Goal: Information Seeking & Learning: Learn about a topic

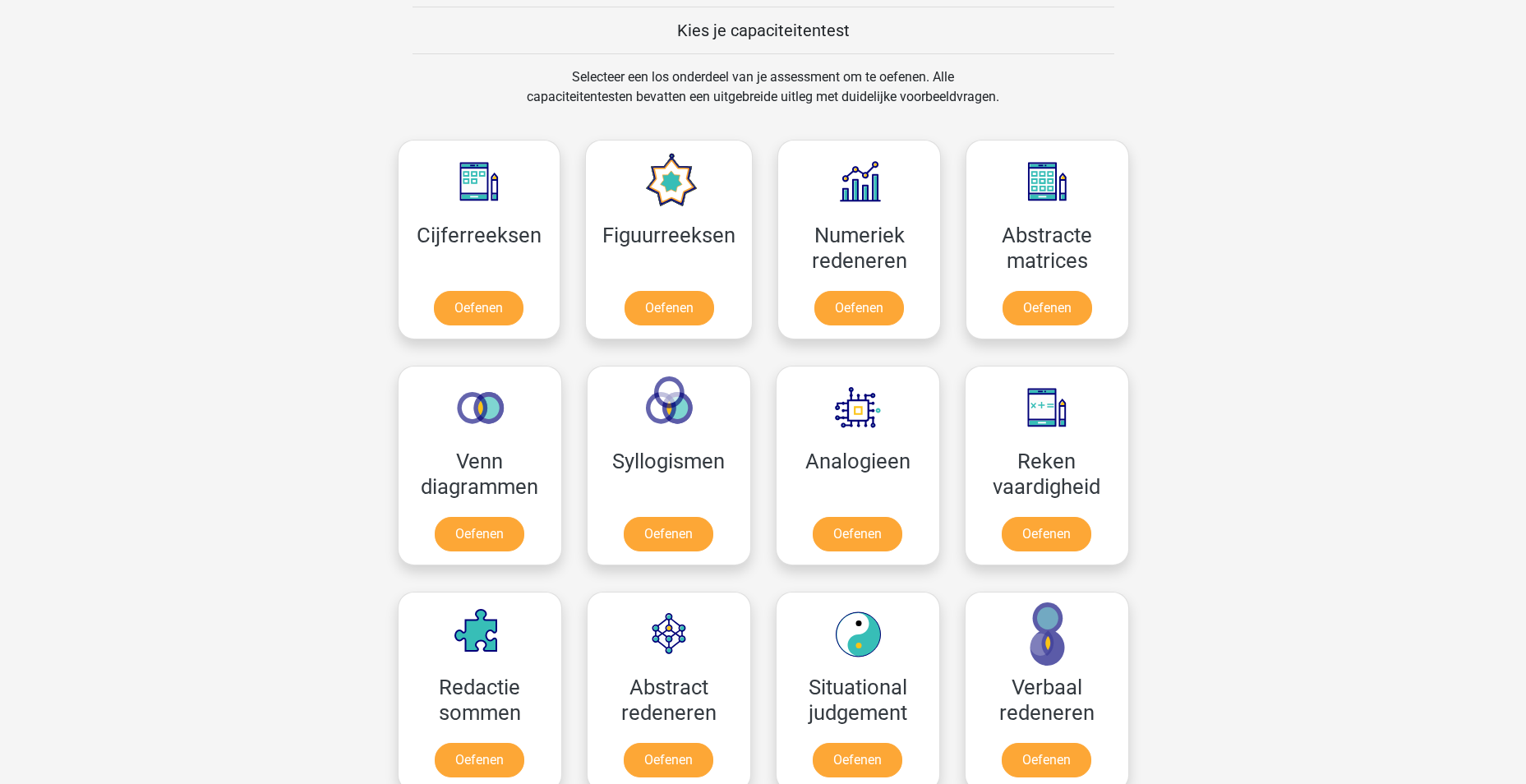
scroll to position [658, 0]
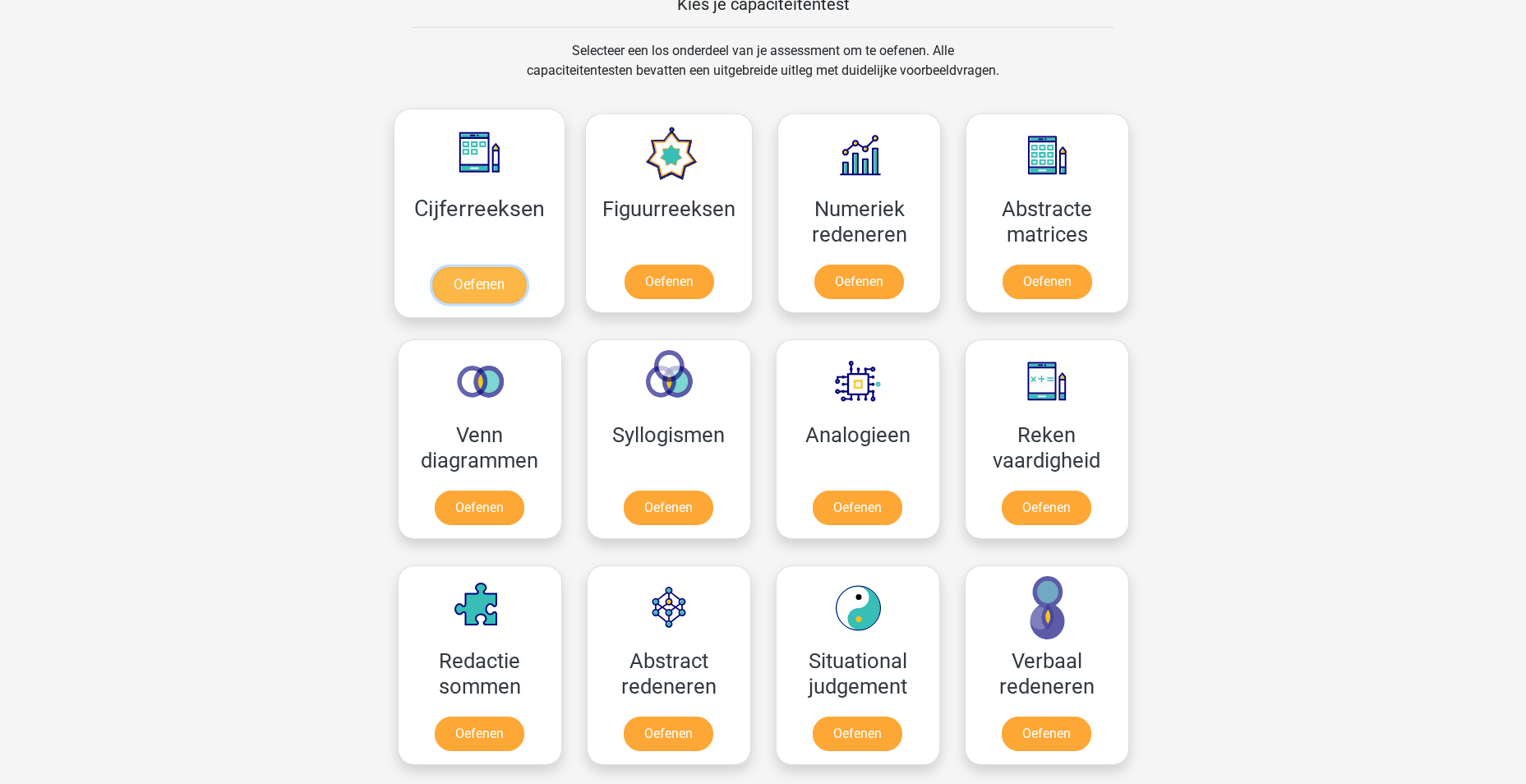
click at [492, 286] on link "Oefenen" at bounding box center [479, 285] width 93 height 36
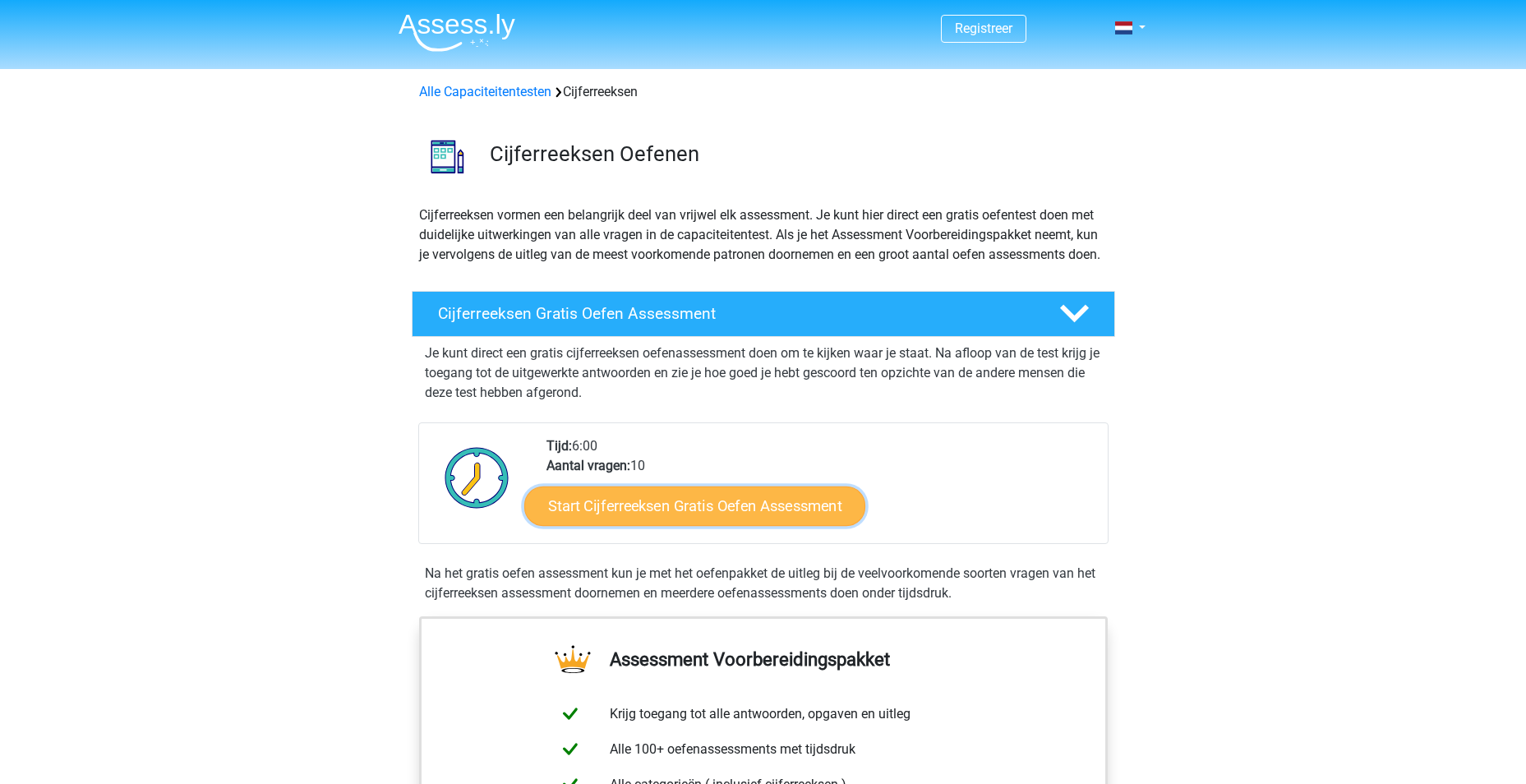
click at [715, 523] on link "Start Cijferreeksen Gratis Oefen Assessment" at bounding box center [695, 505] width 341 height 39
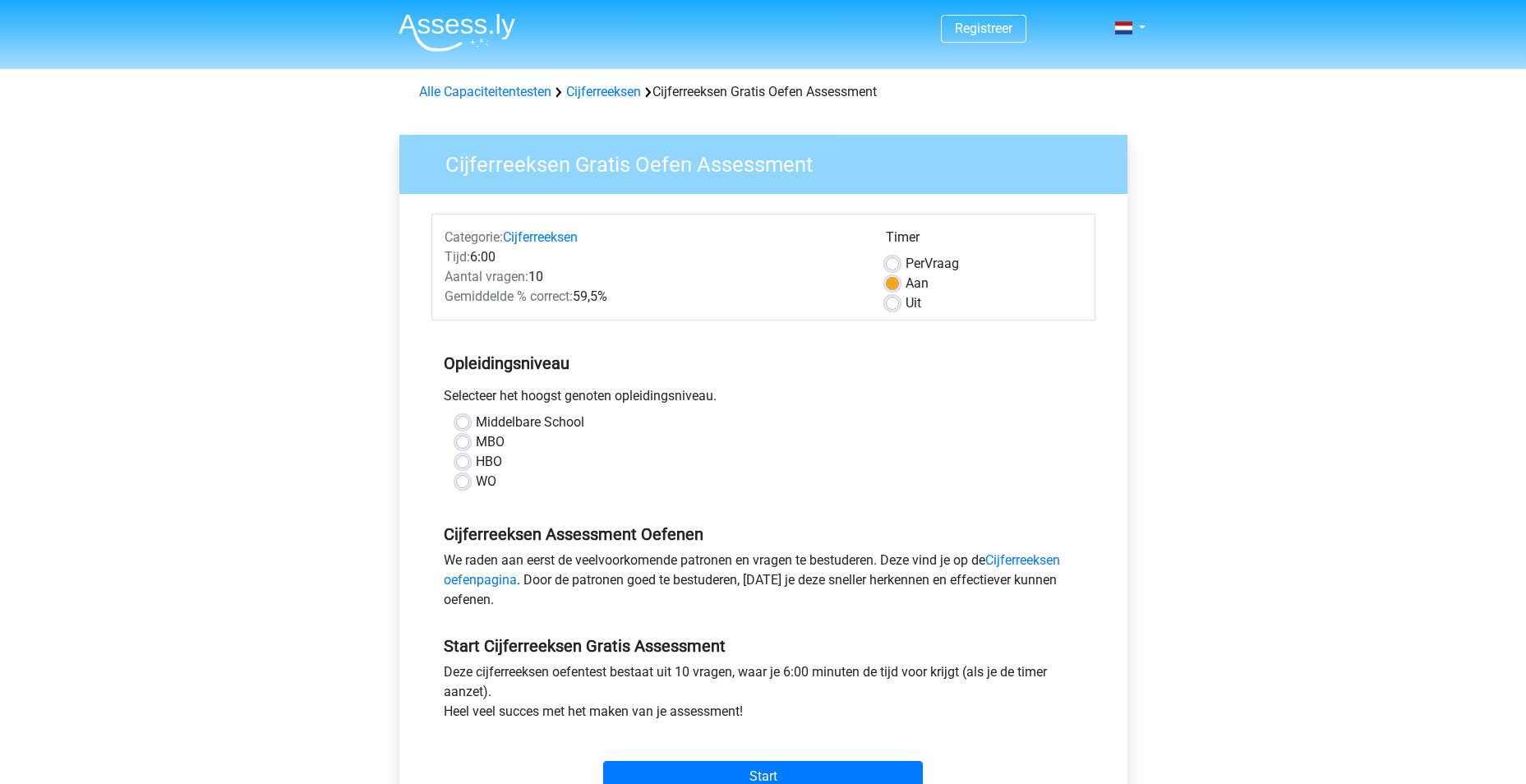
click at [476, 463] on label "HBO" at bounding box center [489, 461] width 27 height 20
click at [468, 463] on input "HBO" at bounding box center [462, 460] width 13 height 16
radio input "true"
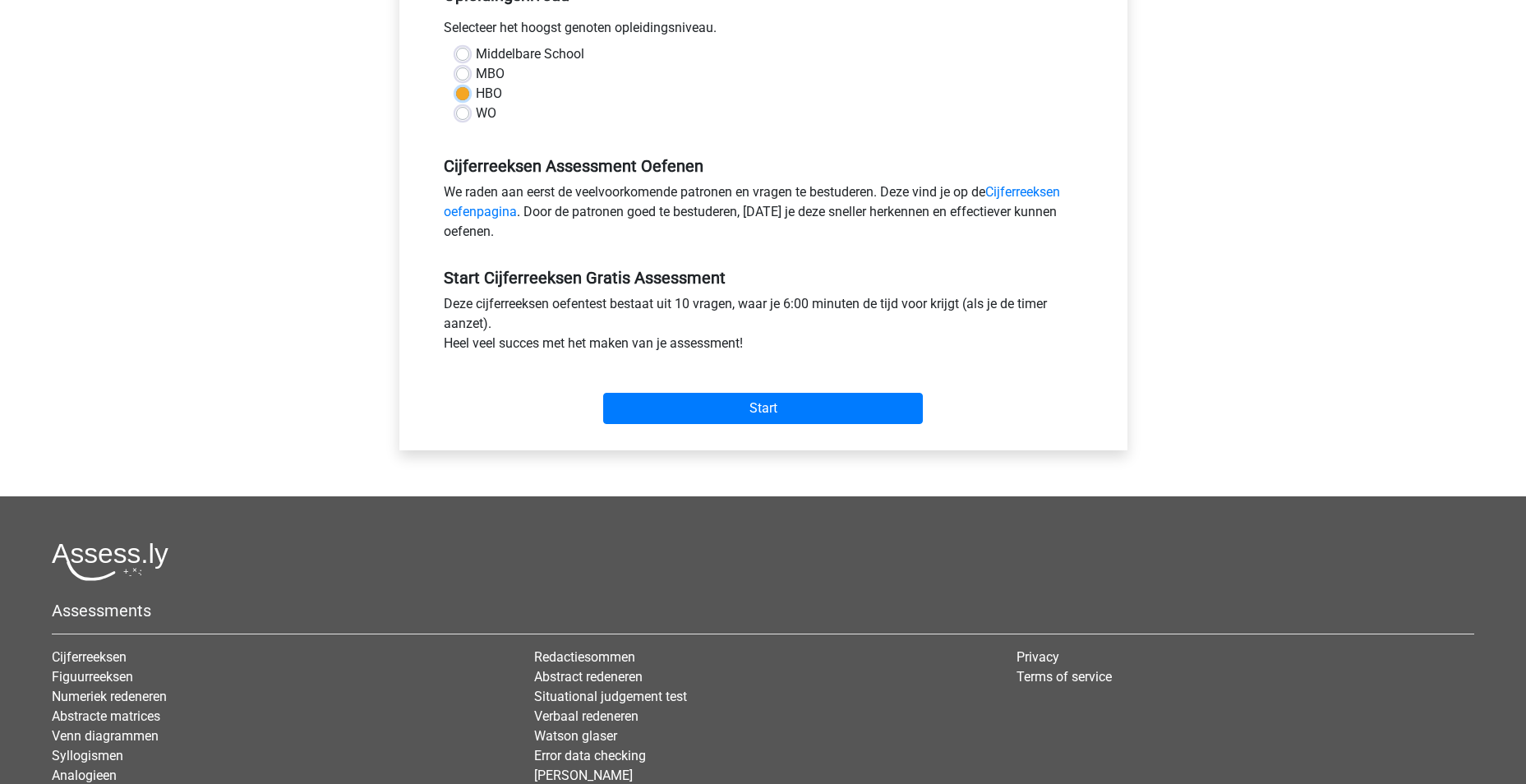
scroll to position [438, 0]
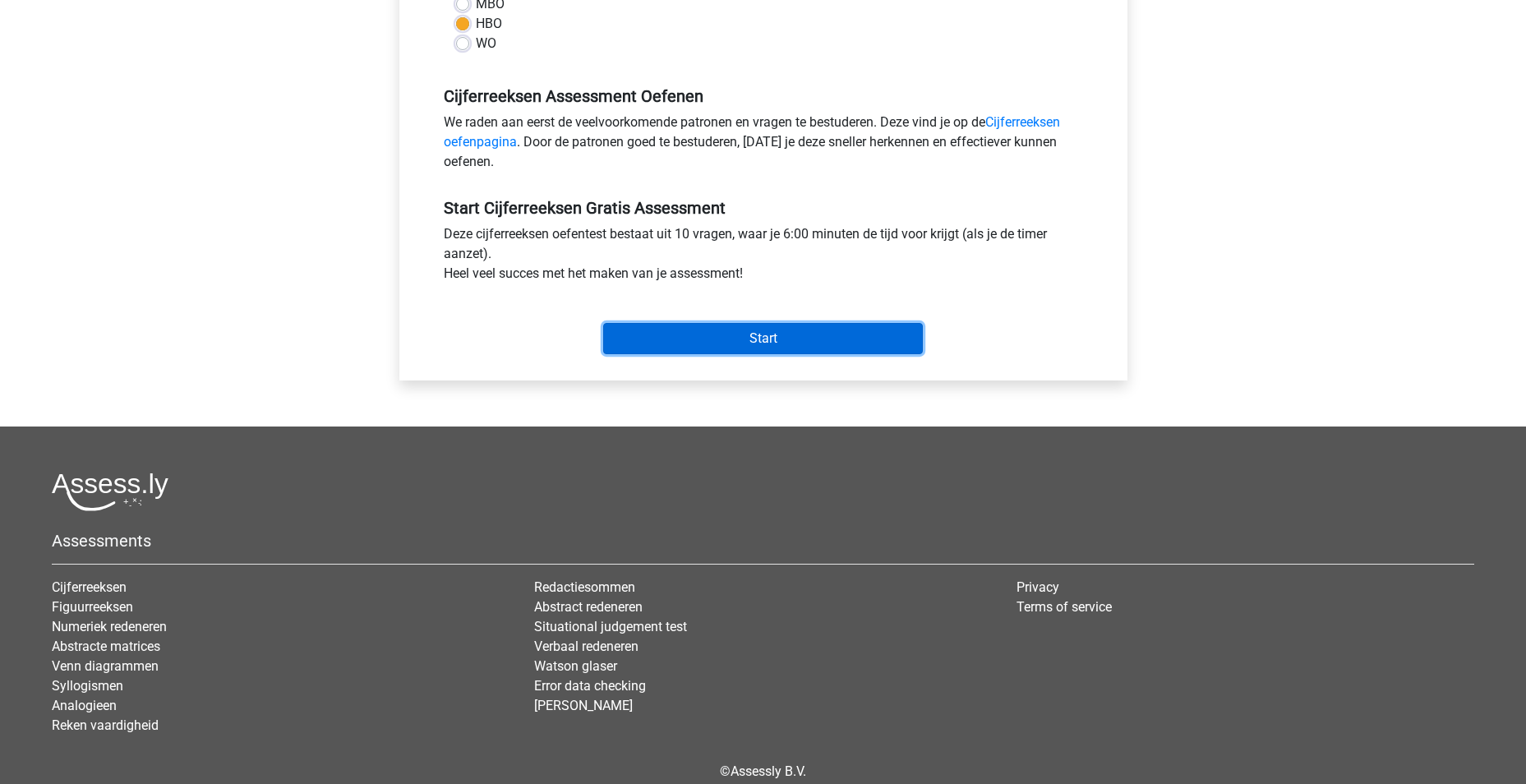
click at [744, 330] on input "Start" at bounding box center [763, 339] width 320 height 31
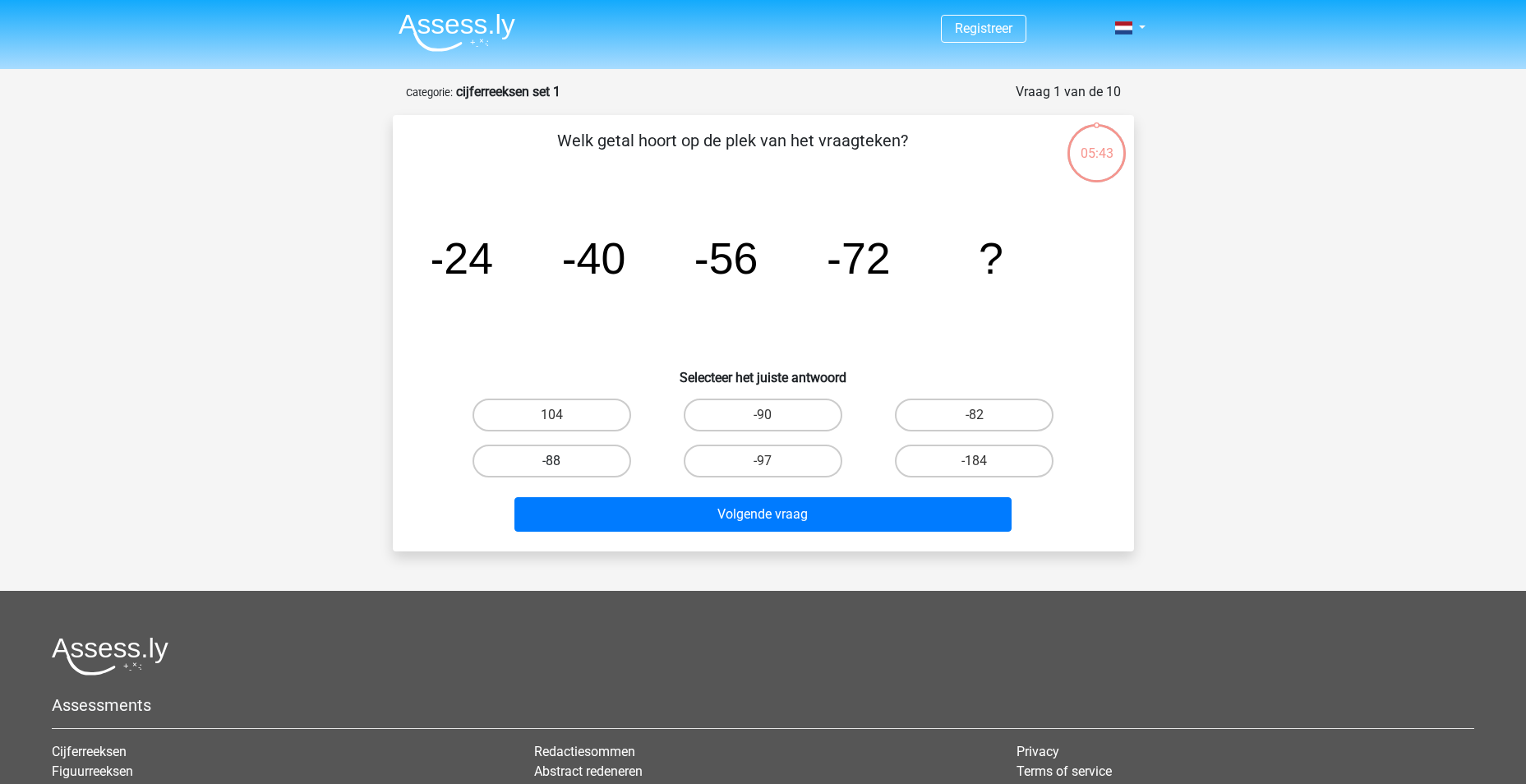
click at [540, 458] on label "-88" at bounding box center [552, 461] width 159 height 33
click at [552, 461] on input "-88" at bounding box center [557, 467] width 10 height 10
radio input "true"
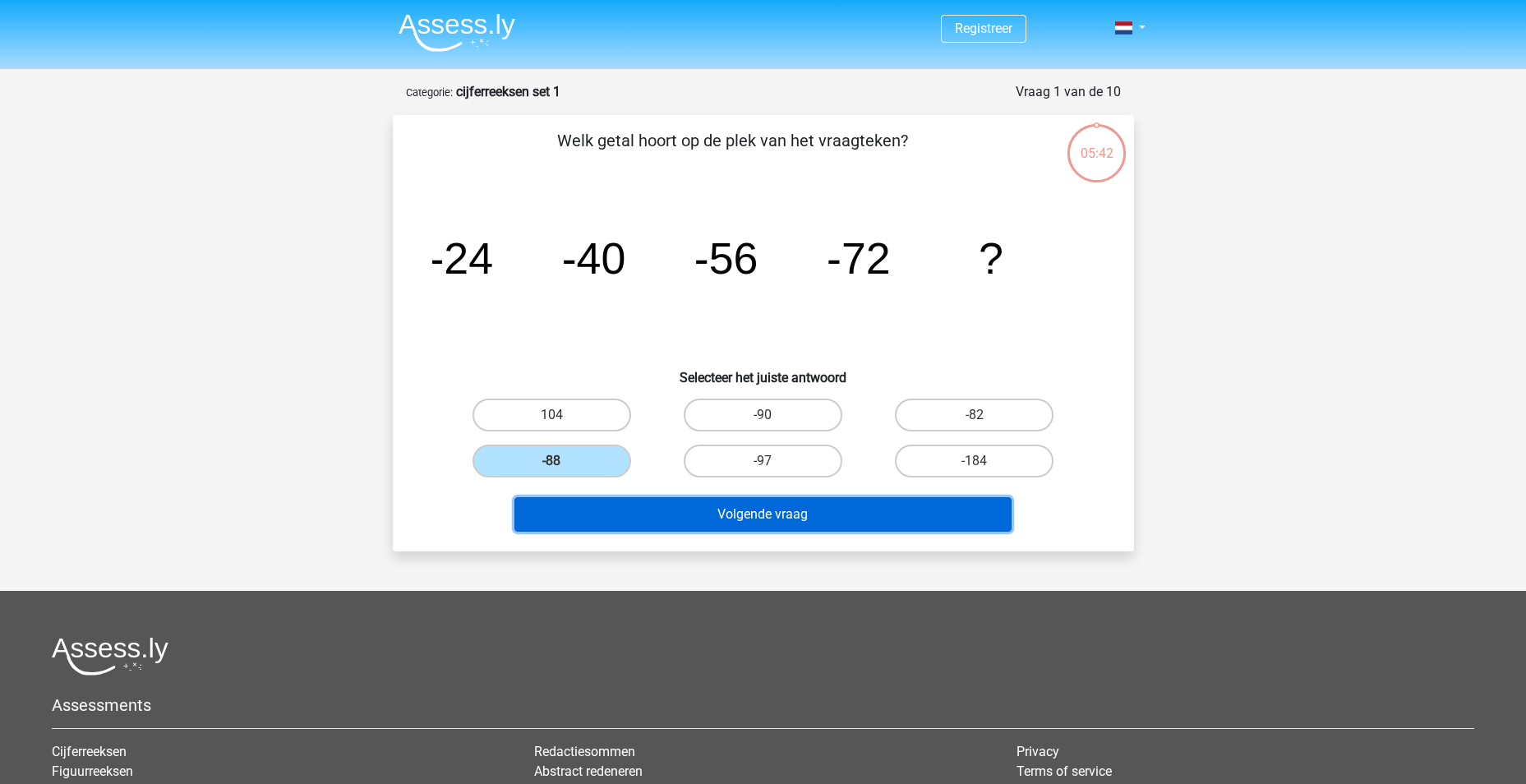
click at [709, 515] on button "Volgende vraag" at bounding box center [763, 515] width 498 height 34
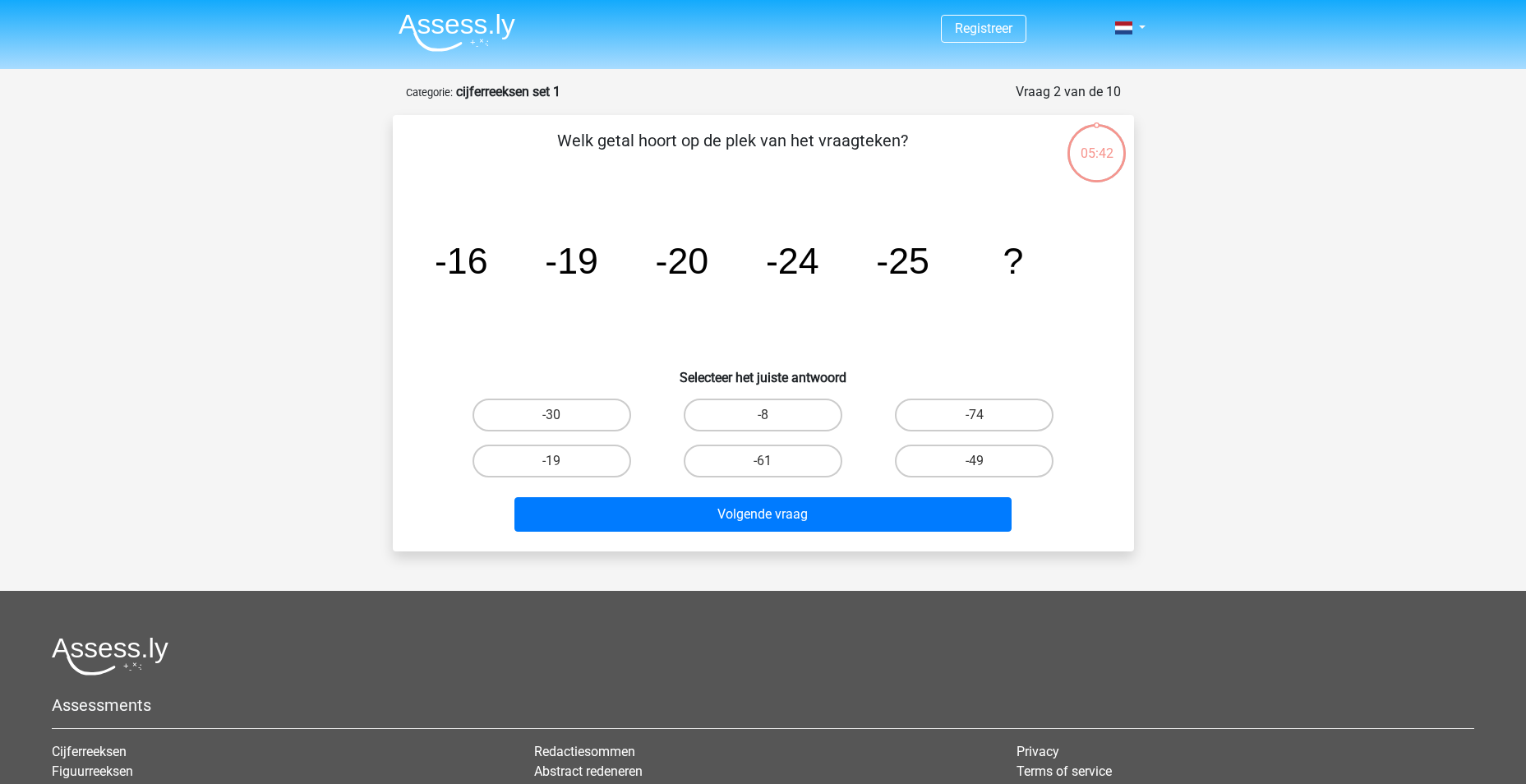
scroll to position [82, 0]
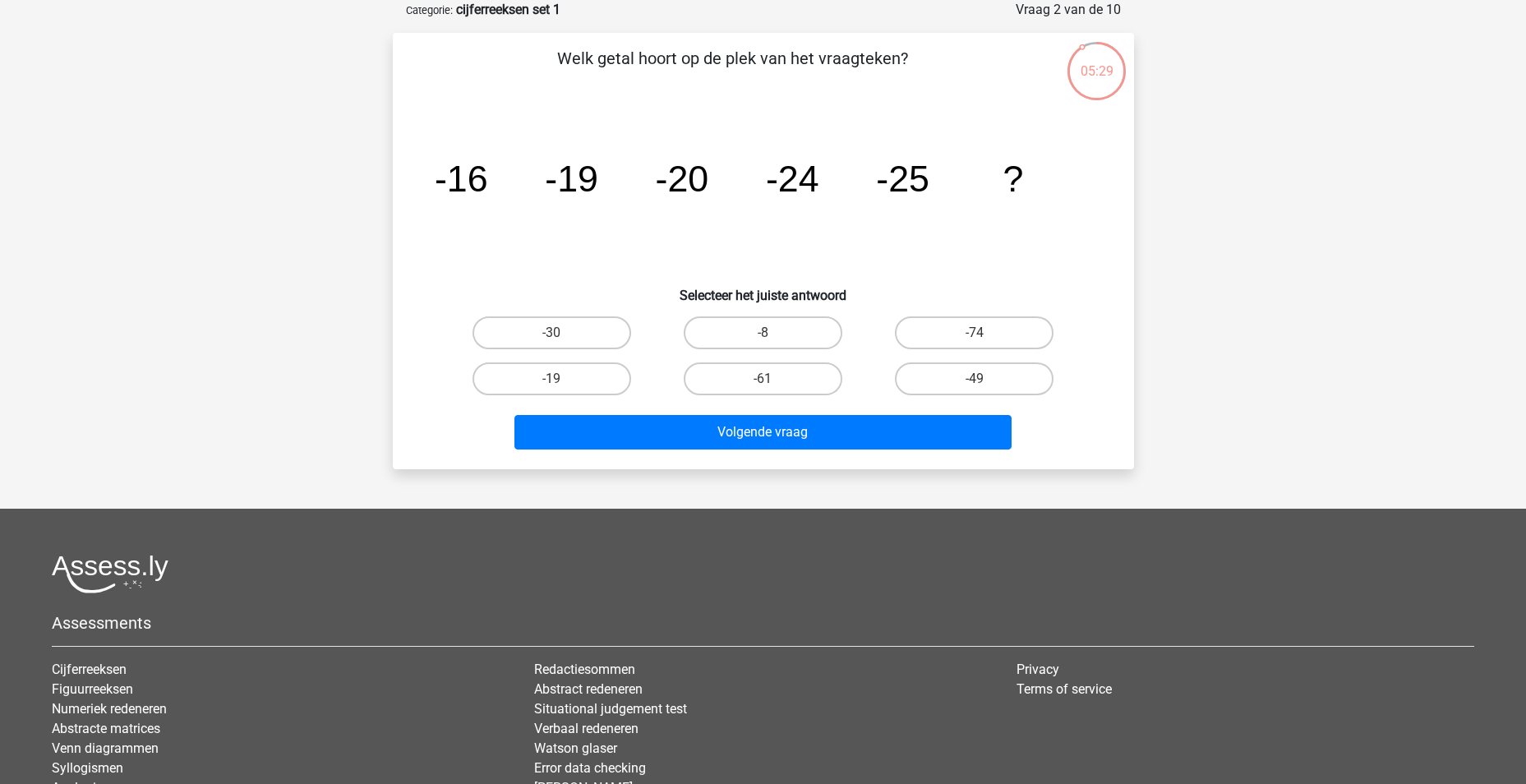
click at [560, 333] on input "-30" at bounding box center [557, 338] width 10 height 10
radio input "true"
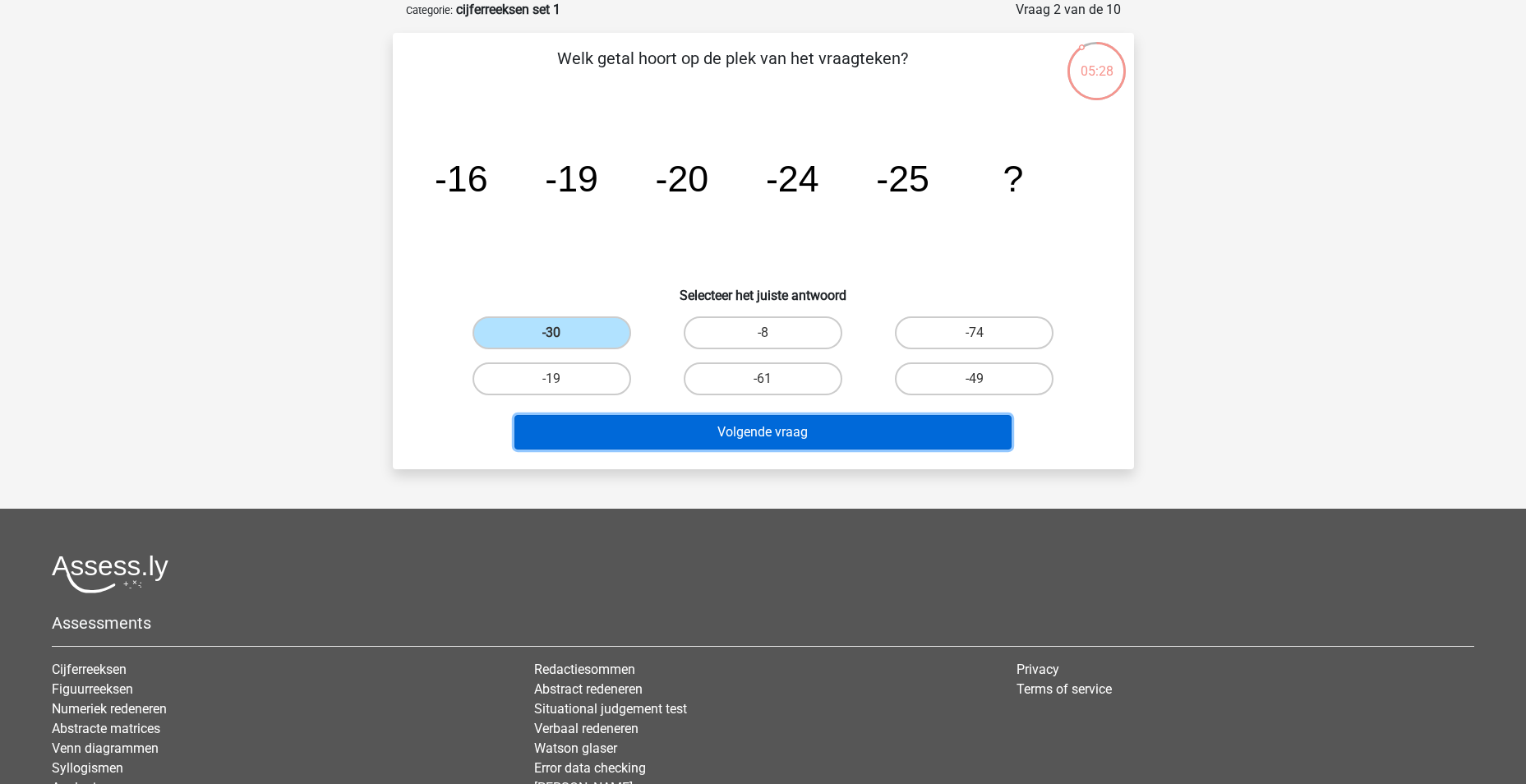
click at [801, 428] on button "Volgende vraag" at bounding box center [763, 432] width 498 height 34
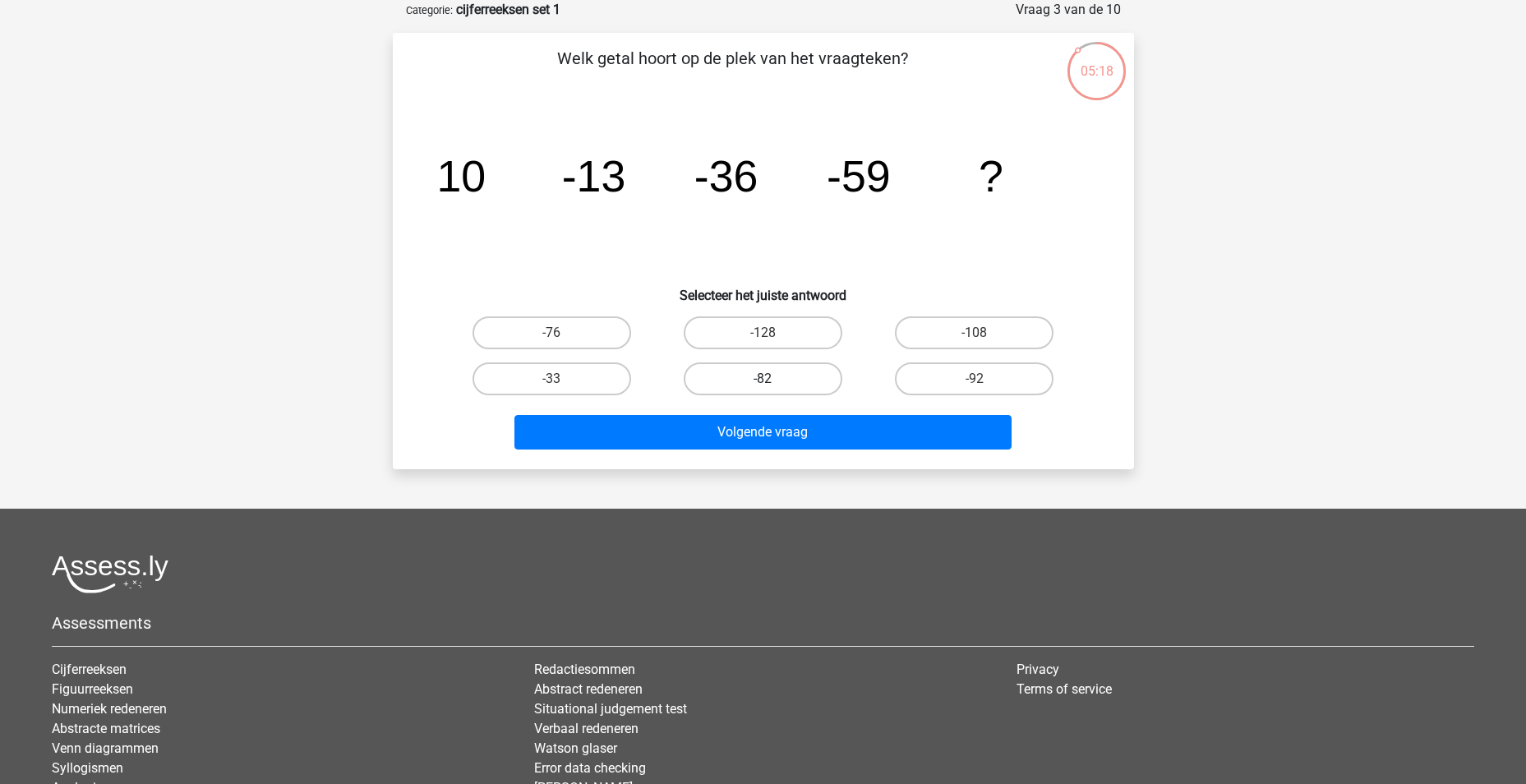
click at [753, 365] on label "-82" at bounding box center [763, 379] width 159 height 33
click at [763, 379] on input "-82" at bounding box center [768, 384] width 10 height 10
radio input "true"
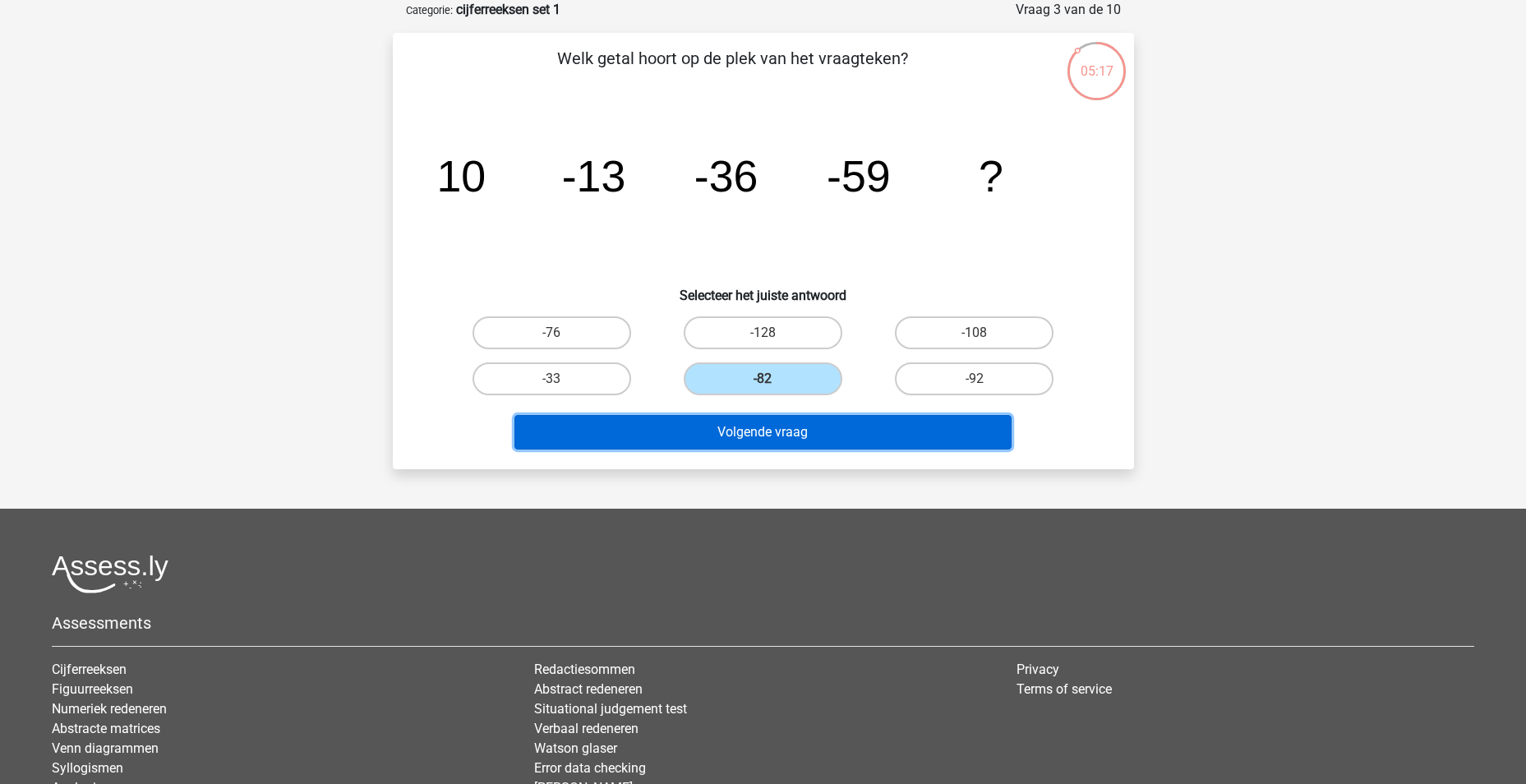
click at [766, 430] on button "Volgende vraag" at bounding box center [763, 432] width 498 height 34
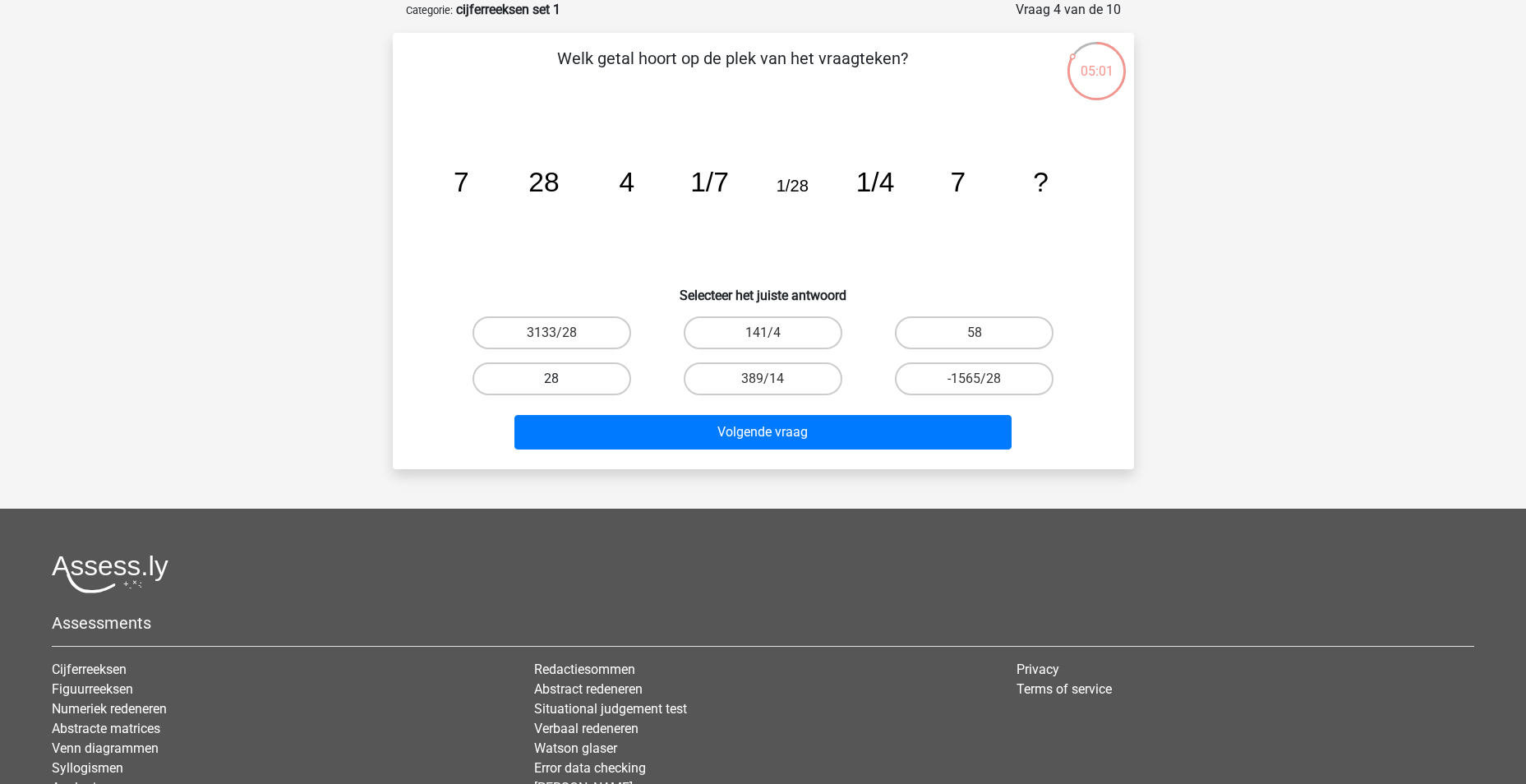
click at [534, 375] on label "28" at bounding box center [552, 379] width 159 height 33
click at [552, 379] on input "28" at bounding box center [557, 384] width 10 height 10
radio input "true"
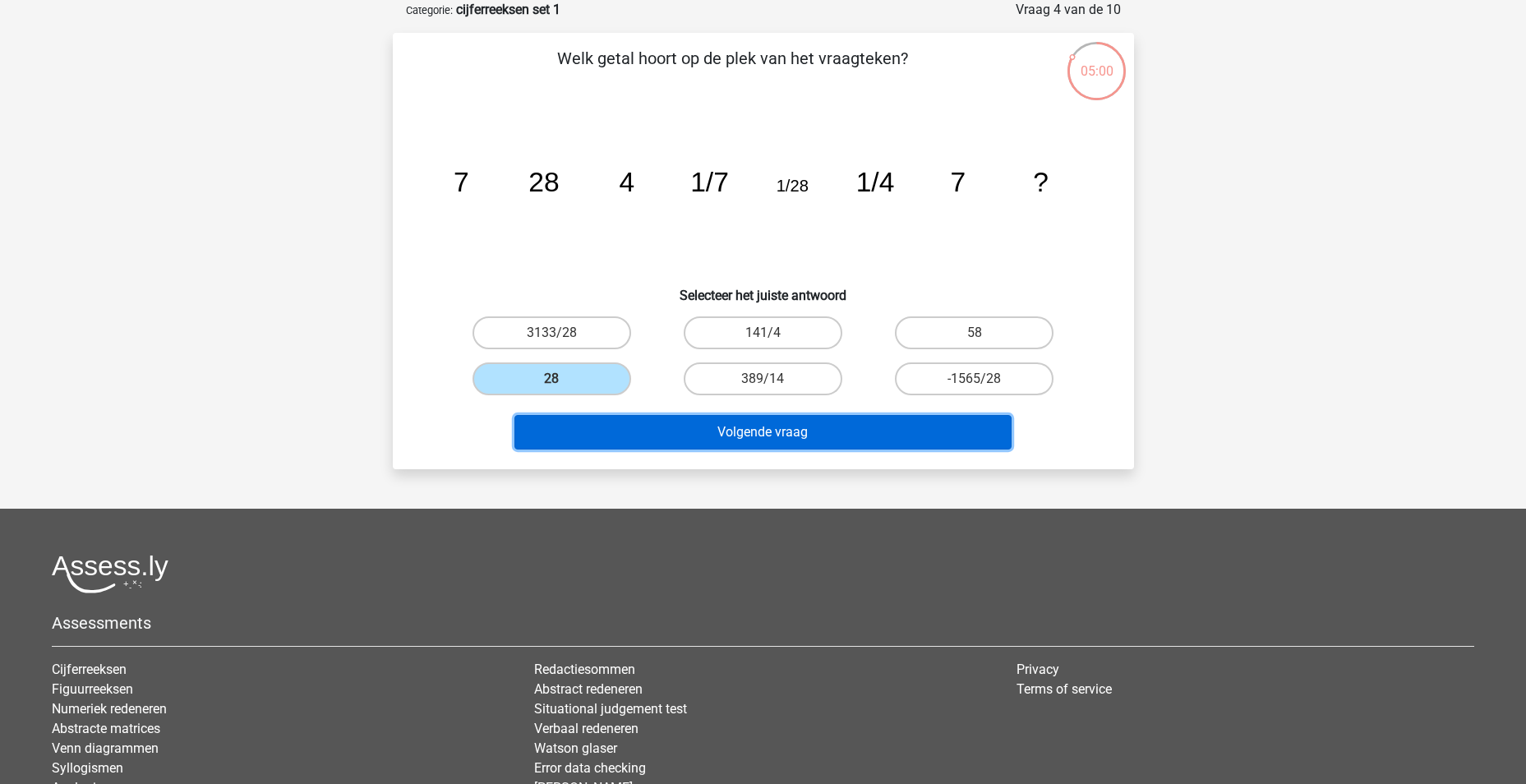
click at [787, 439] on button "Volgende vraag" at bounding box center [763, 432] width 498 height 34
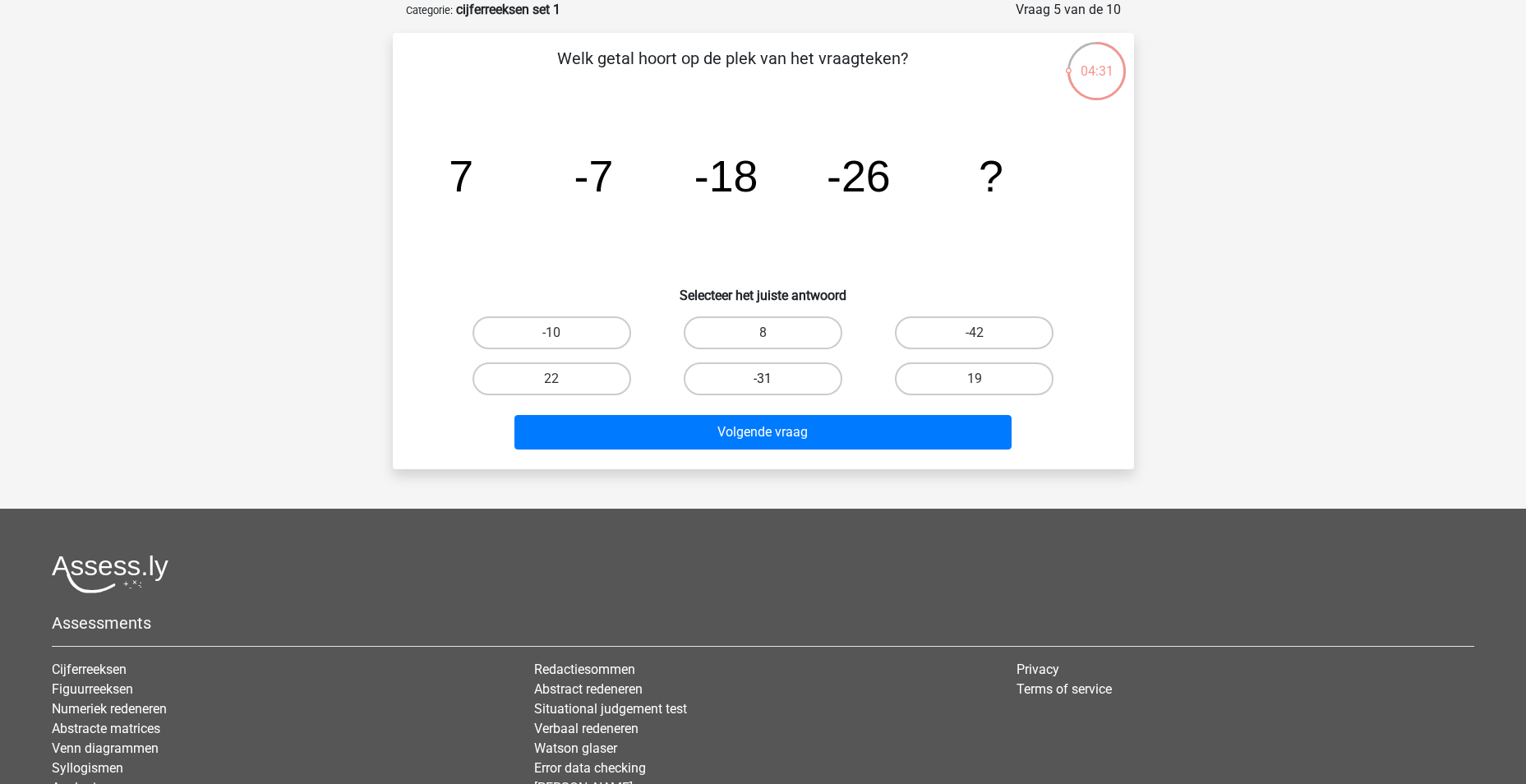
click at [728, 385] on label "-31" at bounding box center [763, 379] width 159 height 33
click at [763, 385] on input "-31" at bounding box center [768, 384] width 10 height 10
radio input "true"
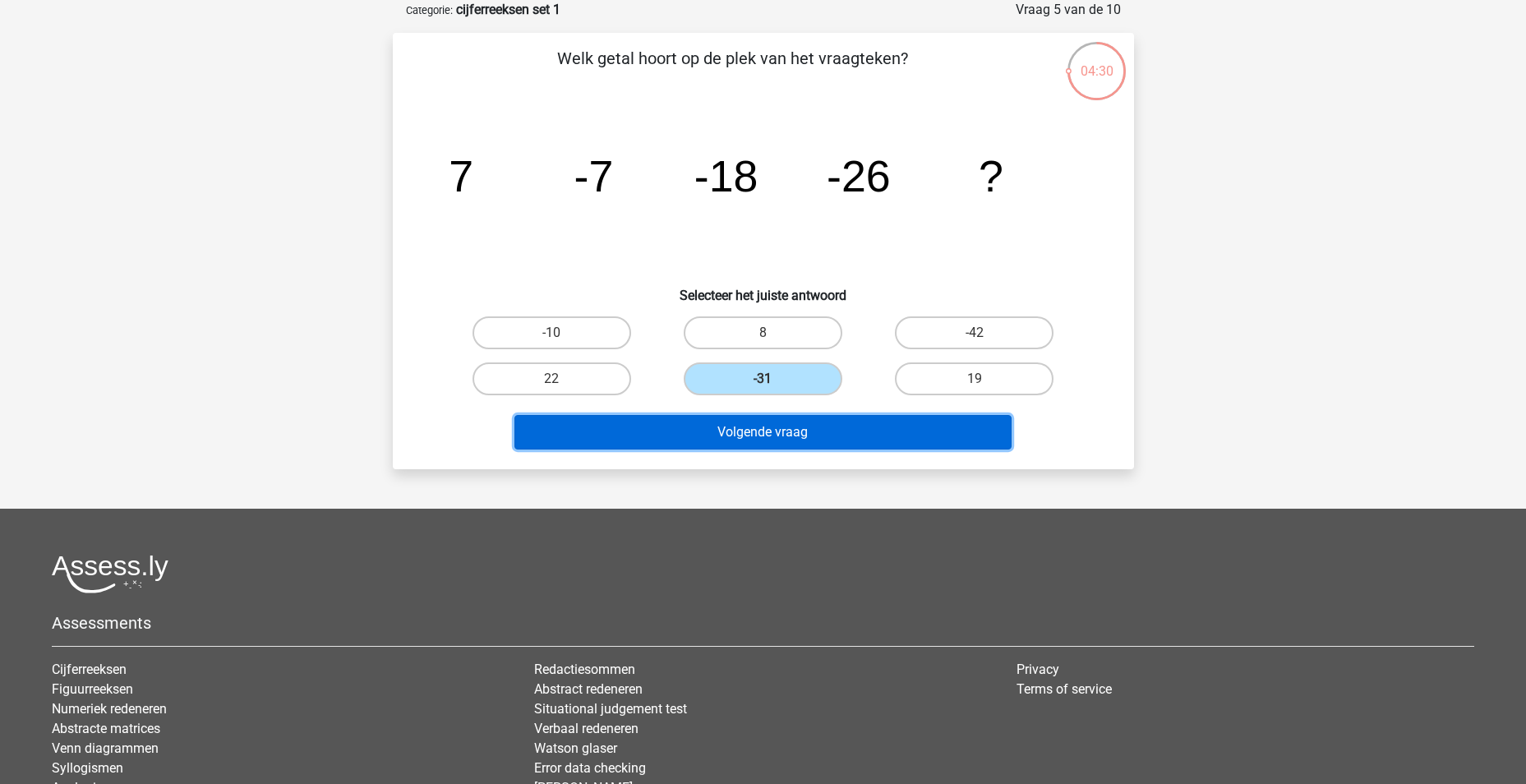
click at [793, 438] on button "Volgende vraag" at bounding box center [763, 432] width 498 height 34
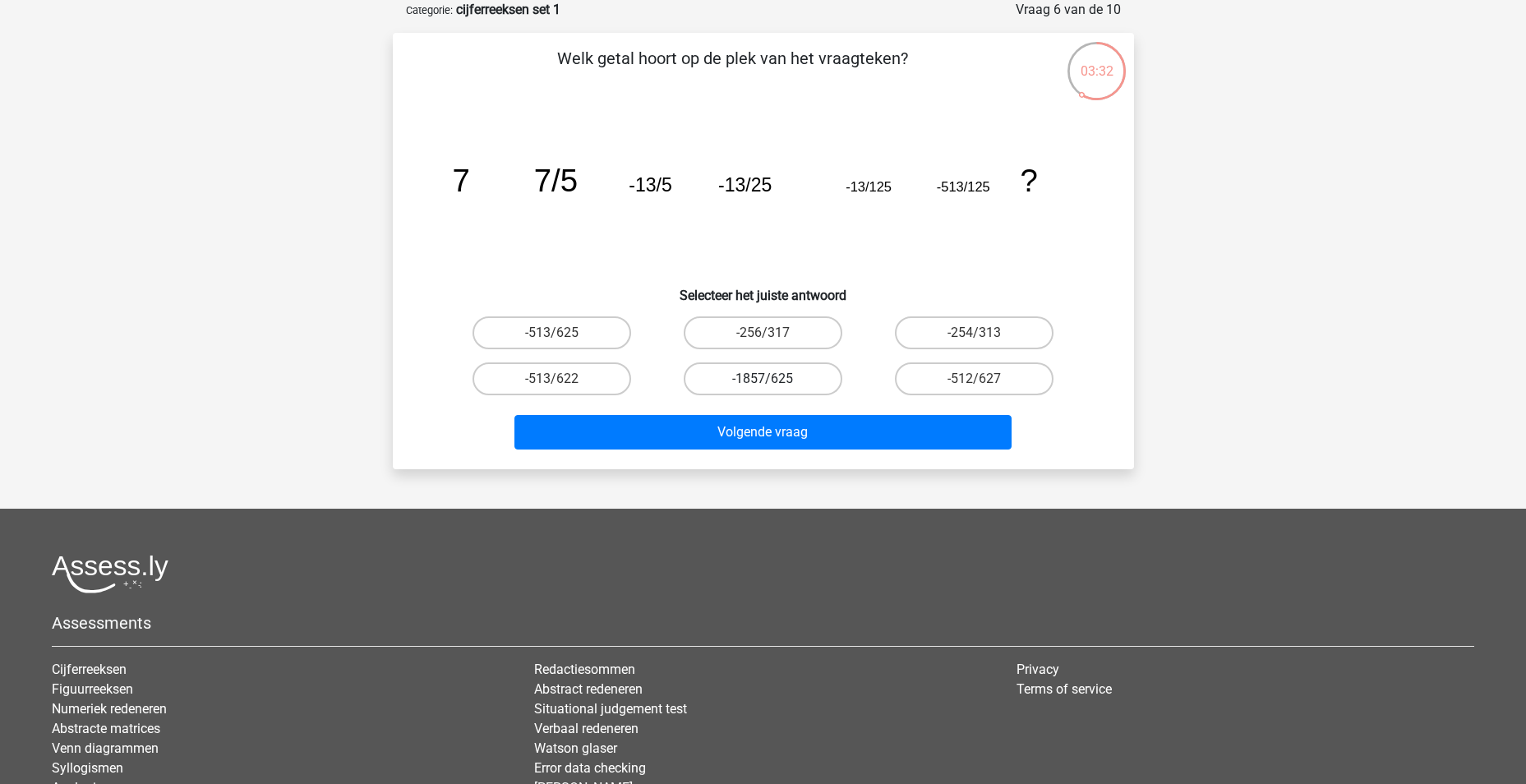
click at [775, 379] on label "-1857/625" at bounding box center [763, 379] width 159 height 33
click at [774, 379] on input "-1857/625" at bounding box center [768, 384] width 10 height 10
radio input "true"
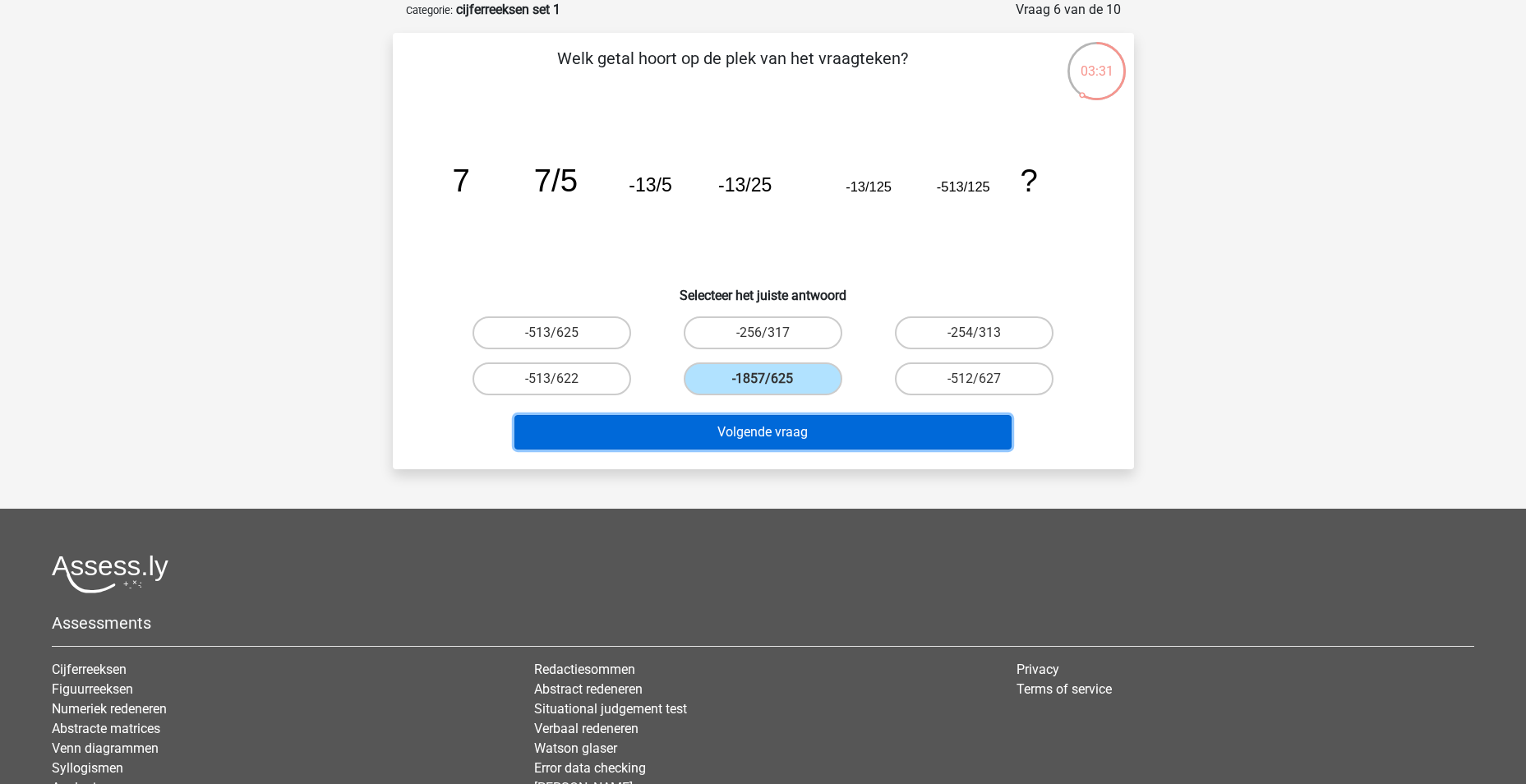
click at [760, 437] on button "Volgende vraag" at bounding box center [763, 432] width 498 height 34
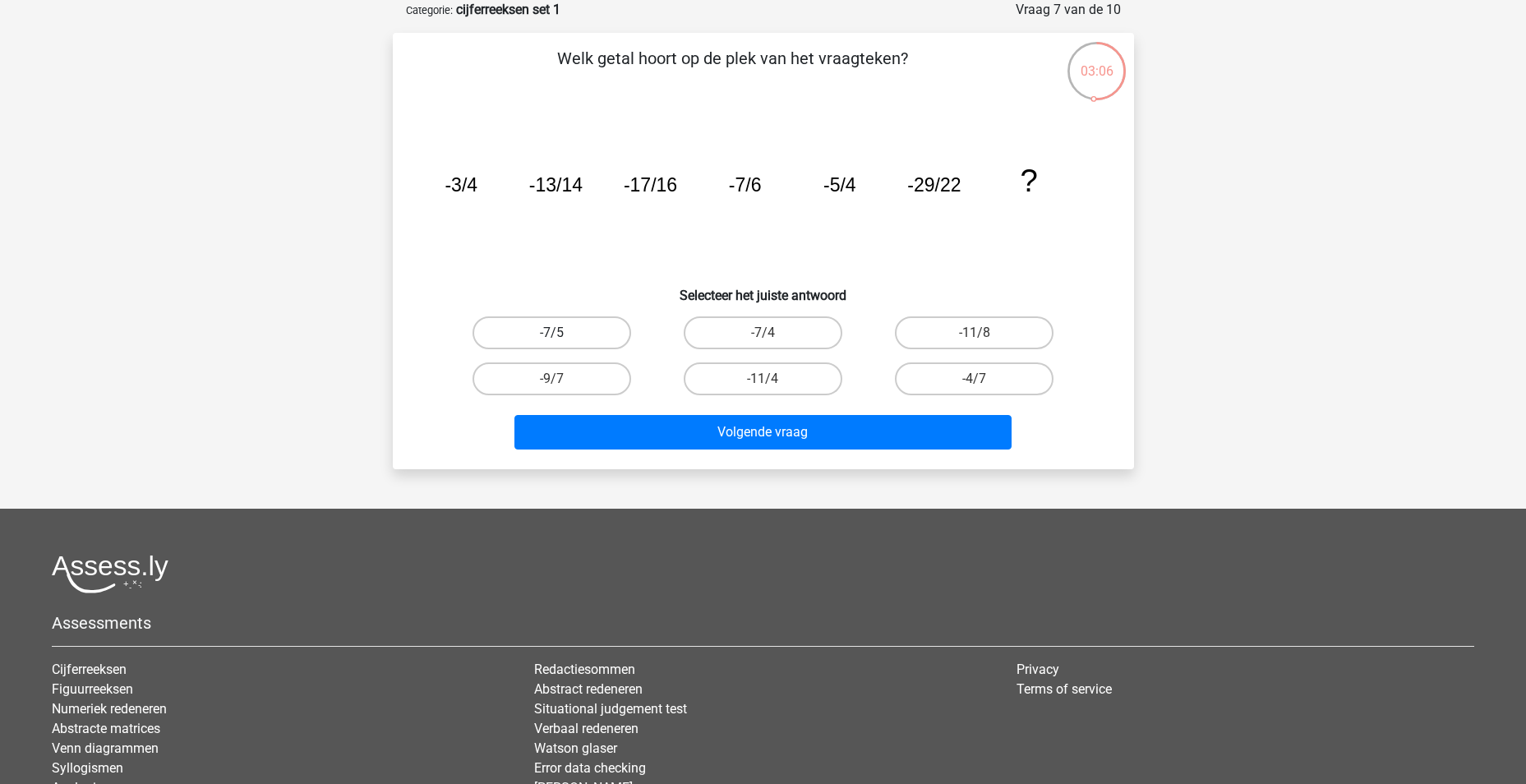
click at [570, 327] on label "-7/5" at bounding box center [552, 333] width 159 height 33
click at [562, 333] on input "-7/5" at bounding box center [557, 338] width 10 height 10
radio input "true"
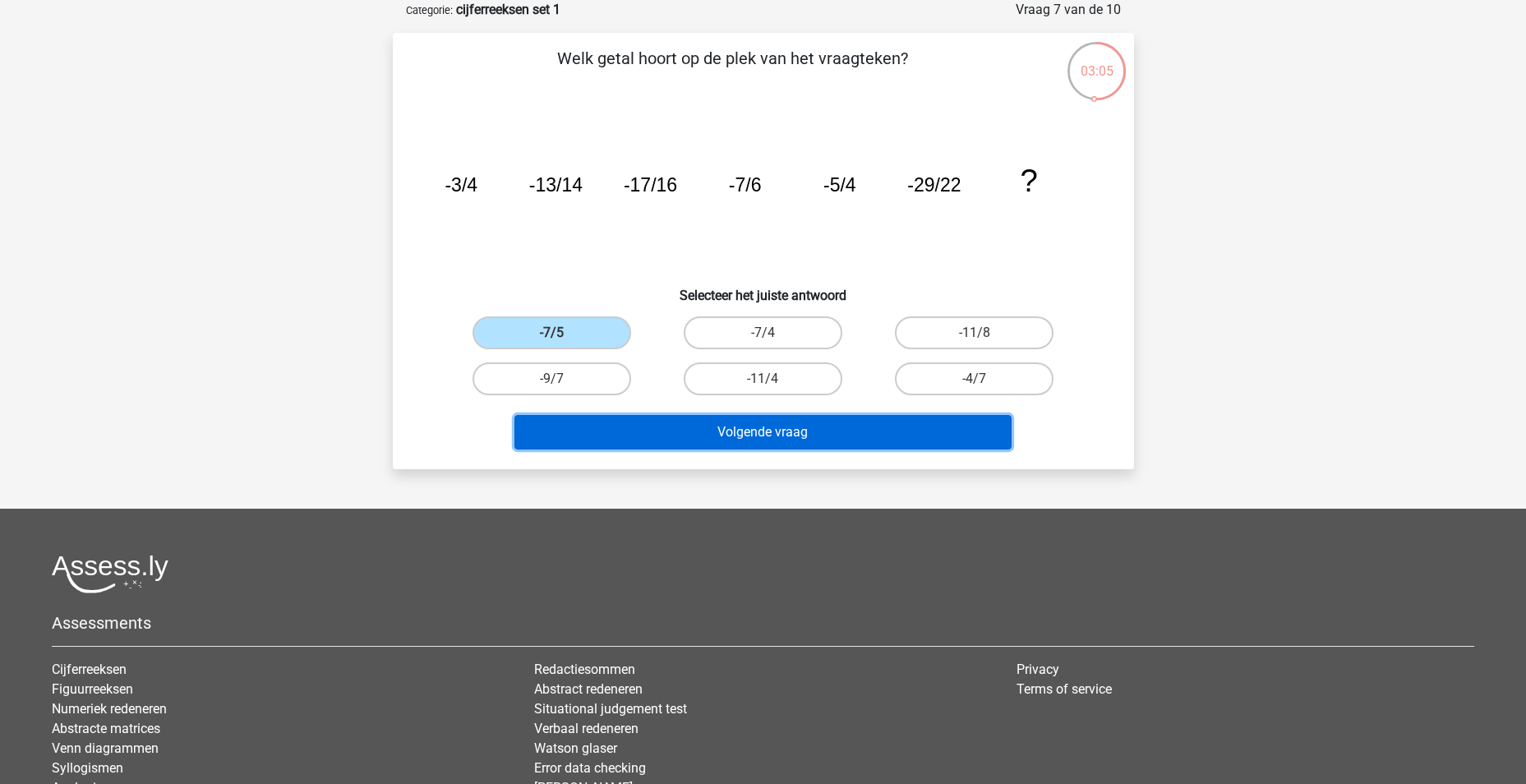
click at [685, 439] on button "Volgende vraag" at bounding box center [763, 432] width 498 height 34
click at [751, 437] on button "Volgende vraag" at bounding box center [763, 432] width 498 height 34
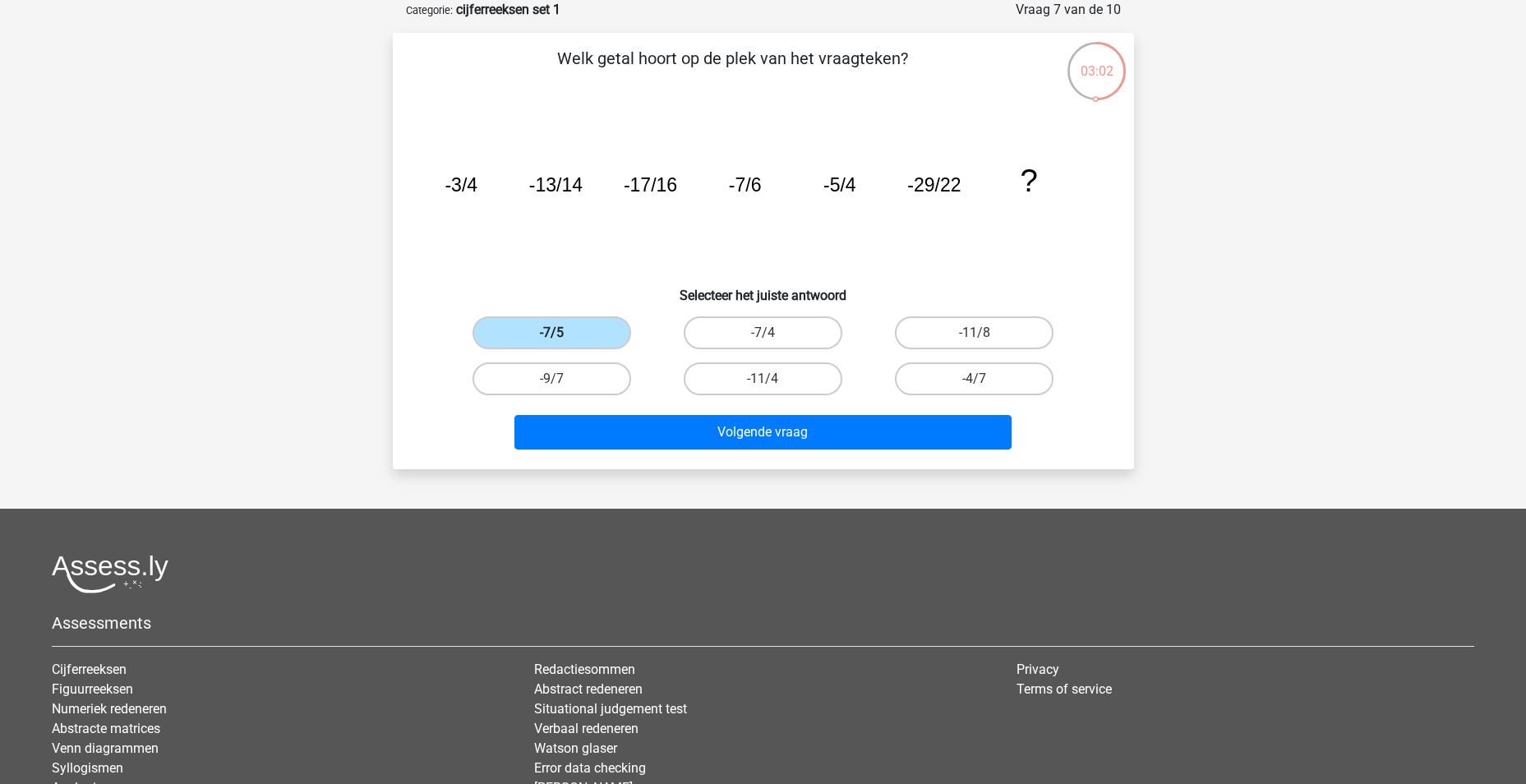
click at [546, 323] on label "-7/5" at bounding box center [552, 333] width 159 height 33
click at [552, 333] on input "-7/5" at bounding box center [557, 338] width 10 height 10
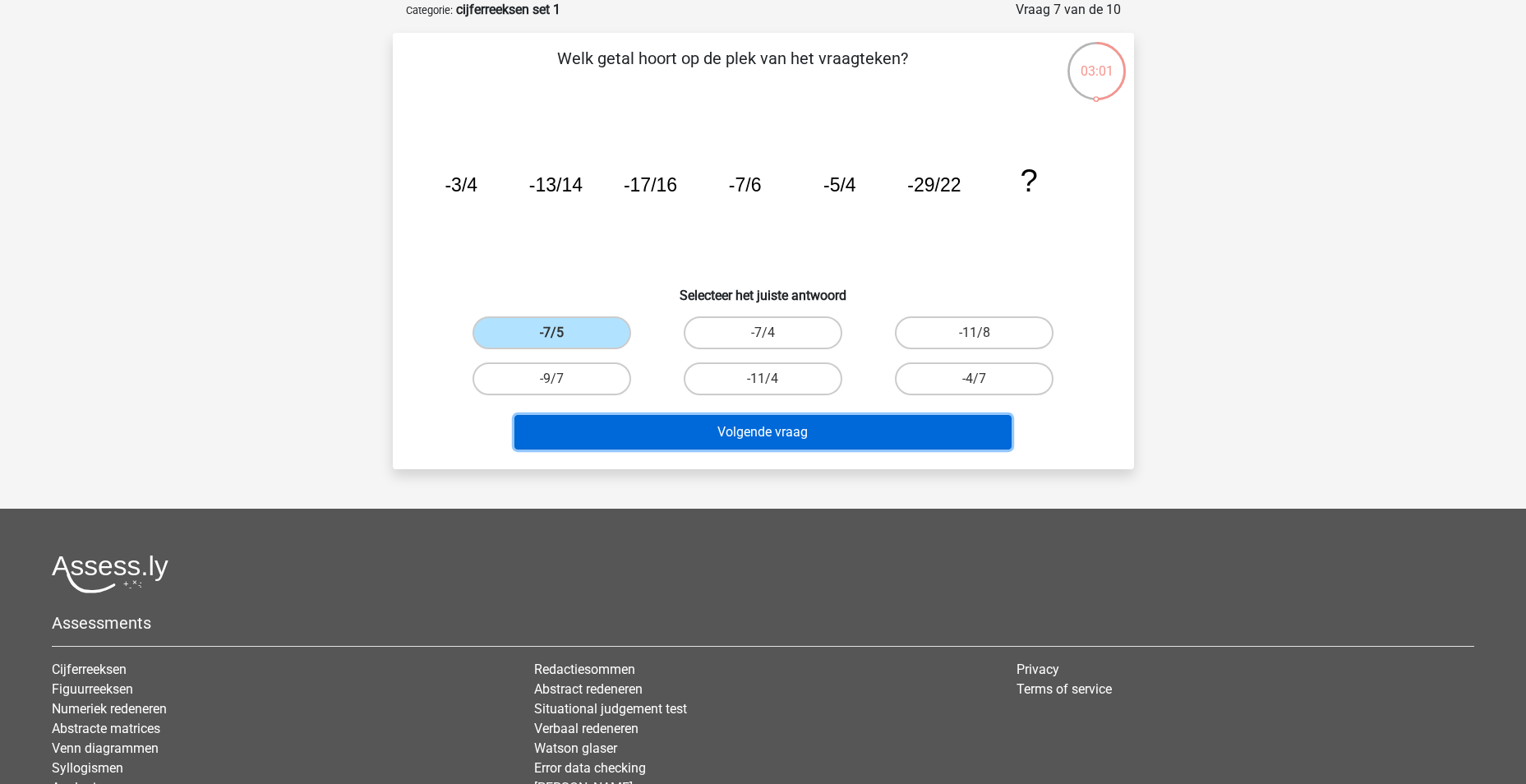
click at [751, 435] on button "Volgende vraag" at bounding box center [763, 432] width 498 height 34
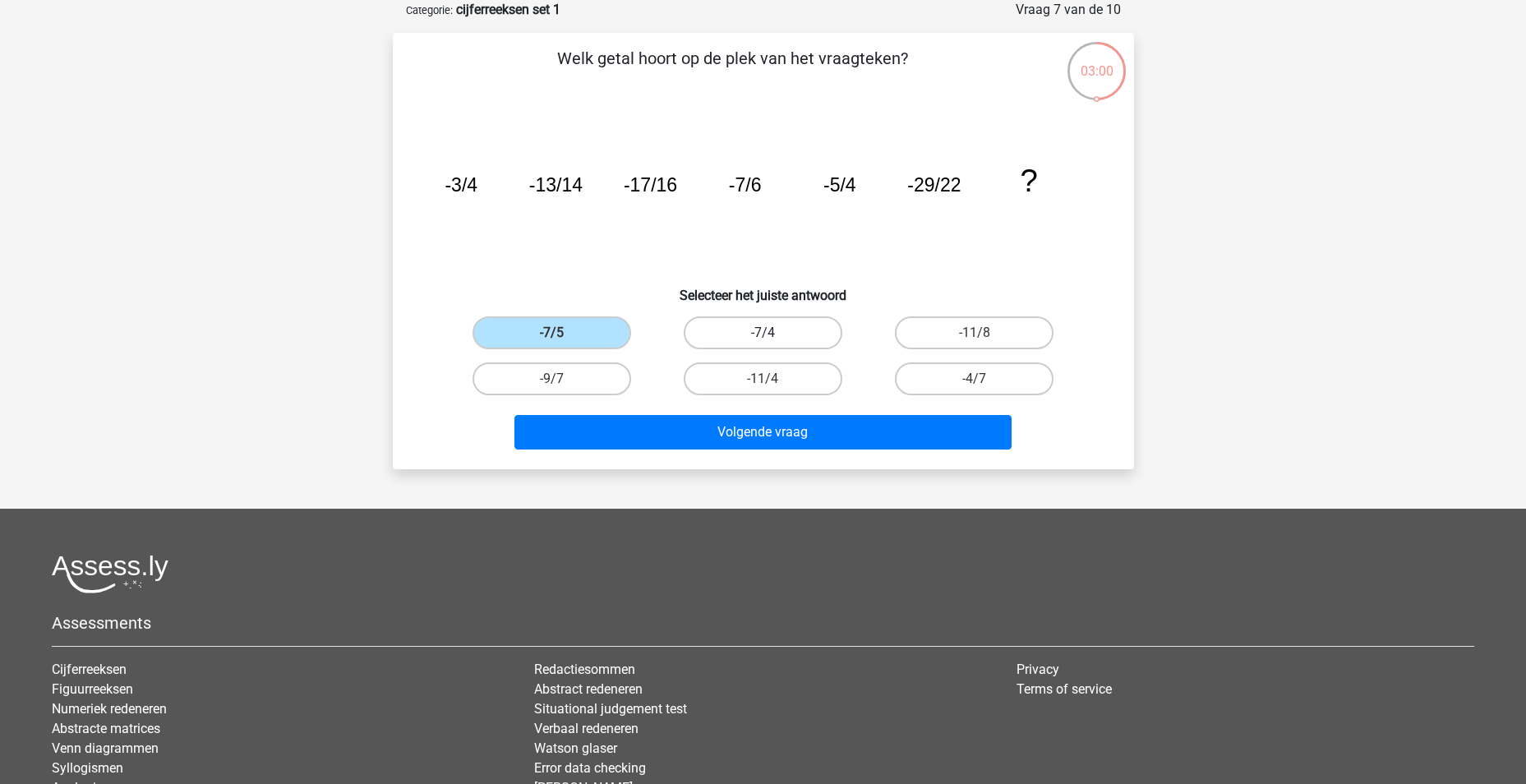
click at [742, 340] on label "-7/4" at bounding box center [763, 333] width 159 height 33
click at [763, 340] on input "-7/4" at bounding box center [768, 338] width 10 height 10
radio input "true"
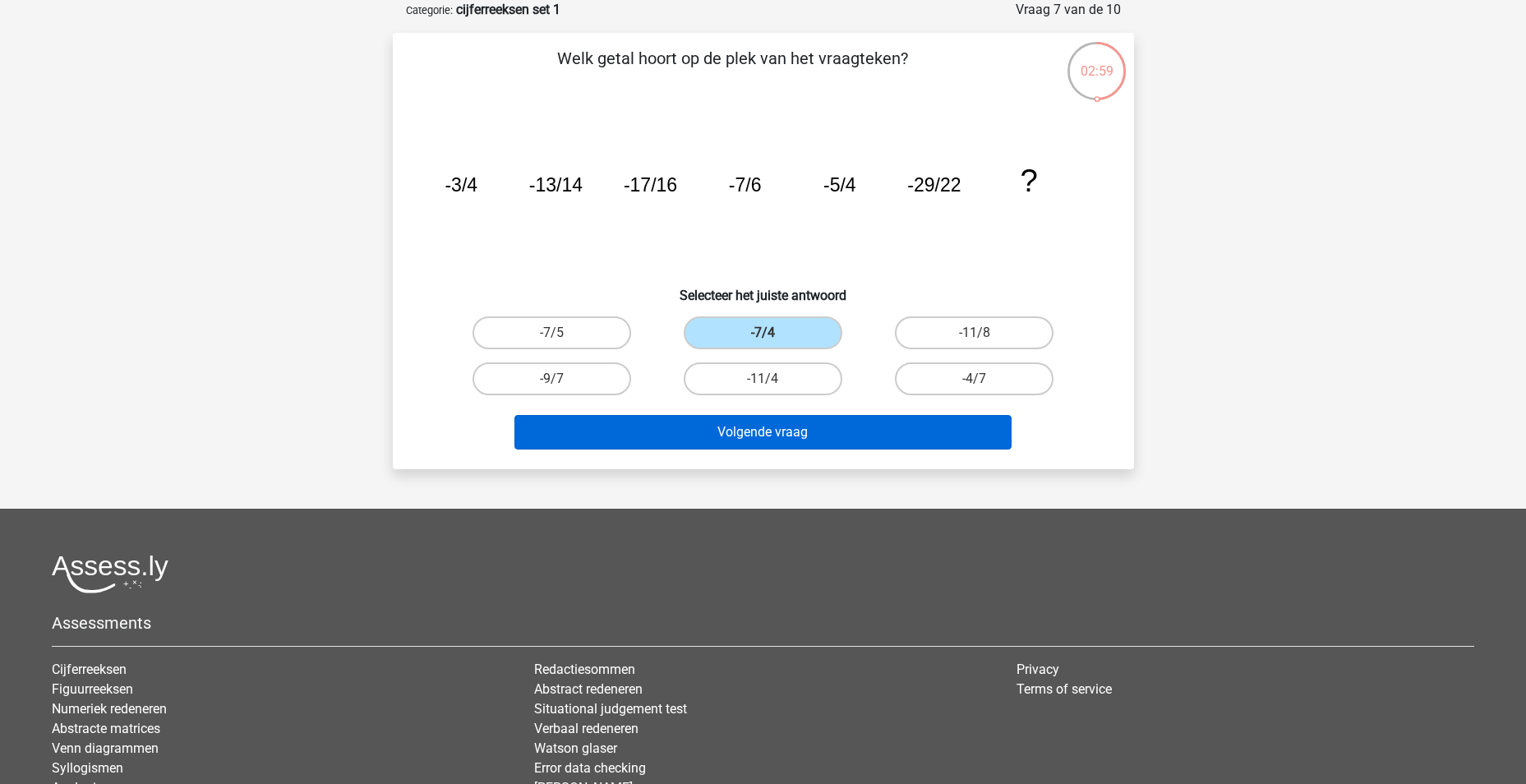
click at [739, 410] on div "Volgende vraag" at bounding box center [763, 429] width 689 height 54
click at [739, 420] on button "Volgende vraag" at bounding box center [763, 432] width 498 height 34
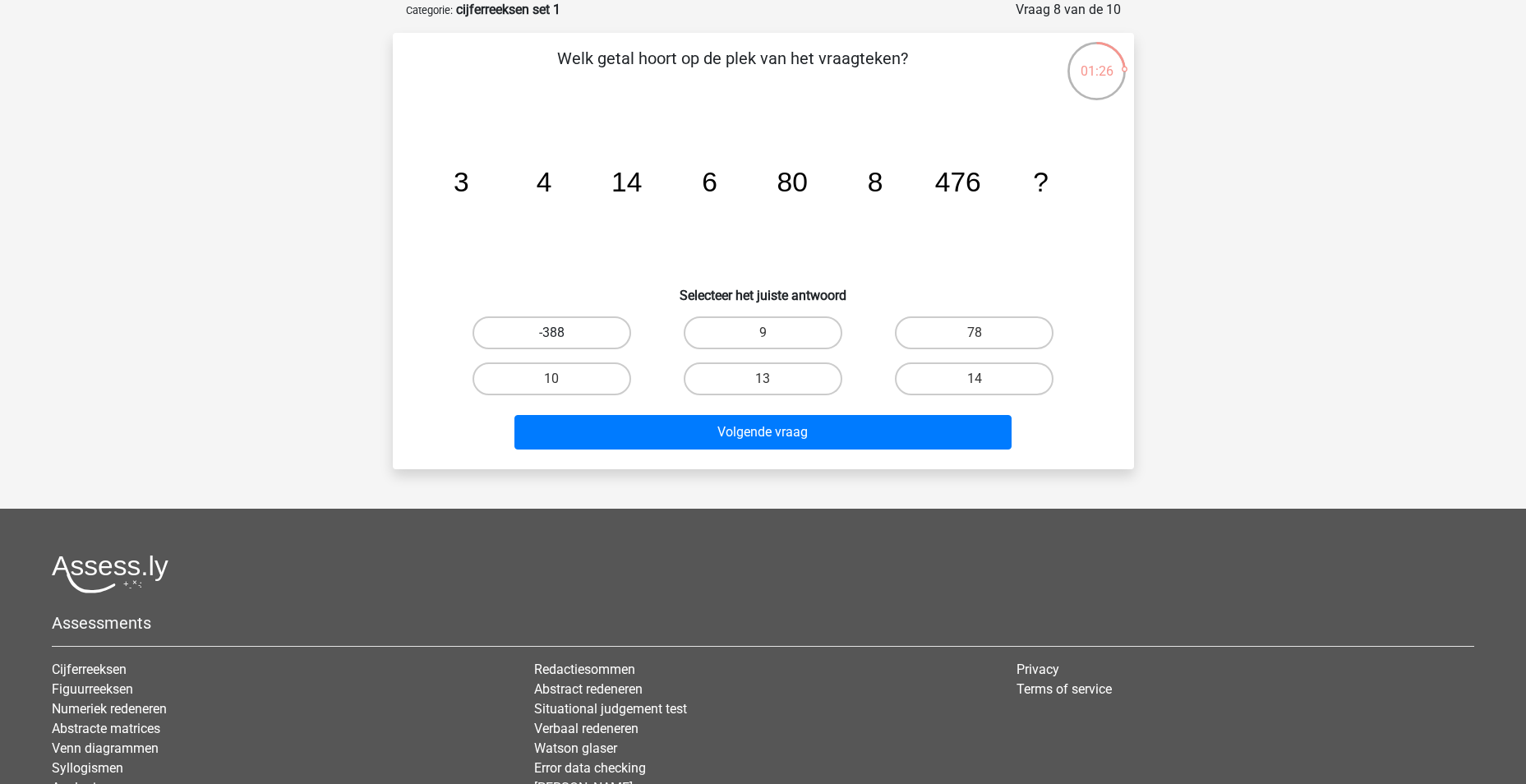
click at [536, 335] on label "-388" at bounding box center [552, 333] width 159 height 33
click at [552, 335] on input "-388" at bounding box center [557, 338] width 10 height 10
radio input "true"
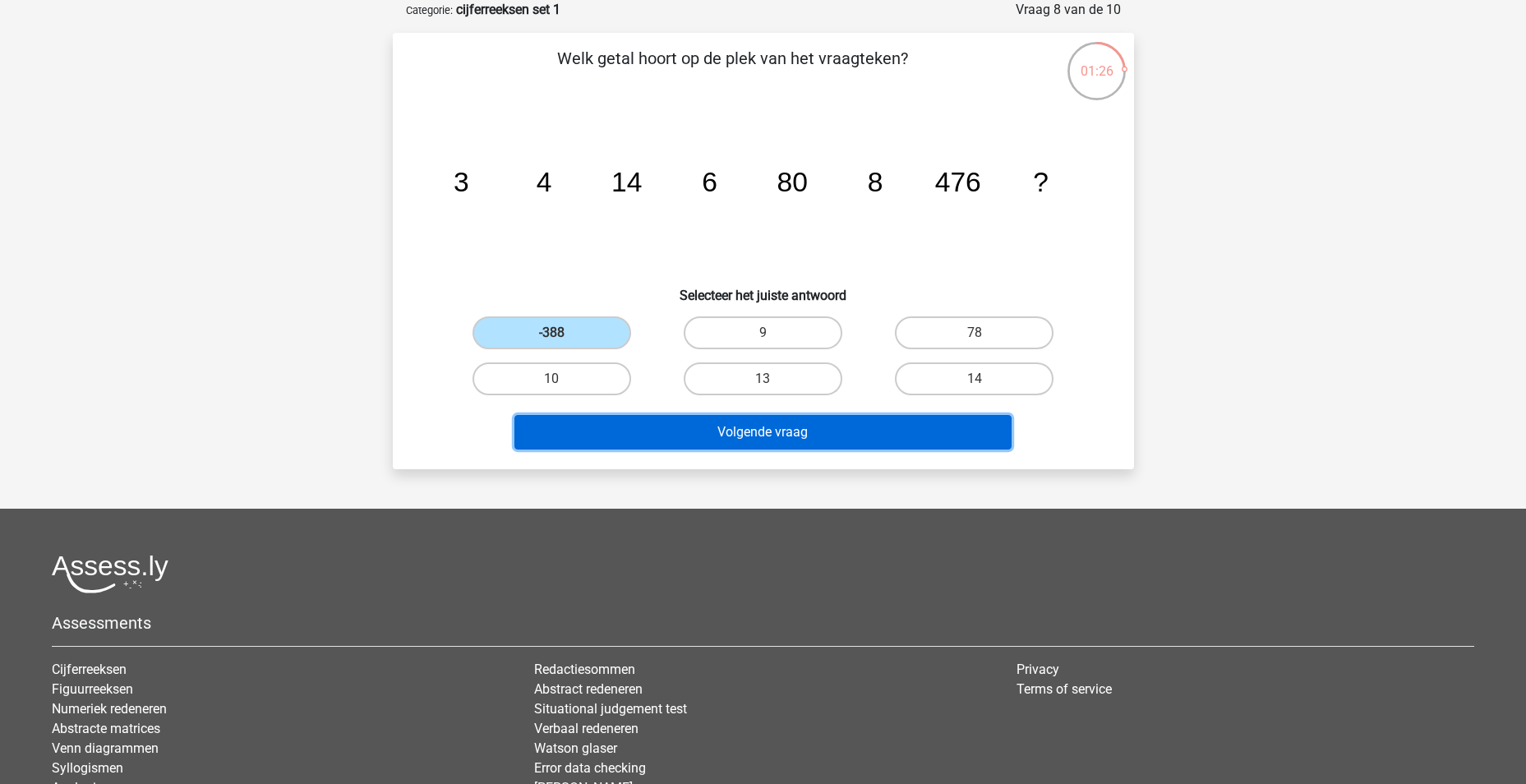
click at [786, 433] on button "Volgende vraag" at bounding box center [763, 432] width 498 height 34
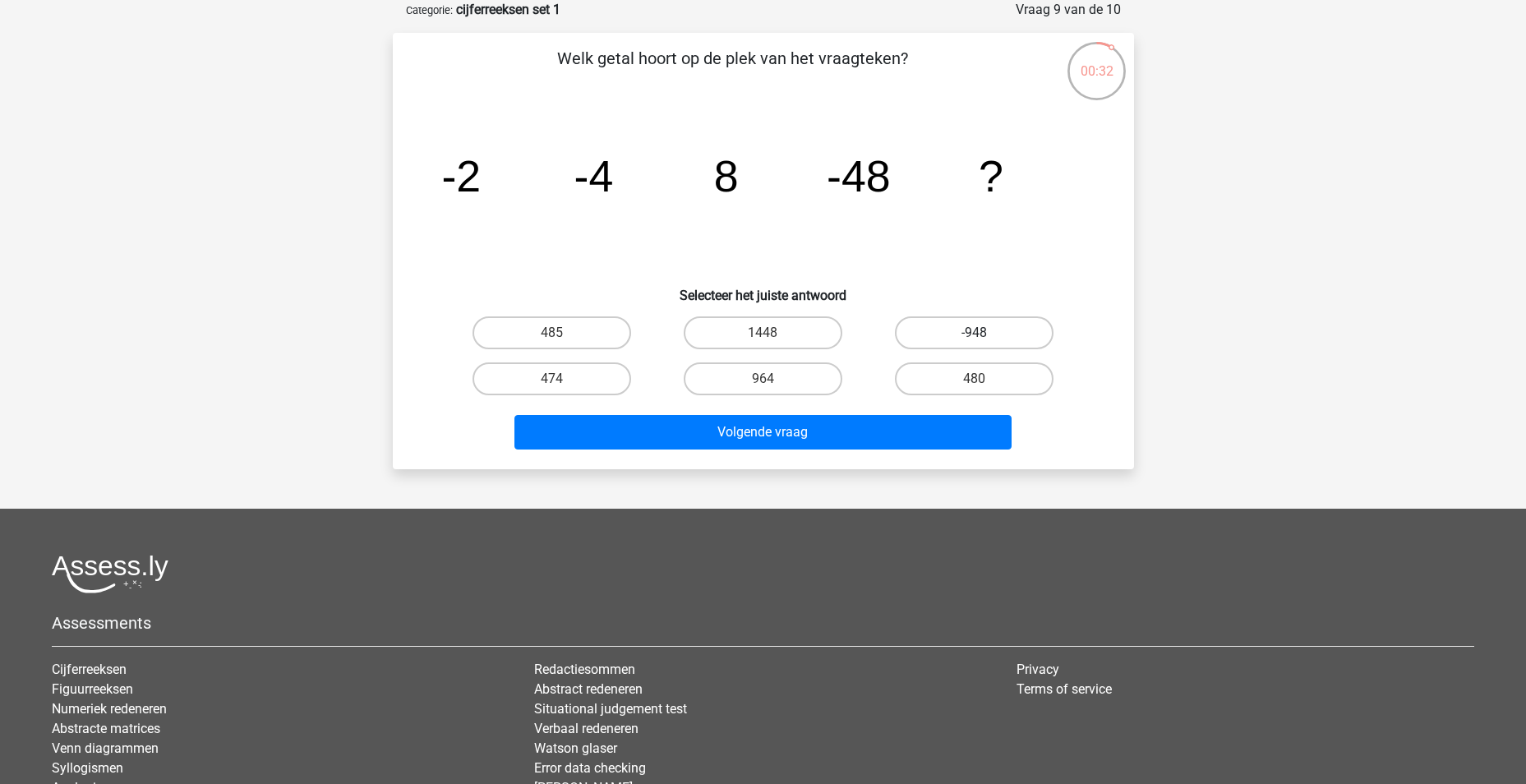
click at [950, 330] on label "-948" at bounding box center [974, 333] width 159 height 33
click at [974, 333] on input "-948" at bounding box center [980, 338] width 10 height 10
radio input "true"
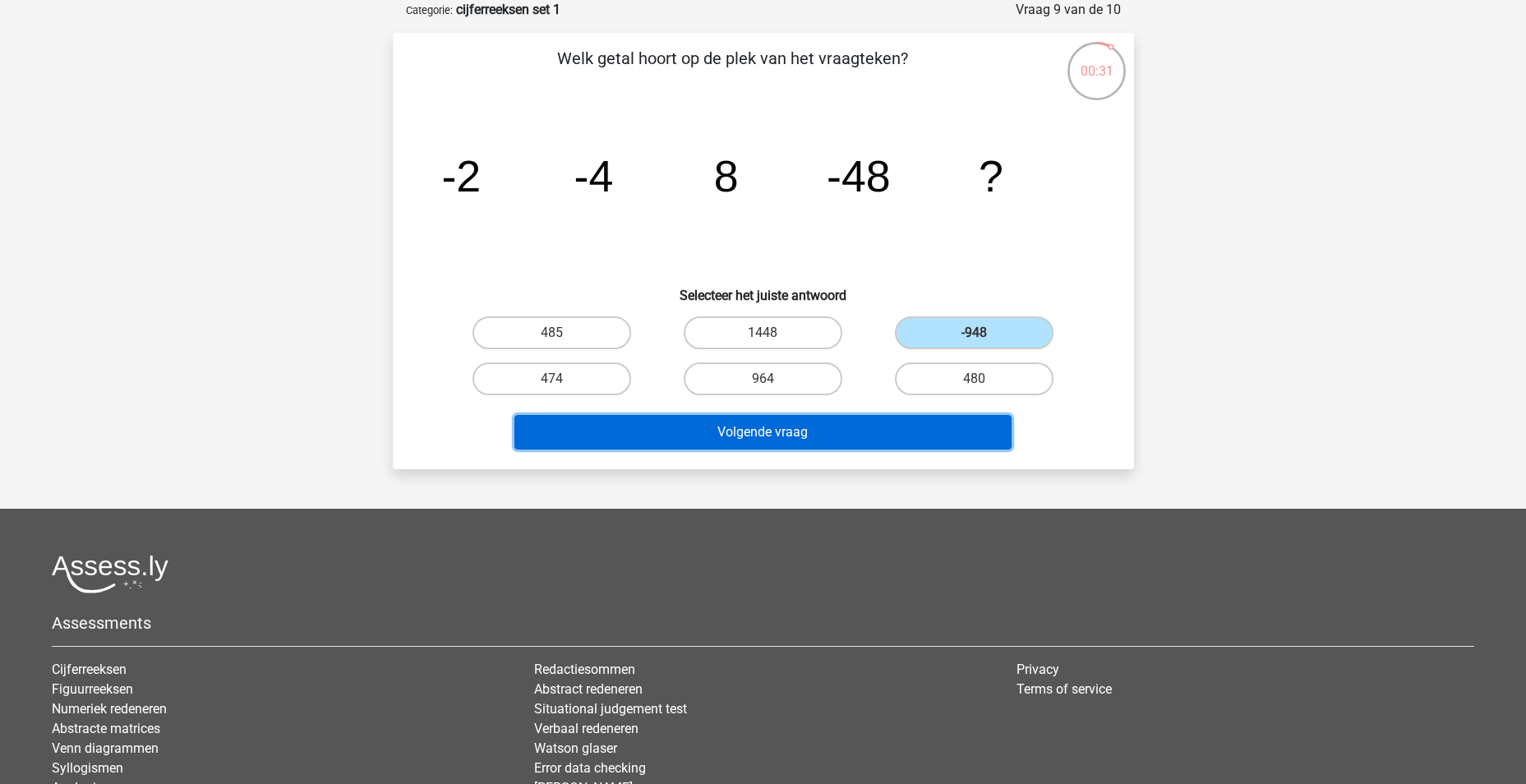
click at [850, 429] on button "Volgende vraag" at bounding box center [763, 432] width 498 height 34
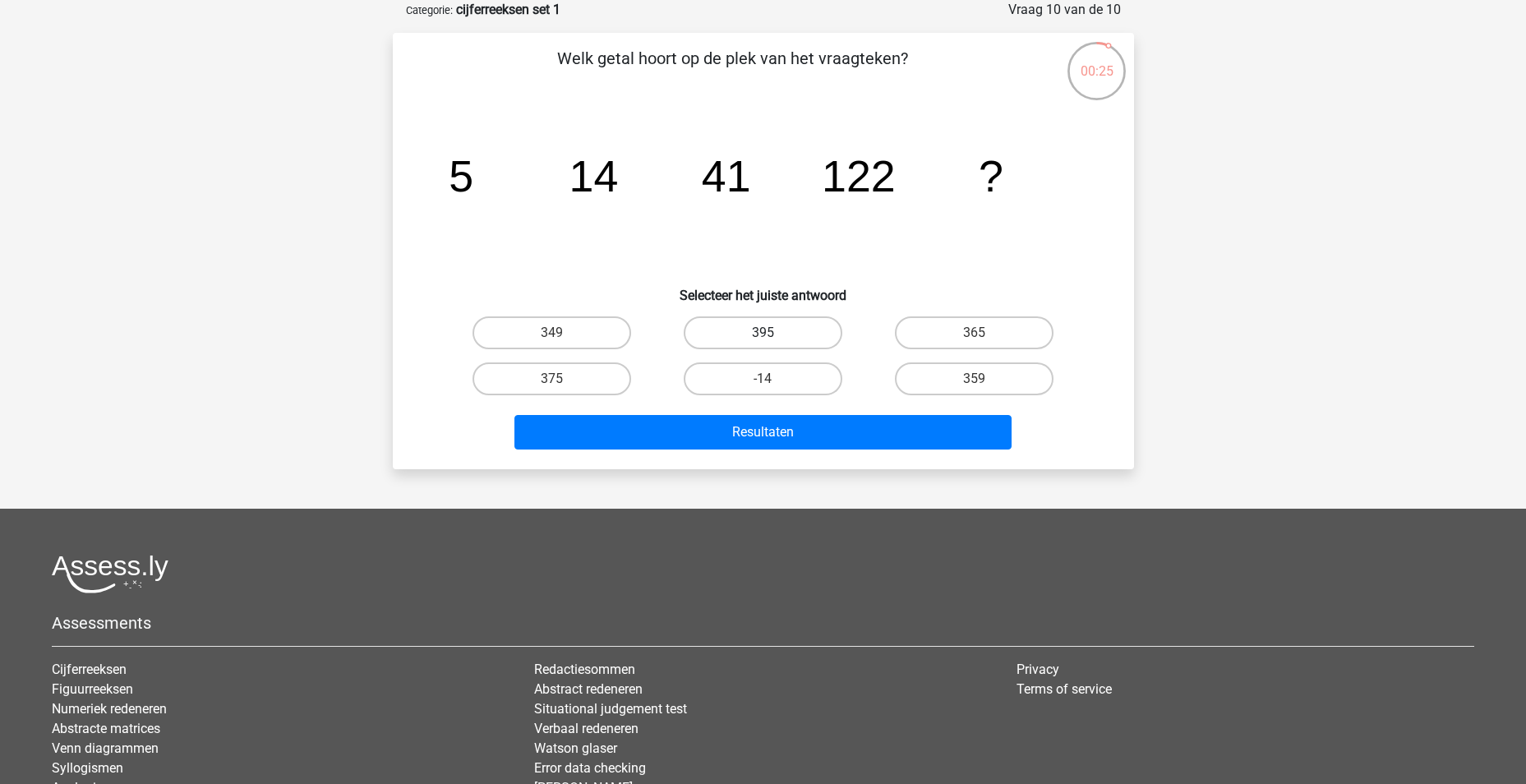
click at [750, 335] on label "395" at bounding box center [763, 333] width 159 height 33
click at [763, 335] on input "395" at bounding box center [768, 338] width 10 height 10
radio input "true"
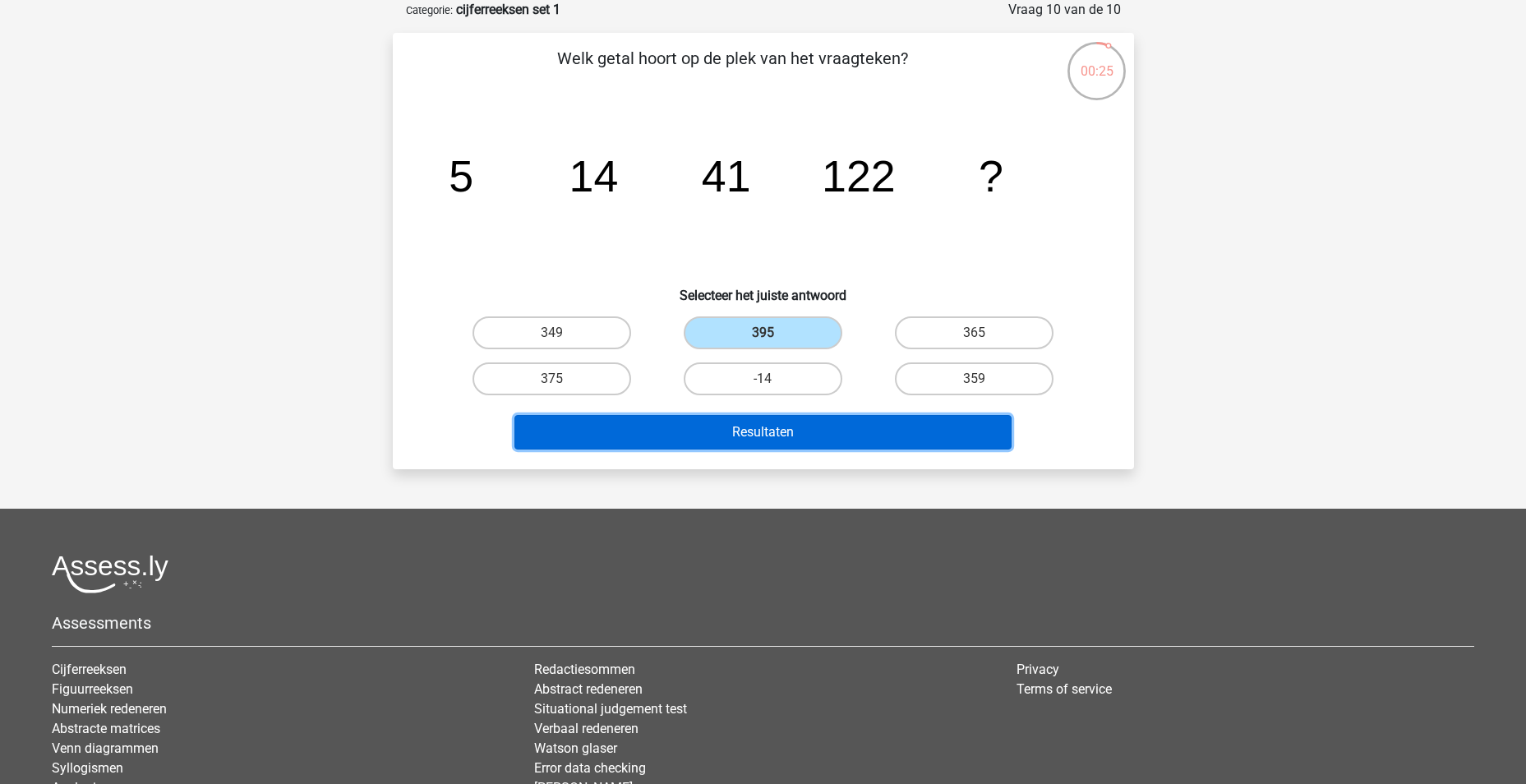
click at [777, 430] on button "Resultaten" at bounding box center [763, 432] width 498 height 34
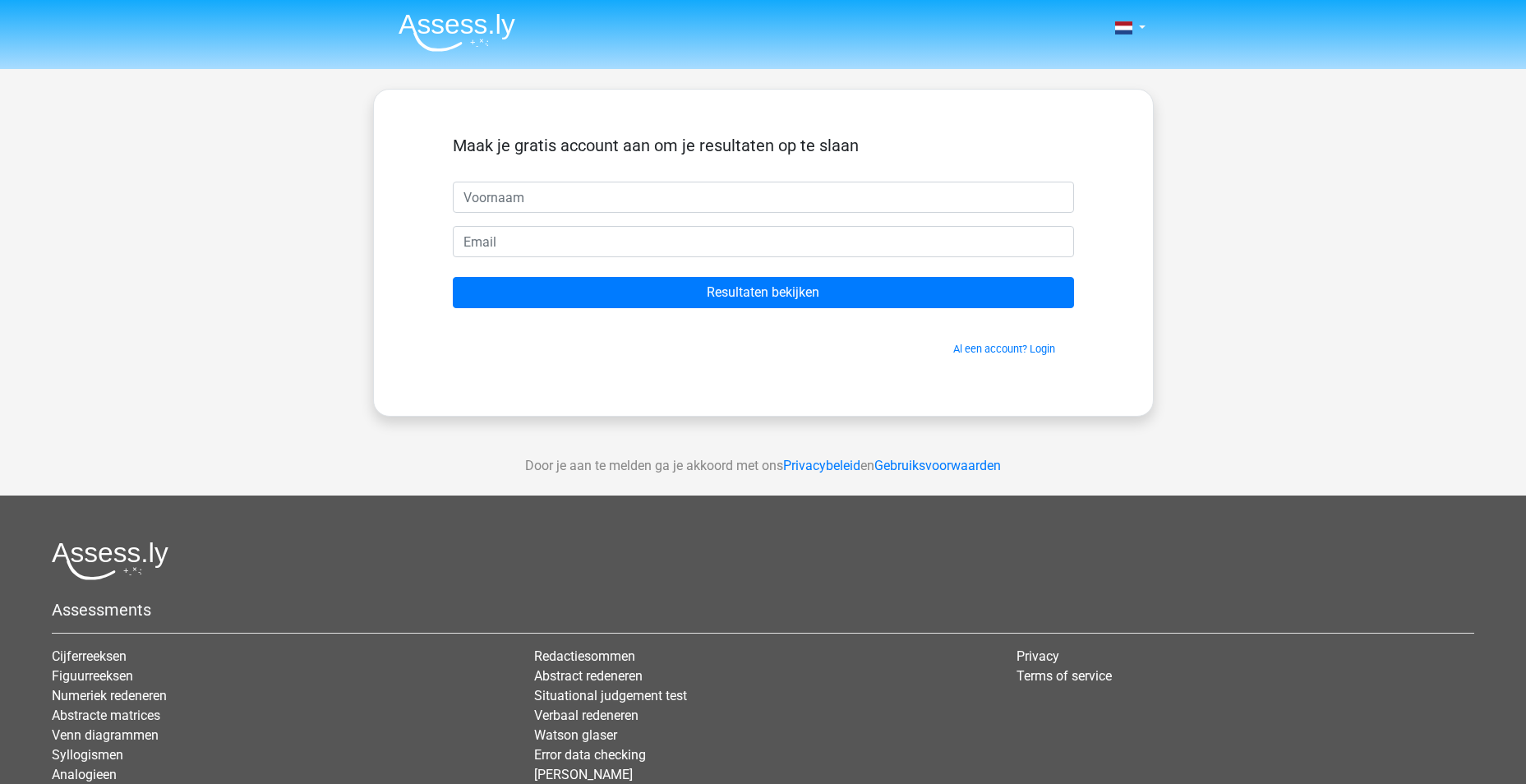
click at [596, 191] on input "text" at bounding box center [763, 197] width 621 height 31
type input "[PERSON_NAME]"
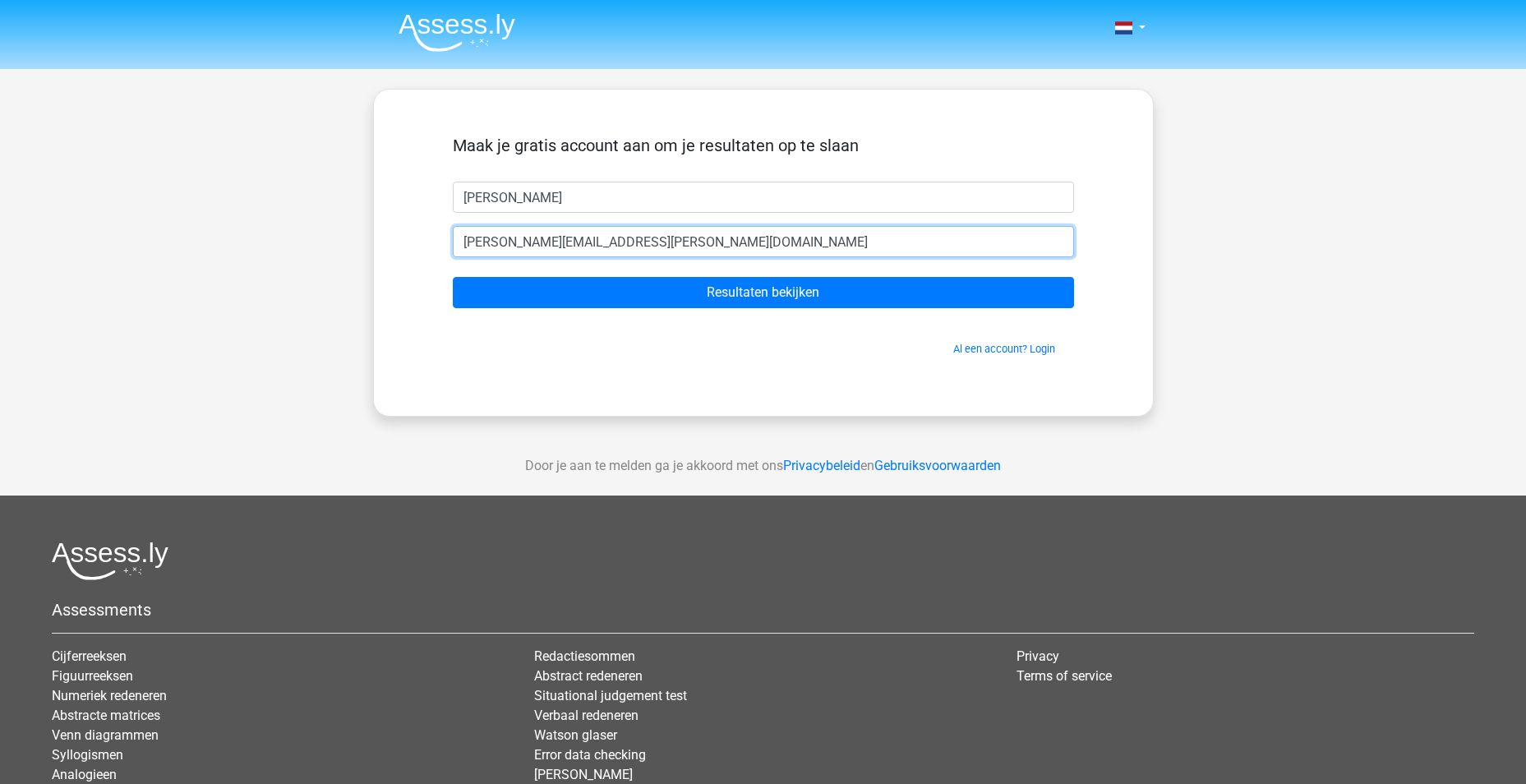
type input "[PERSON_NAME][EMAIL_ADDRESS][PERSON_NAME][DOMAIN_NAME]"
click at [453, 277] on input "Resultaten bekijken" at bounding box center [763, 292] width 621 height 31
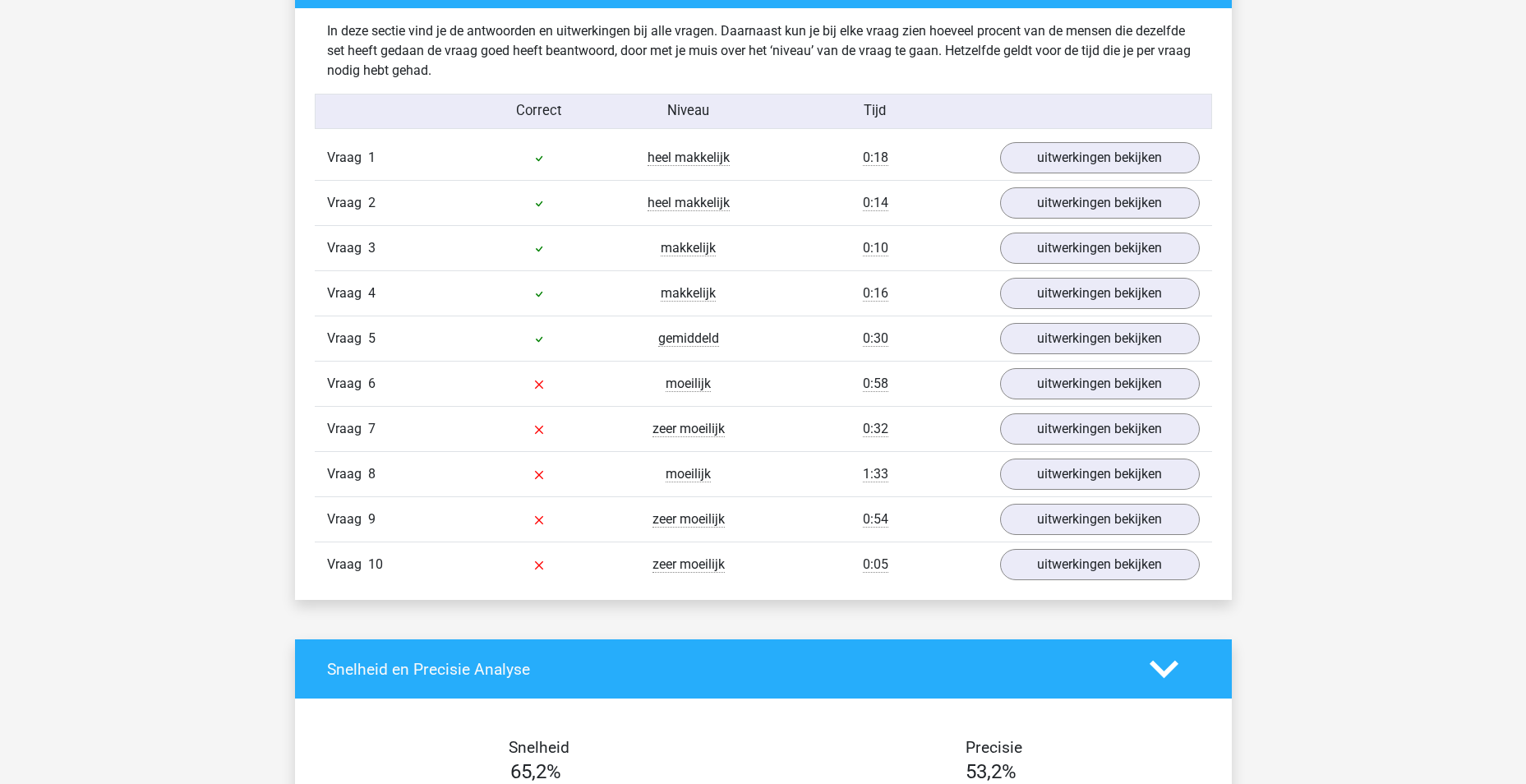
scroll to position [1315, 0]
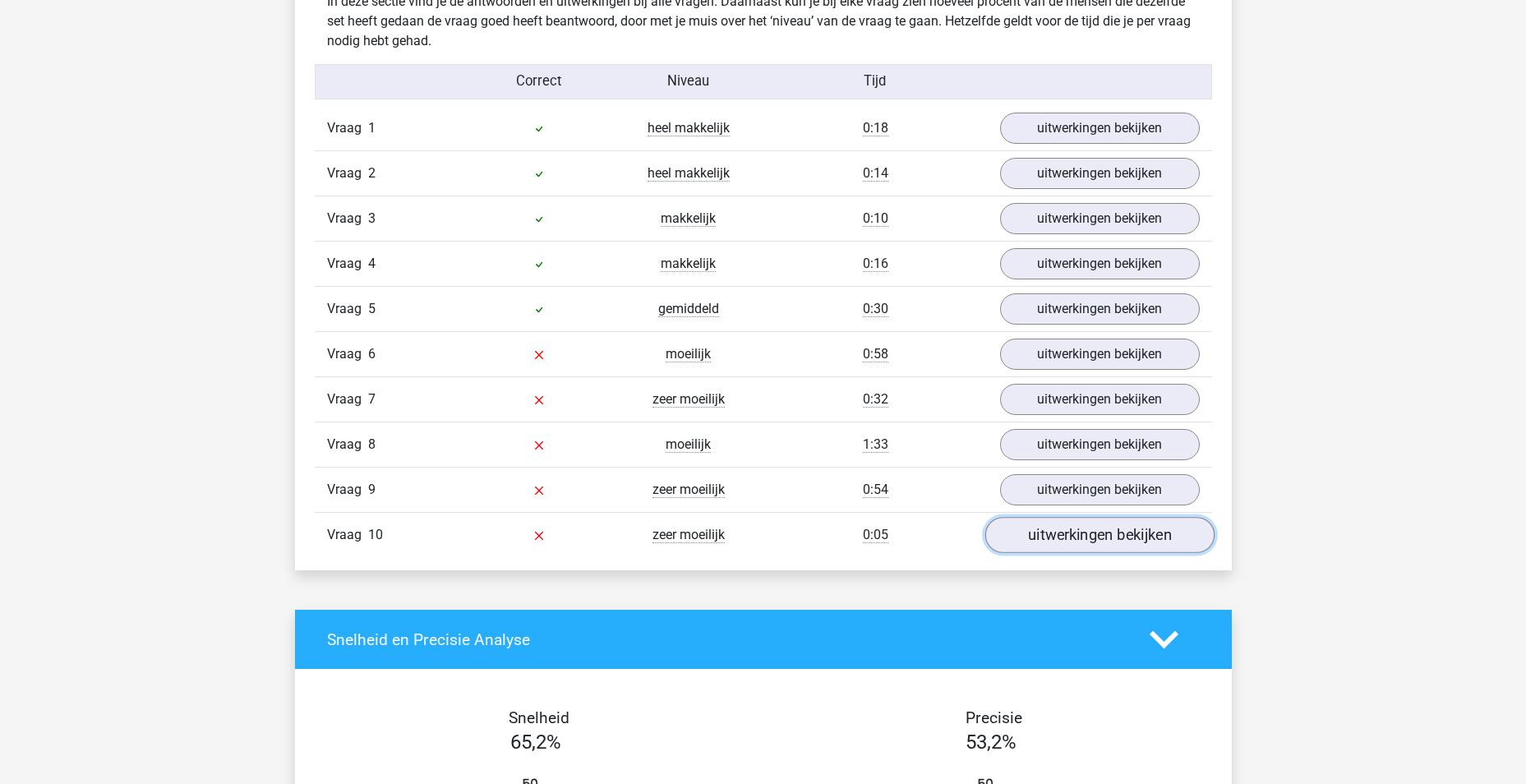
click at [1053, 541] on link "uitwerkingen bekijken" at bounding box center [1099, 535] width 229 height 36
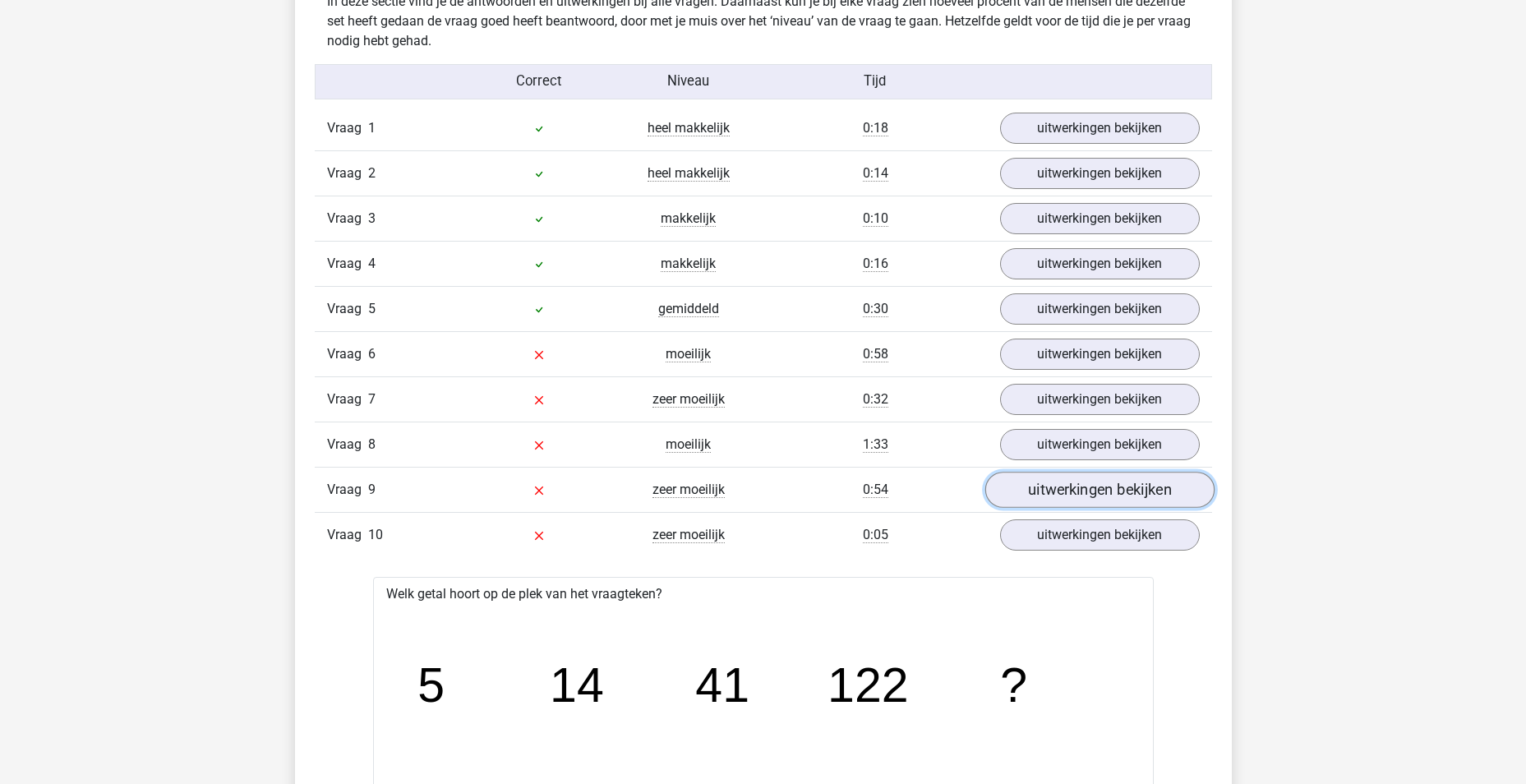
click at [1072, 486] on link "uitwerkingen bekijken" at bounding box center [1099, 490] width 229 height 36
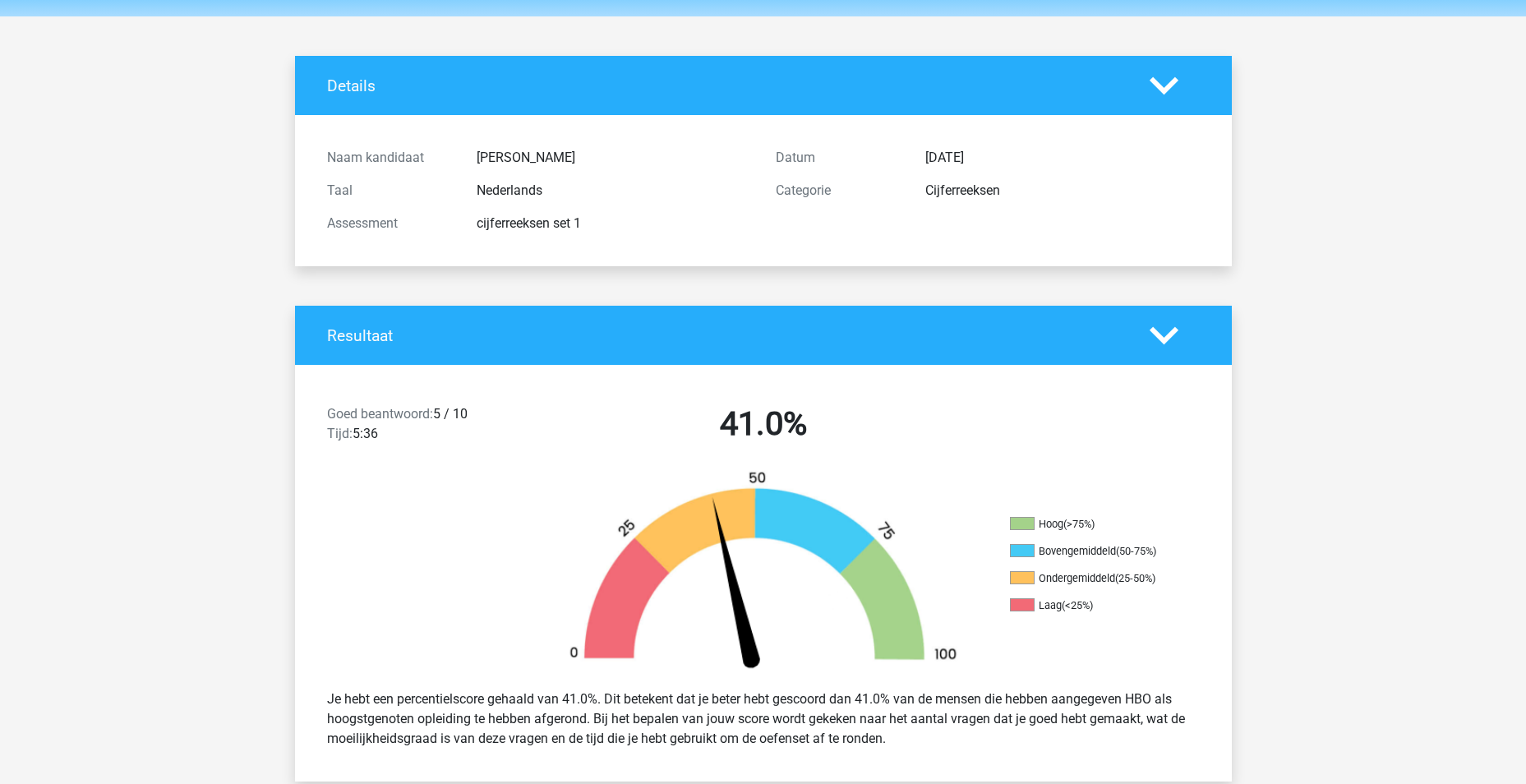
scroll to position [0, 0]
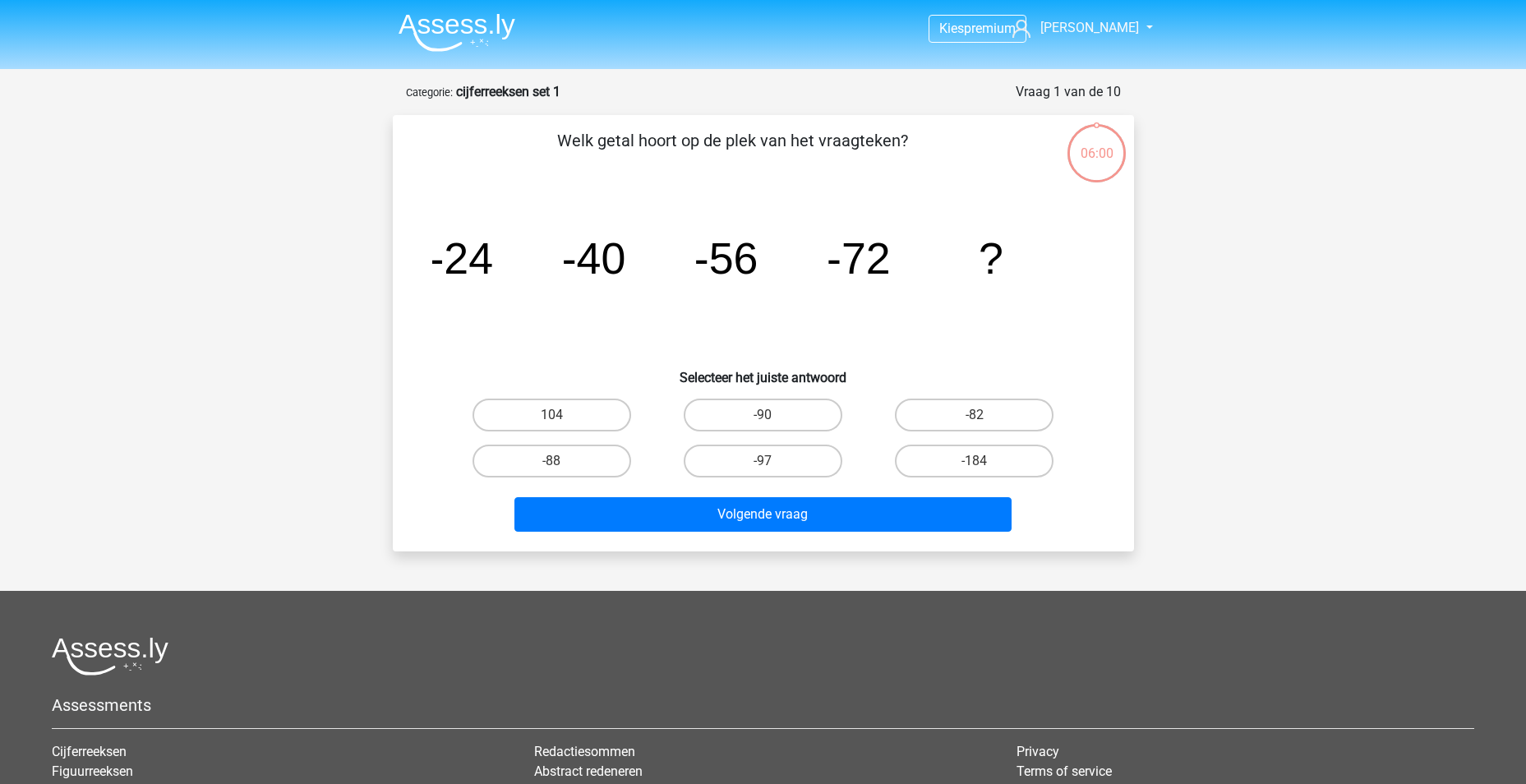
scroll to position [82, 0]
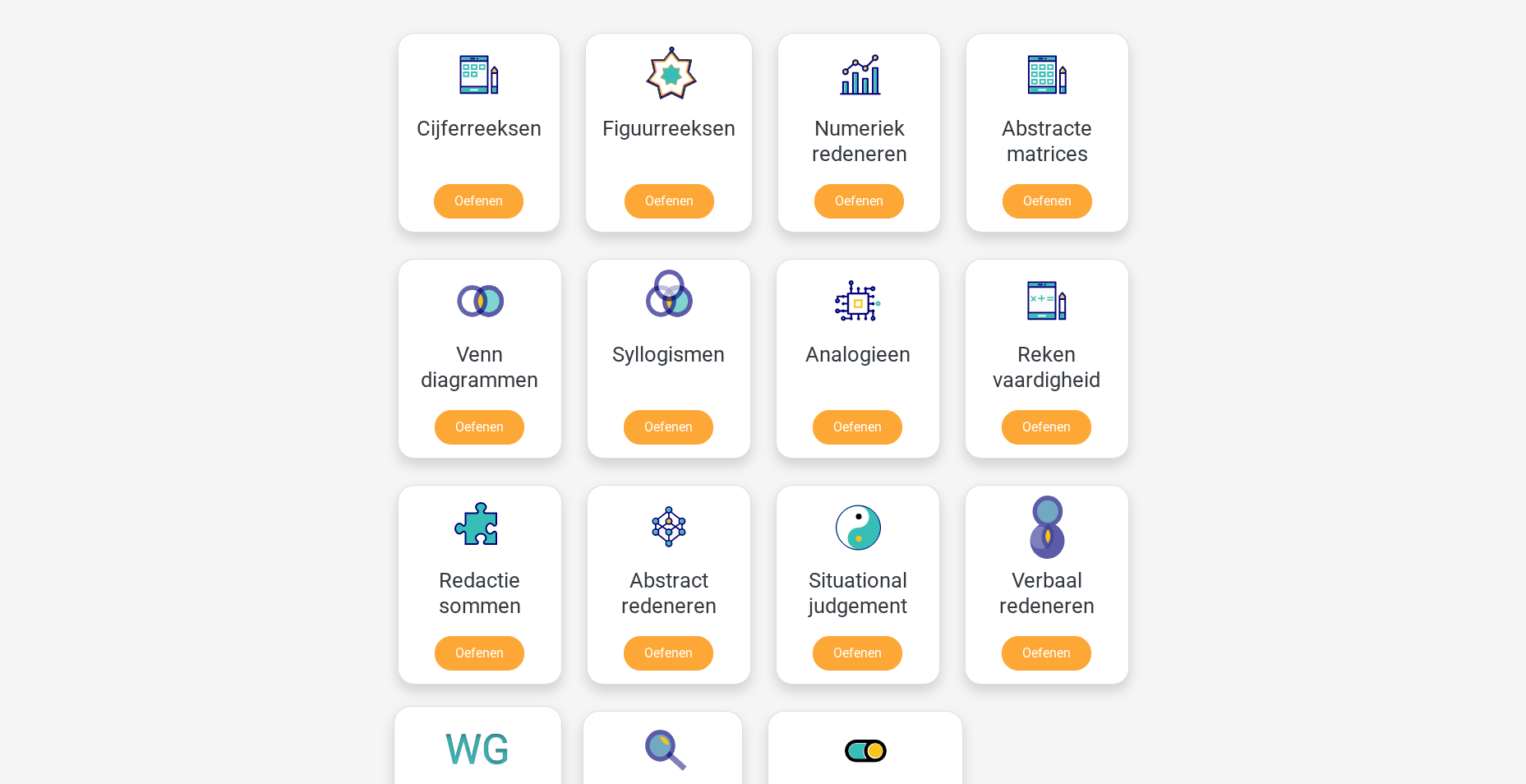
scroll to position [727, 0]
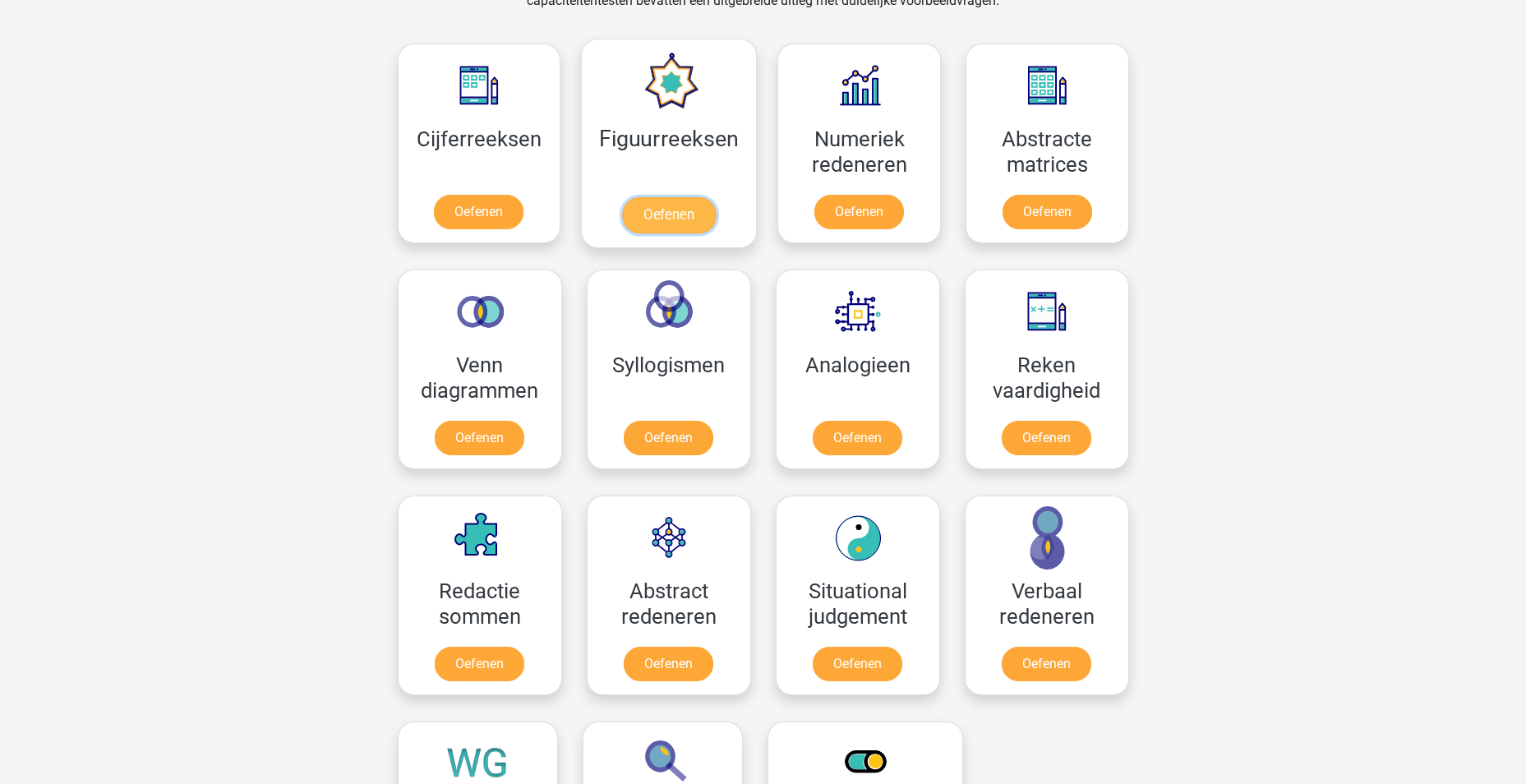
click at [671, 208] on link "Oefenen" at bounding box center [668, 215] width 93 height 36
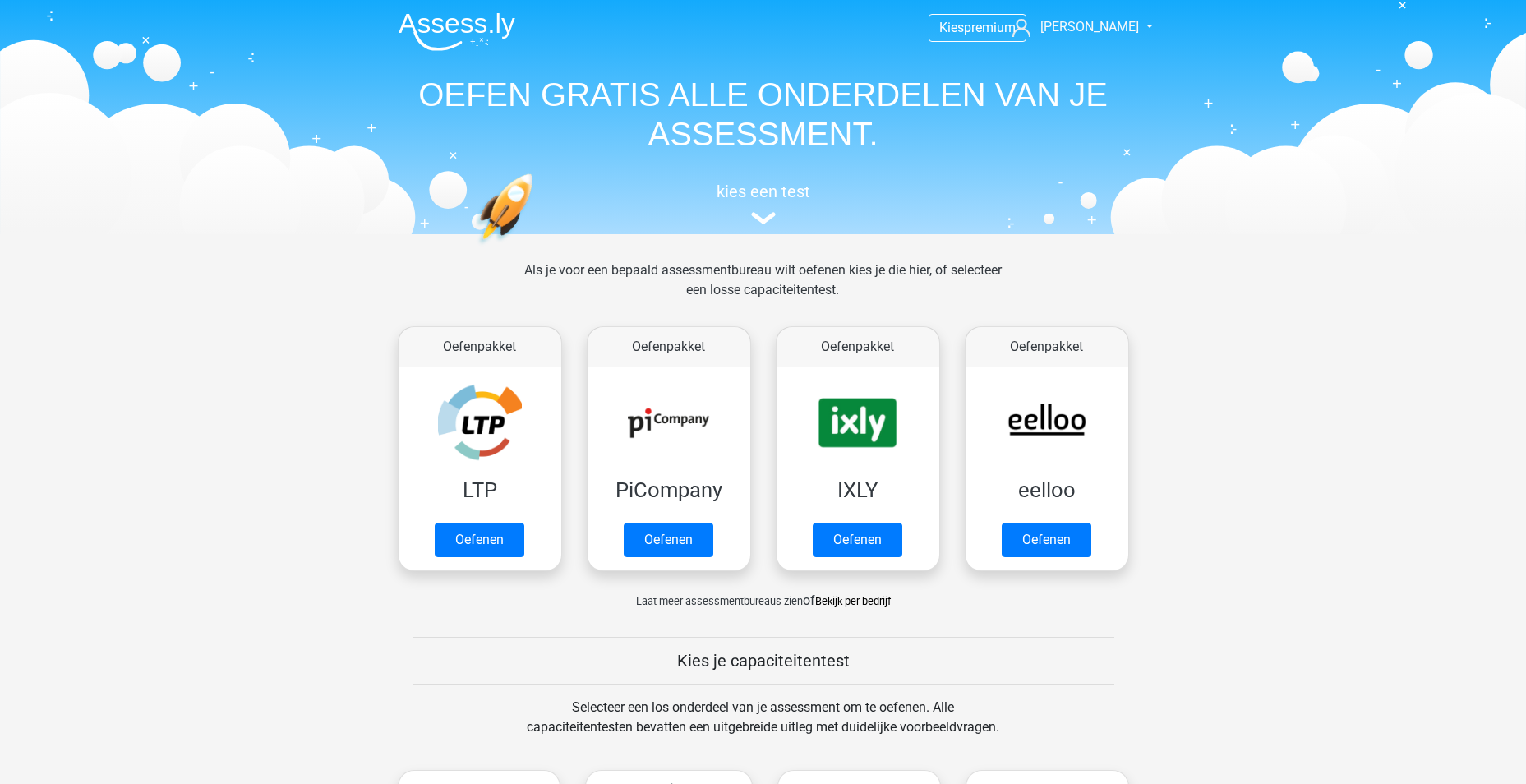
scroll to position [0, 0]
click at [758, 214] on img at bounding box center [763, 219] width 25 height 12
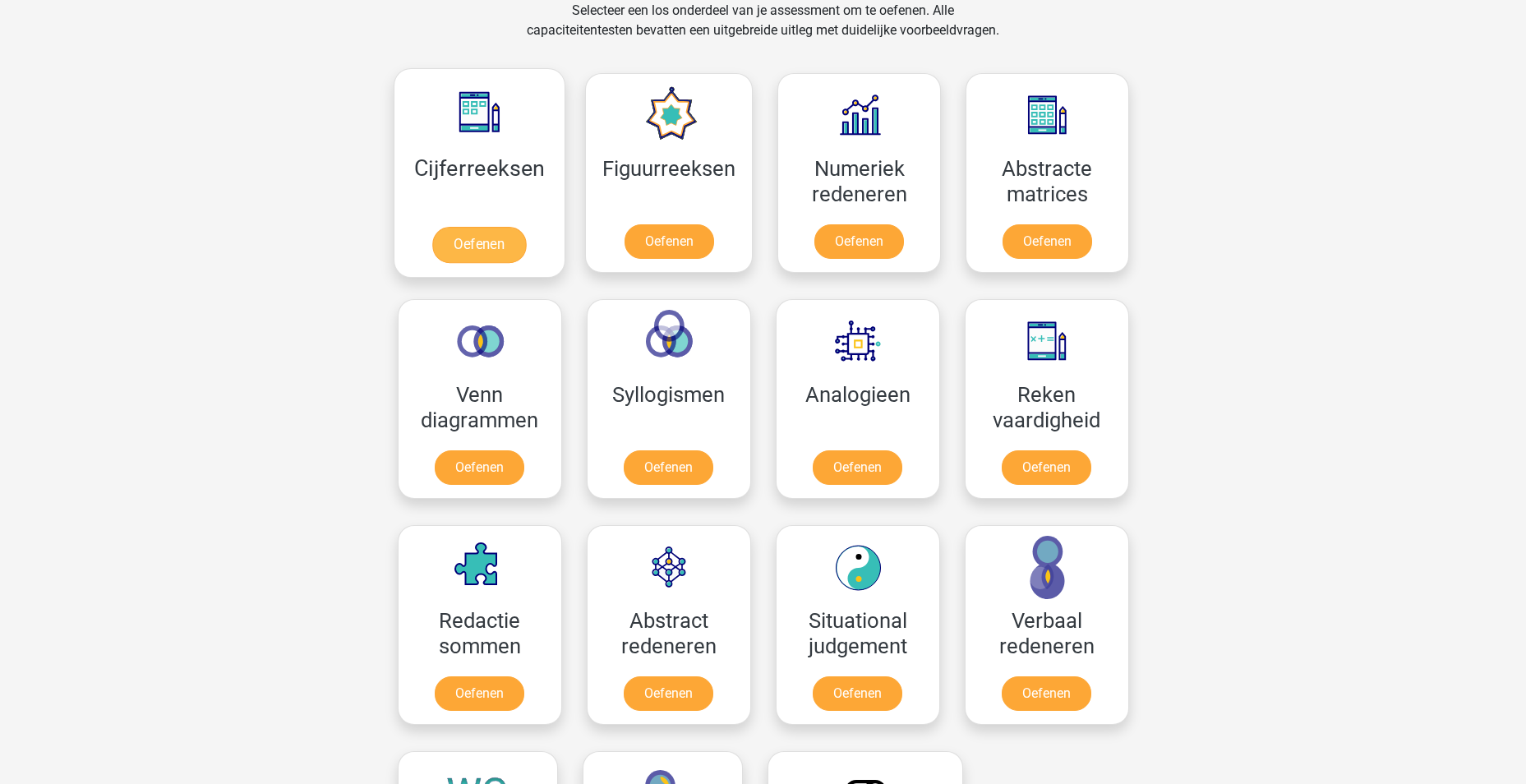
scroll to position [638, 0]
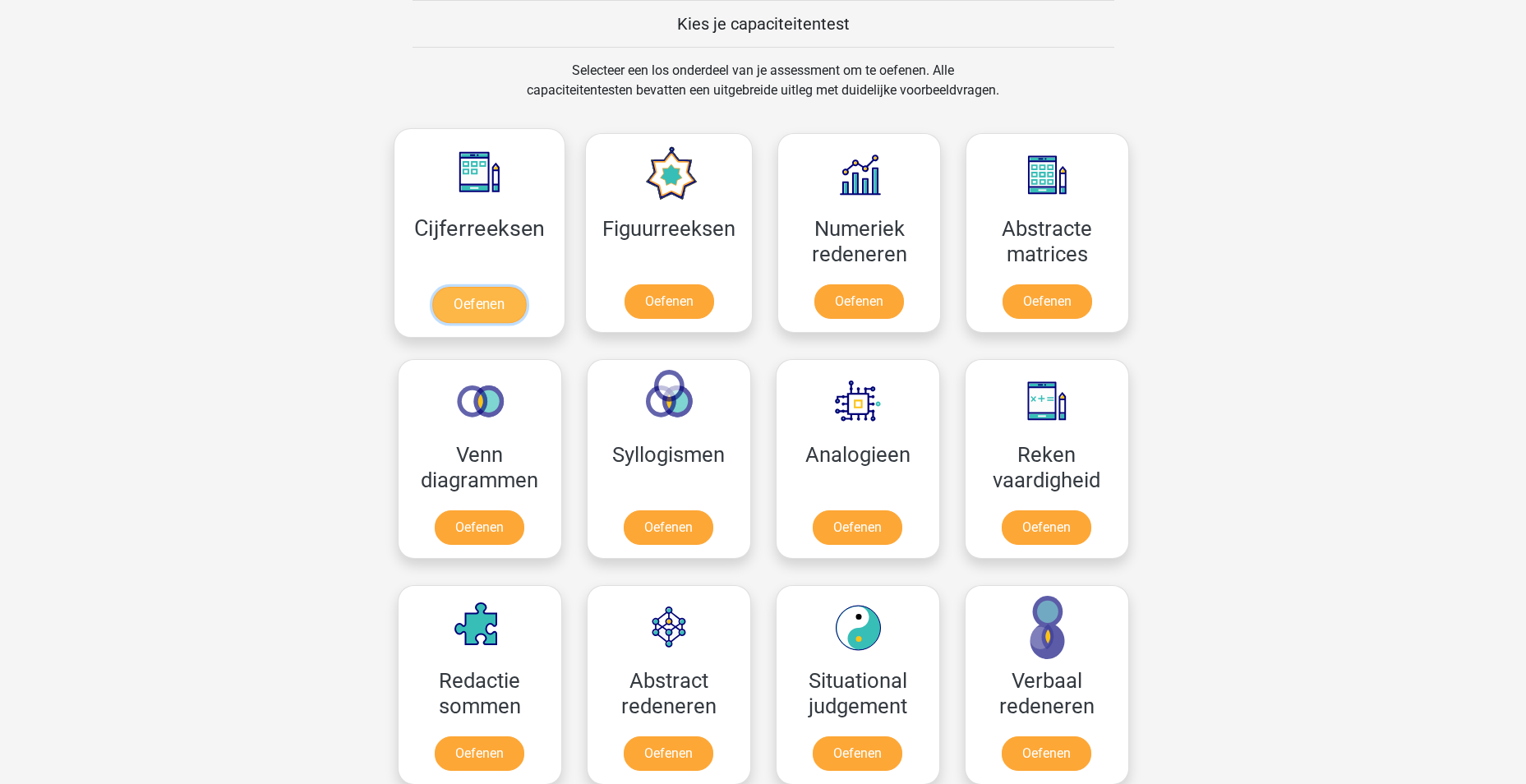
click at [470, 299] on link "Oefenen" at bounding box center [479, 305] width 93 height 36
click at [674, 538] on link "Oefenen" at bounding box center [667, 531] width 93 height 36
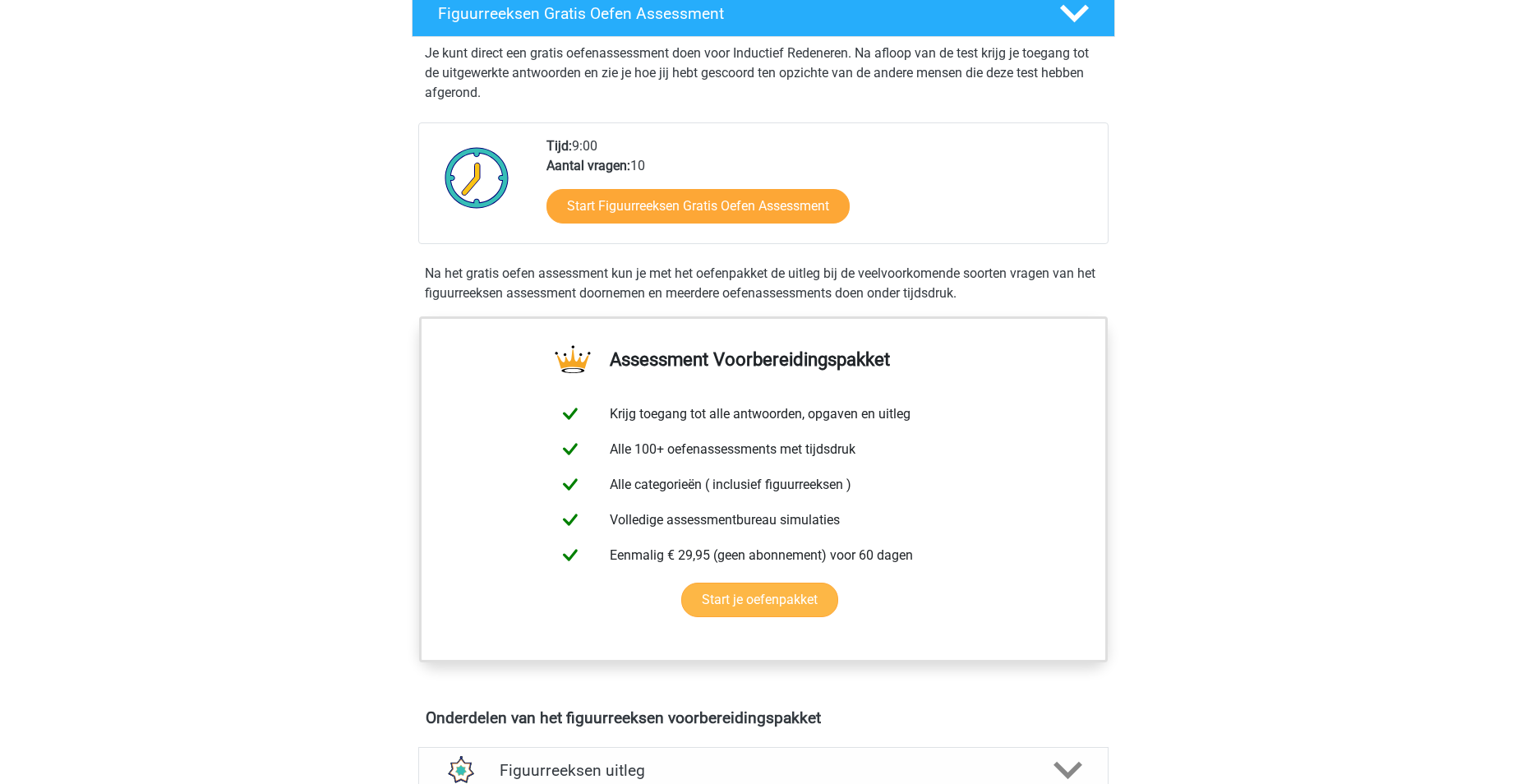
scroll to position [438, 0]
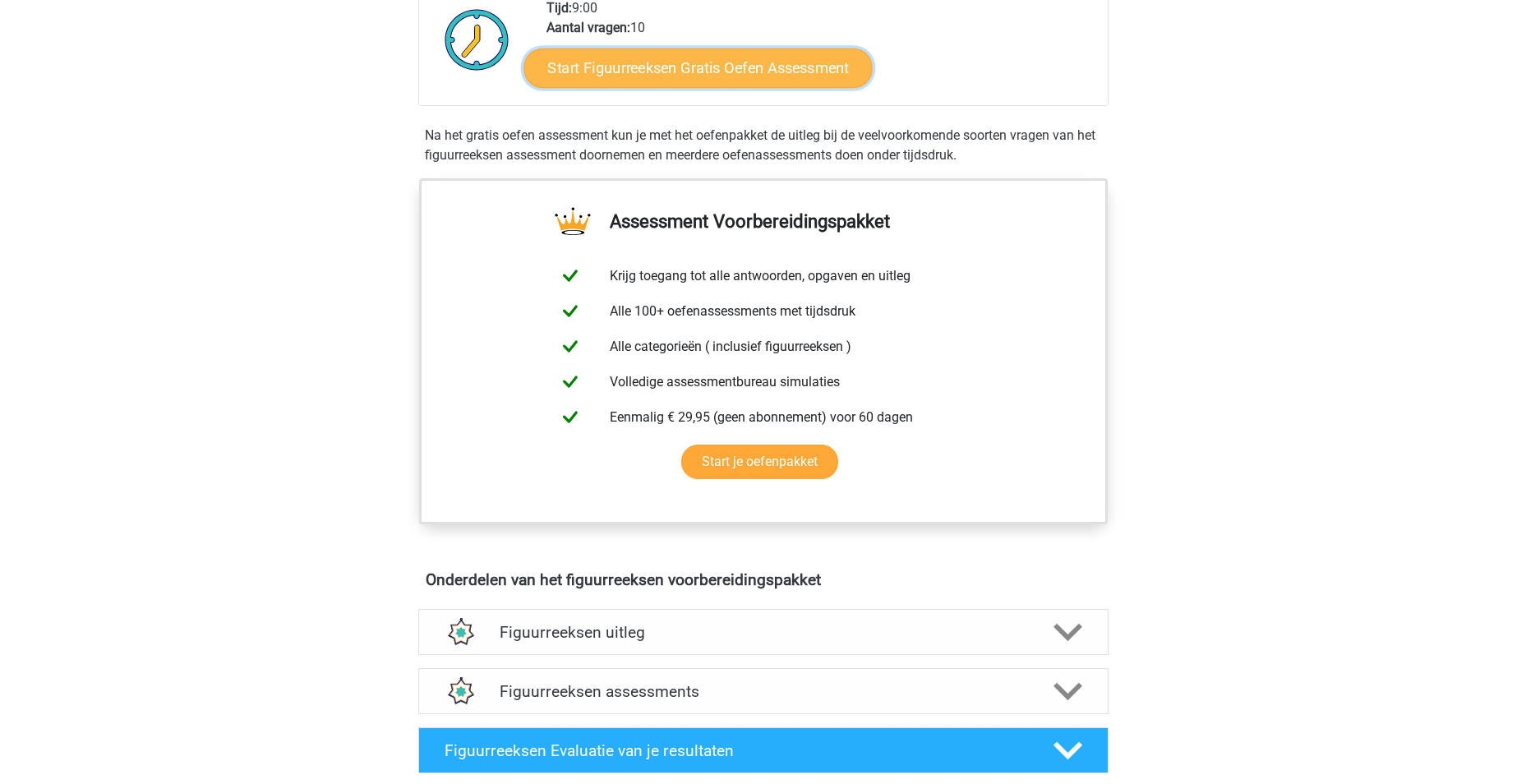
click at [694, 74] on link "Start Figuurreeksen Gratis Oefen Assessment" at bounding box center [697, 68] width 348 height 39
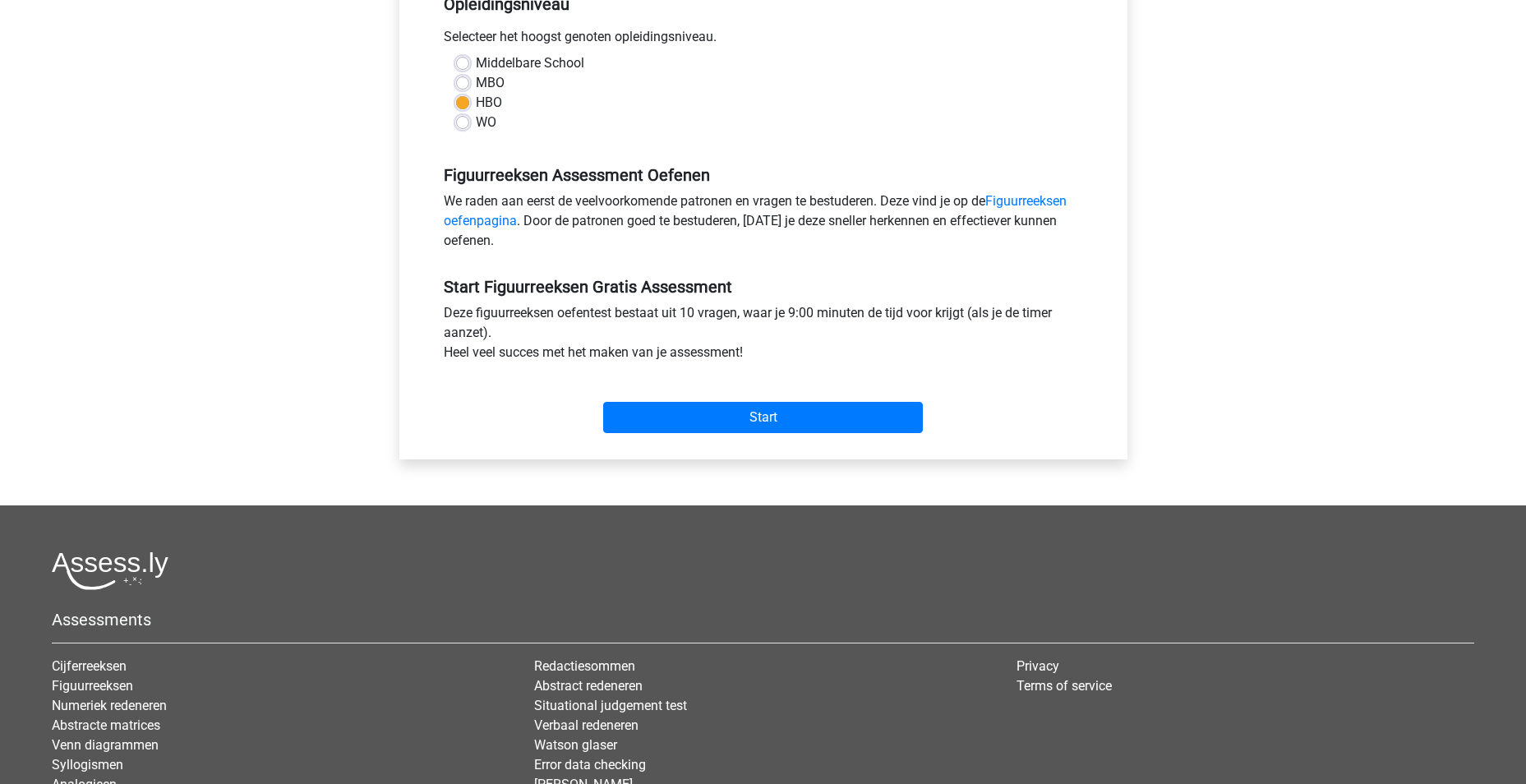
scroll to position [438, 0]
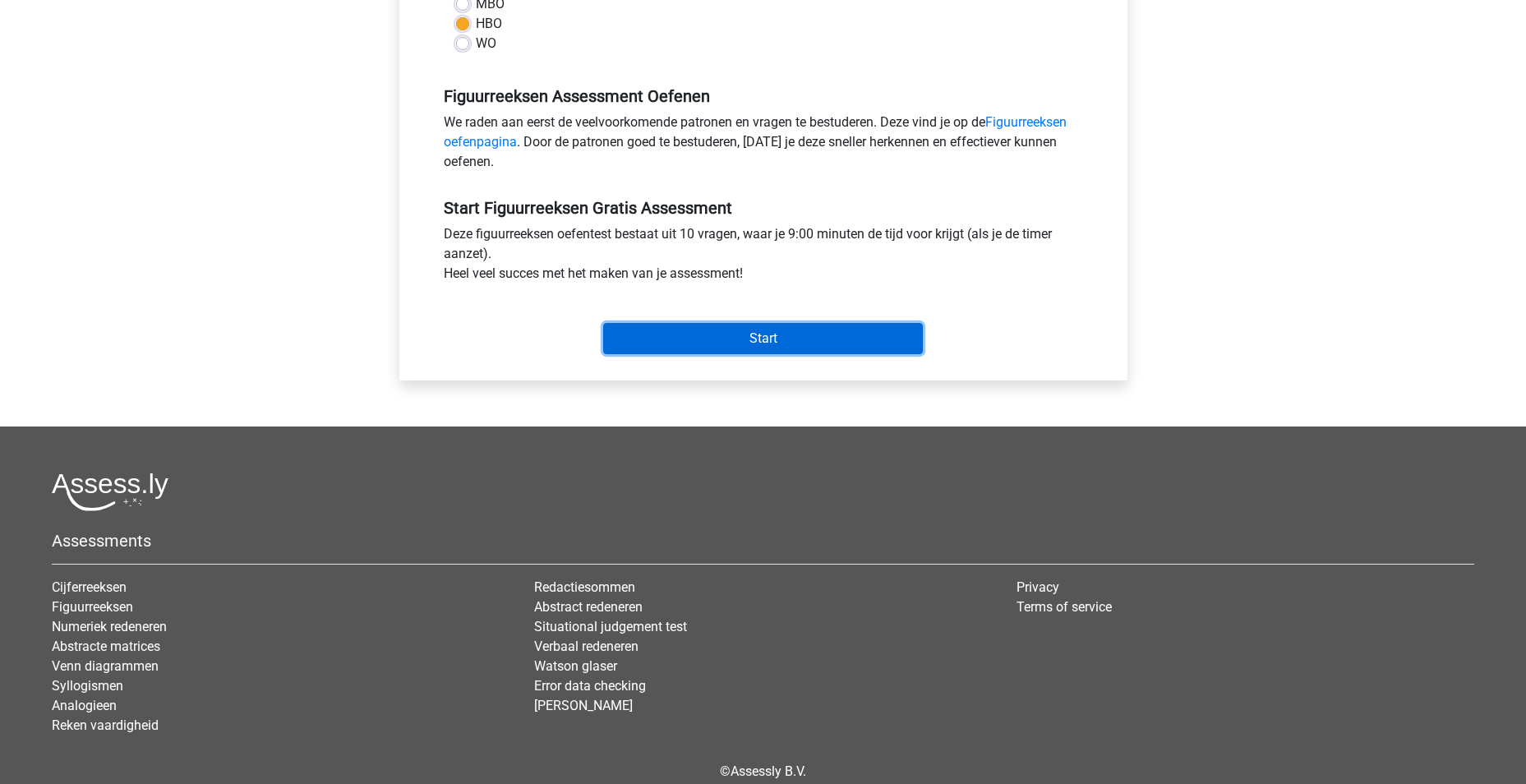
click at [728, 335] on input "Start" at bounding box center [763, 339] width 320 height 31
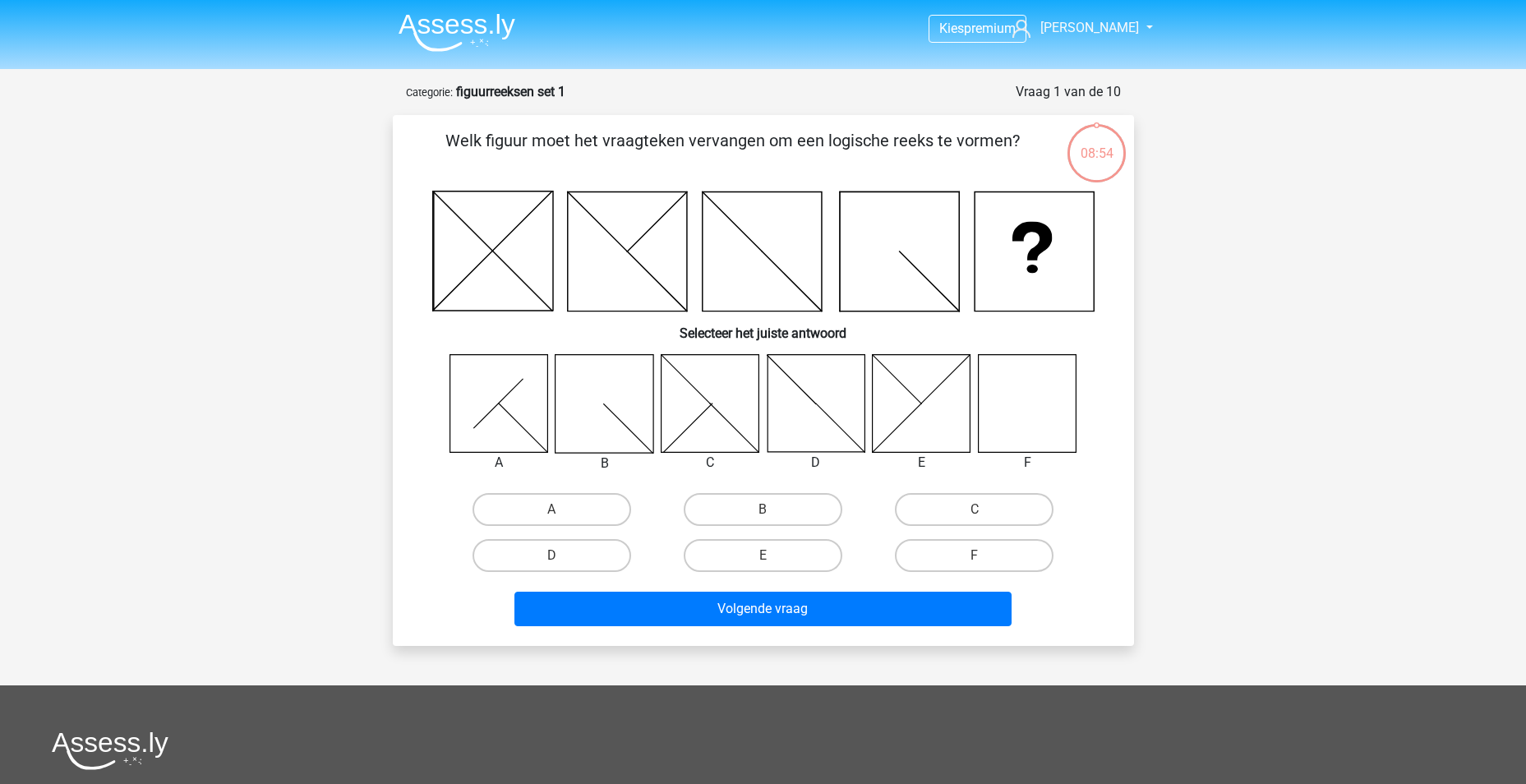
click at [1033, 389] on icon at bounding box center [1027, 403] width 98 height 98
drag, startPoint x: 979, startPoint y: 552, endPoint x: 917, endPoint y: 588, distance: 71.7
click at [978, 552] on label "F" at bounding box center [974, 556] width 159 height 33
click at [978, 556] on input "F" at bounding box center [980, 561] width 10 height 10
radio input "true"
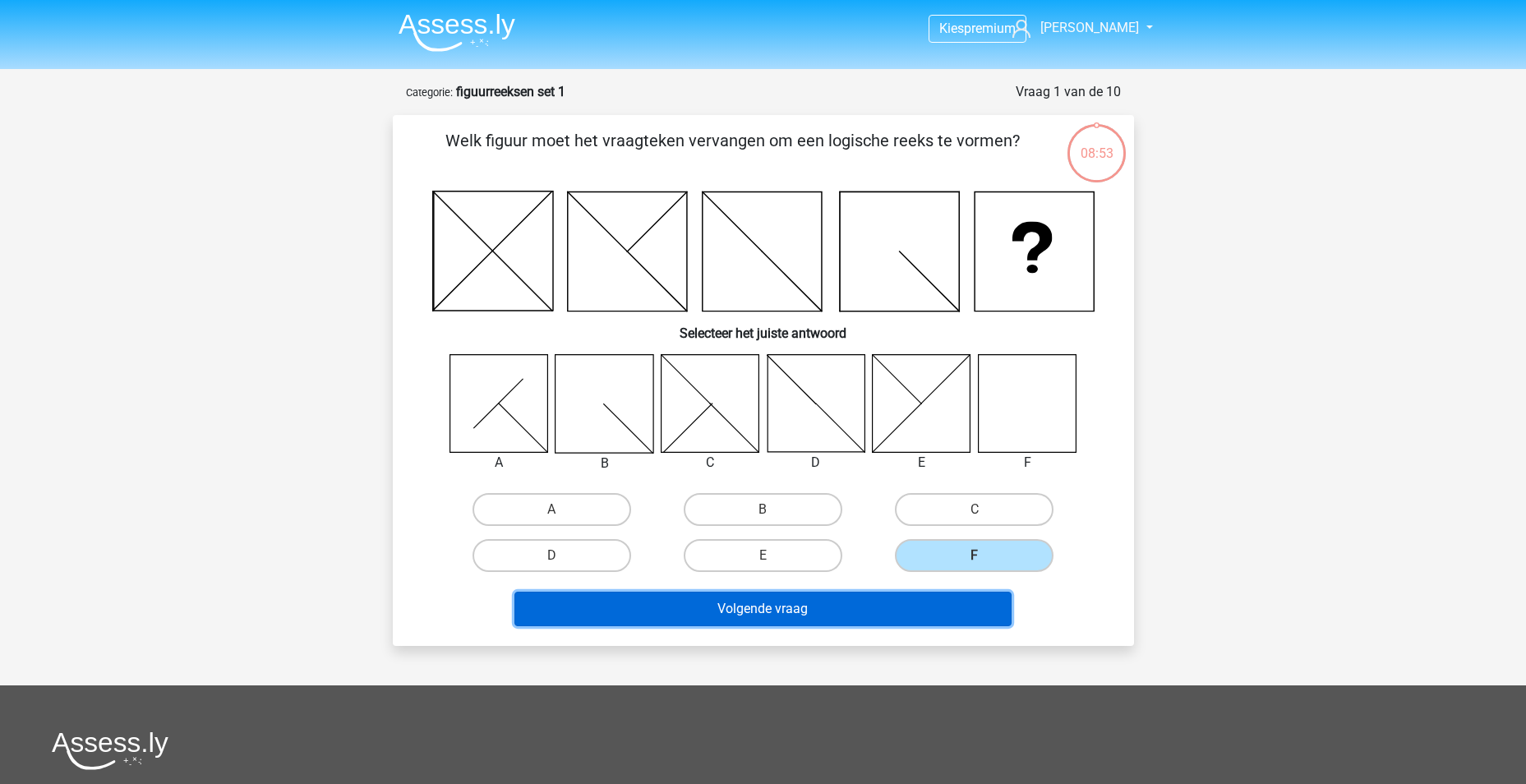
click at [885, 606] on button "Volgende vraag" at bounding box center [763, 609] width 498 height 34
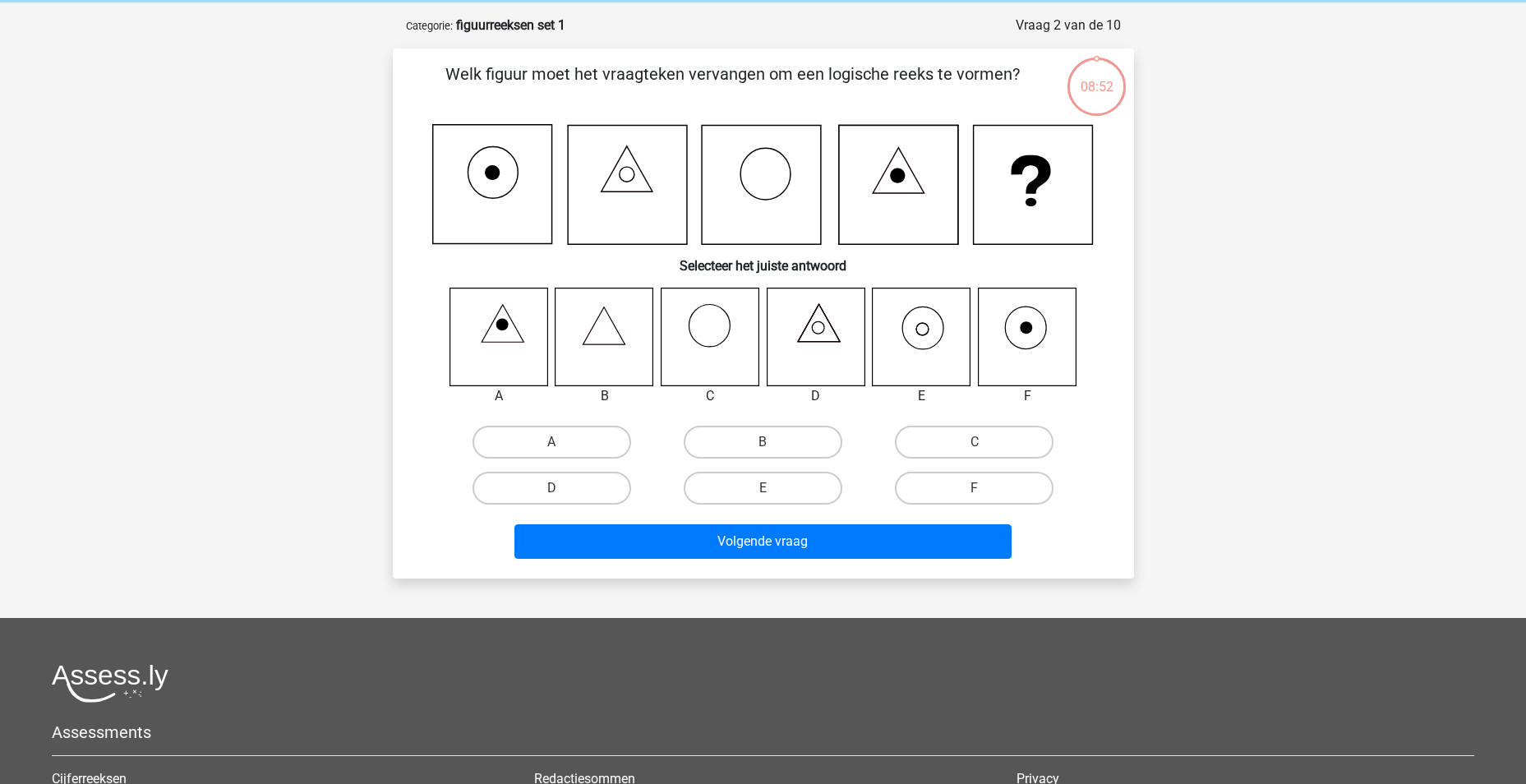
scroll to position [82, 0]
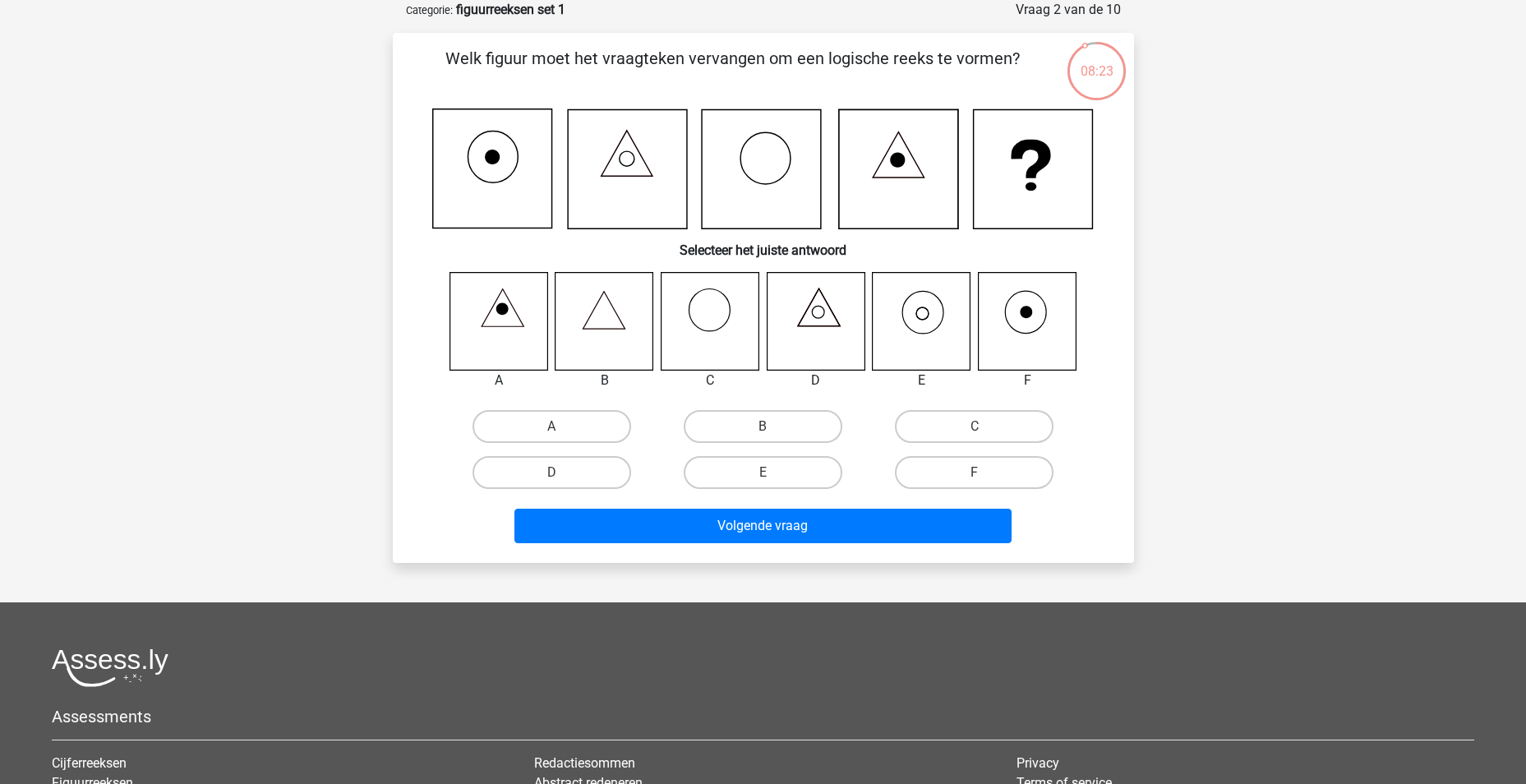
click at [906, 306] on icon at bounding box center [922, 321] width 98 height 98
click at [730, 474] on label "E" at bounding box center [763, 473] width 159 height 33
click at [763, 474] on input "E" at bounding box center [768, 478] width 10 height 10
radio input "true"
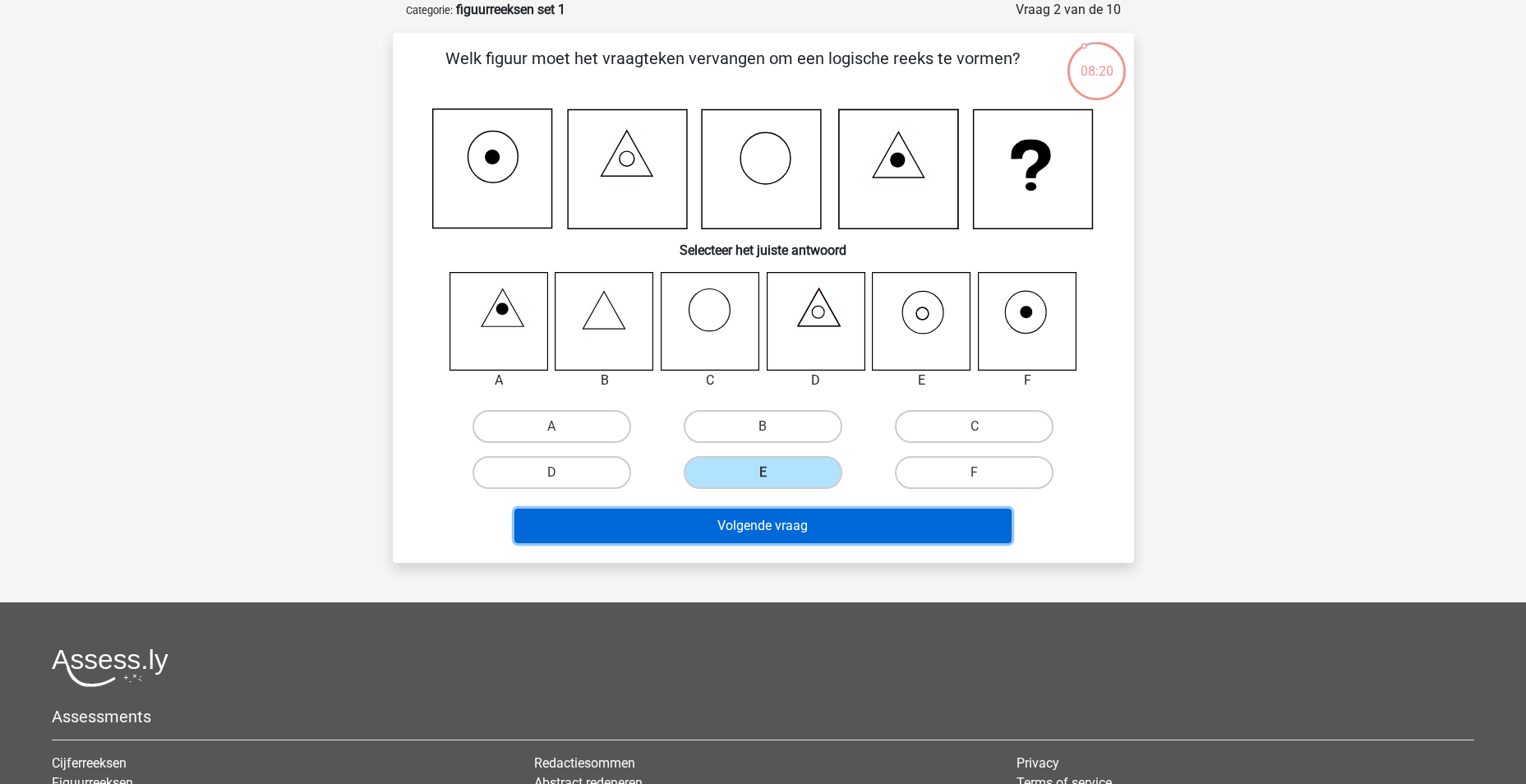
click at [745, 533] on button "Volgende vraag" at bounding box center [763, 526] width 498 height 34
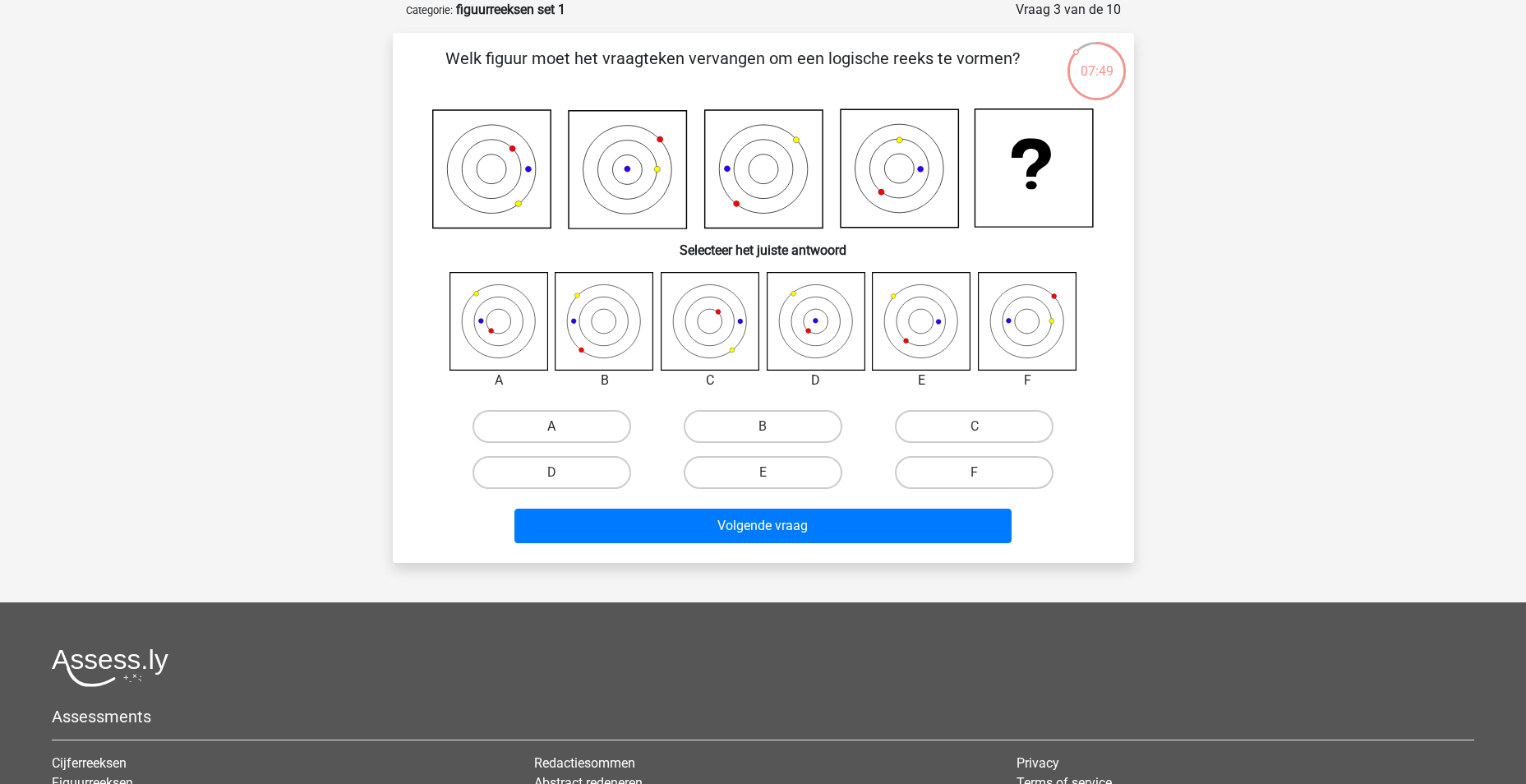
drag, startPoint x: 546, startPoint y: 420, endPoint x: 587, endPoint y: 441, distance: 46.1
click at [555, 421] on label "A" at bounding box center [552, 426] width 159 height 33
click at [555, 426] on input "A" at bounding box center [557, 431] width 10 height 10
radio input "true"
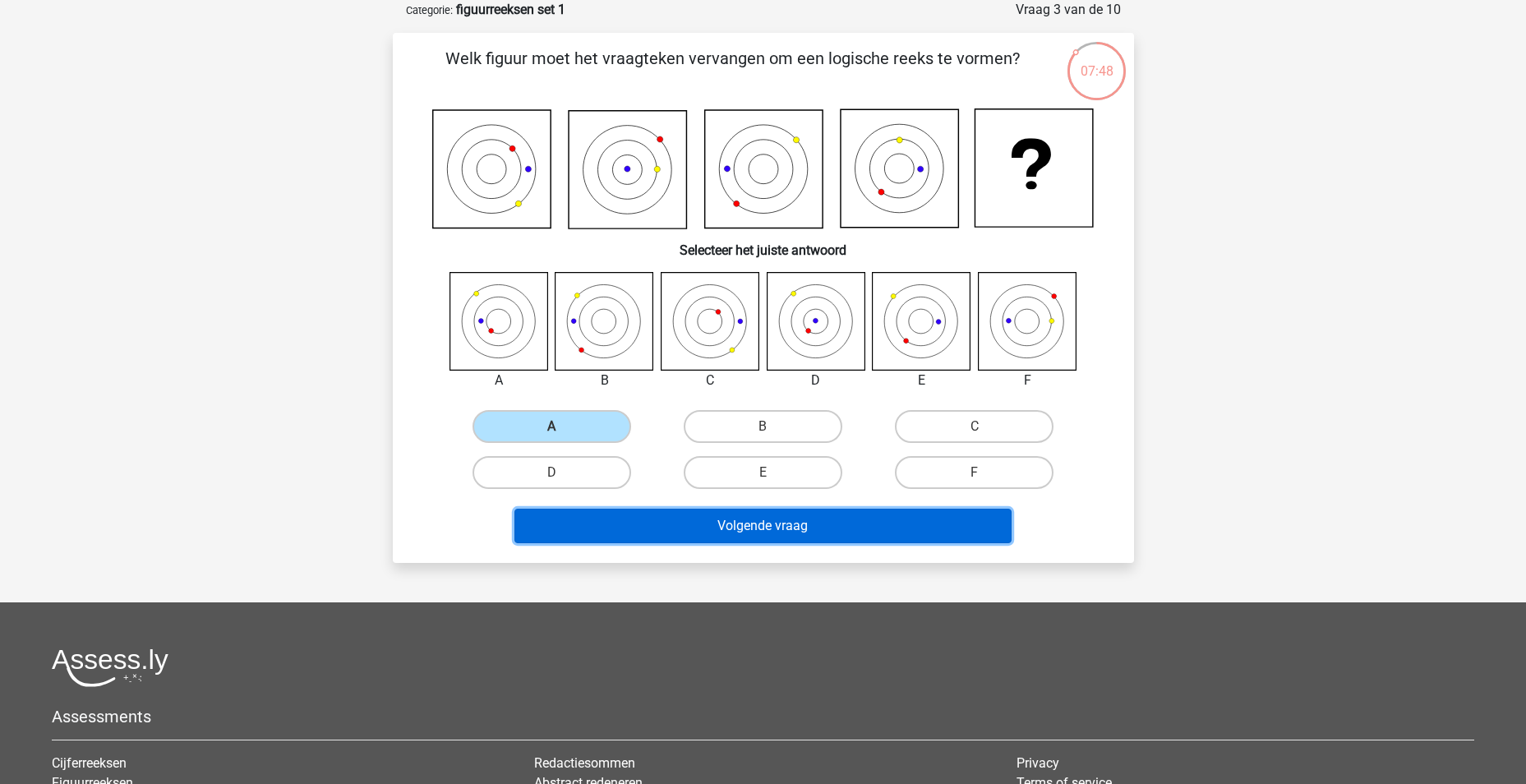
click at [804, 534] on button "Volgende vraag" at bounding box center [763, 526] width 498 height 34
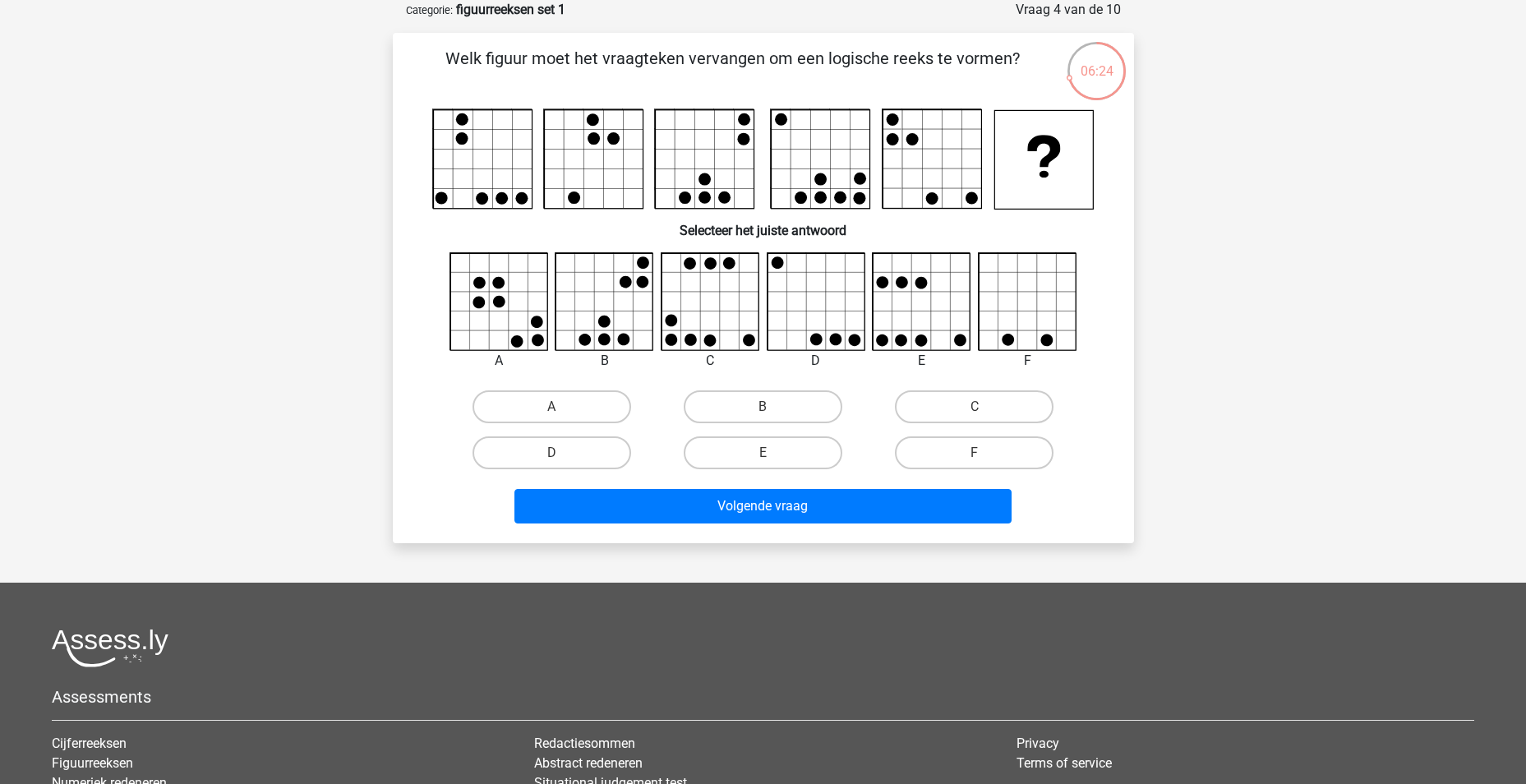
drag, startPoint x: 977, startPoint y: 314, endPoint x: 916, endPoint y: 334, distance: 64.2
click at [967, 317] on div at bounding box center [1028, 302] width 124 height 100
drag, startPoint x: 977, startPoint y: 404, endPoint x: 946, endPoint y: 432, distance: 41.8
click at [976, 404] on label "C" at bounding box center [974, 407] width 159 height 33
click at [976, 407] on input "C" at bounding box center [980, 412] width 10 height 10
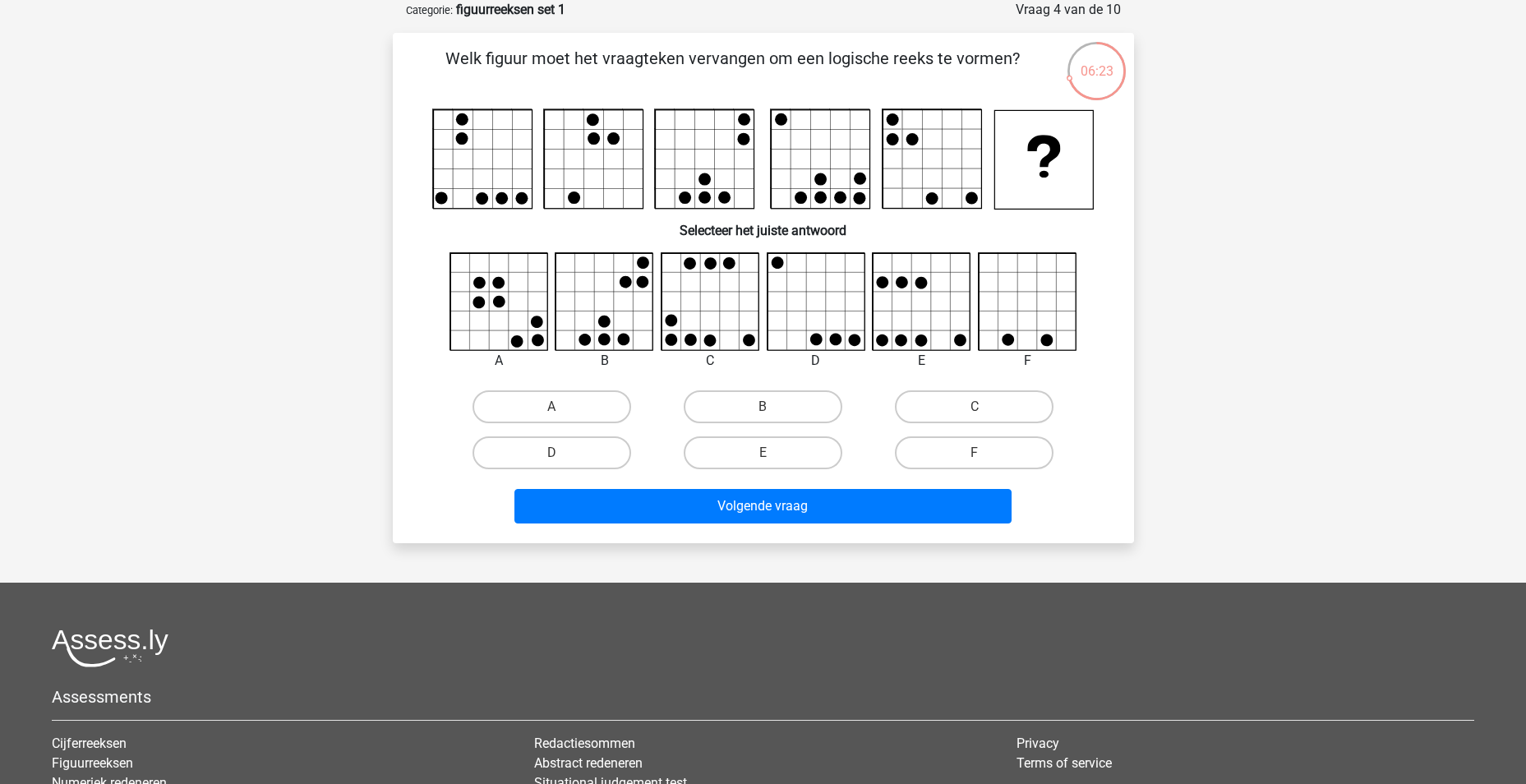
radio input "true"
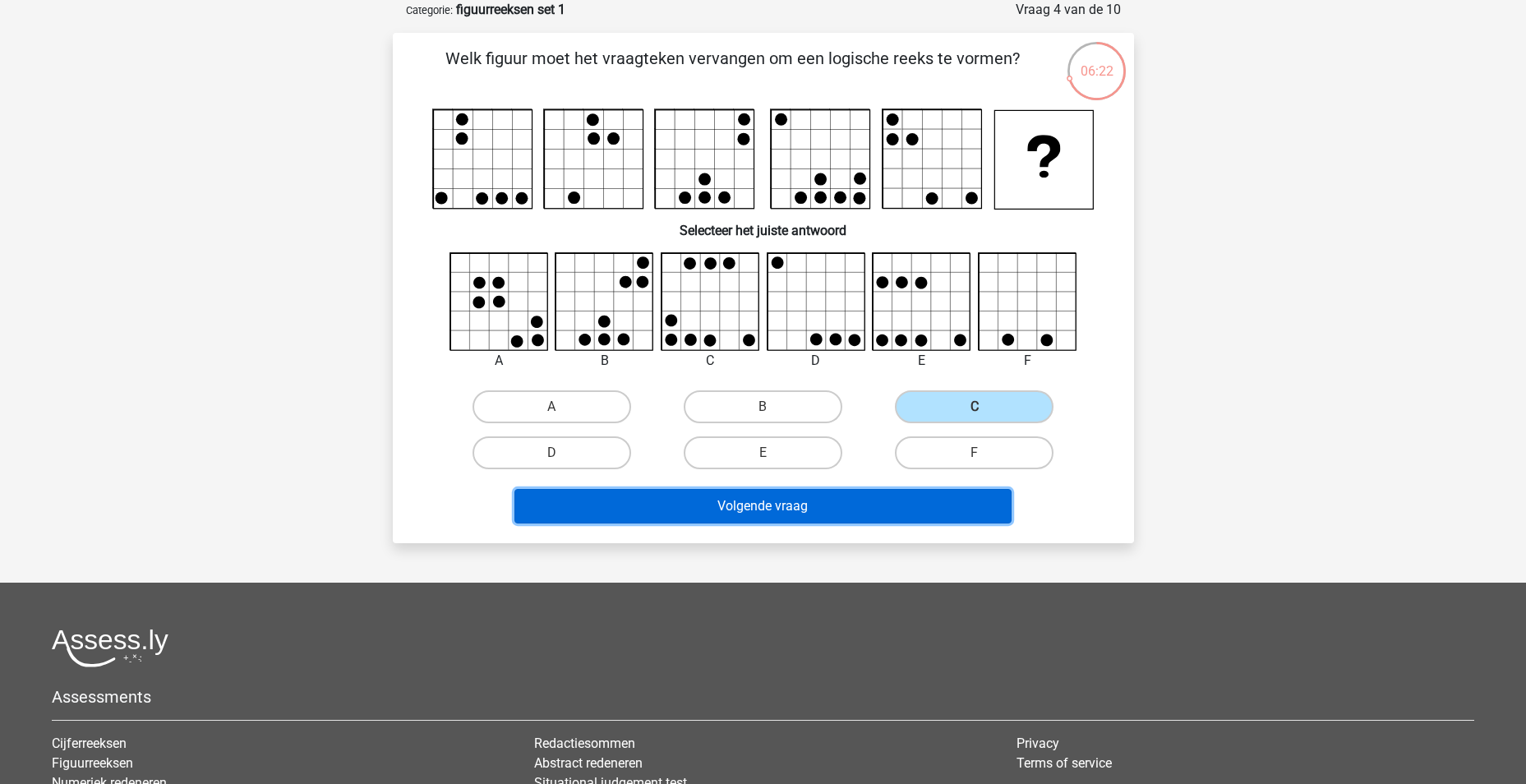
click at [844, 505] on button "Volgende vraag" at bounding box center [763, 506] width 498 height 34
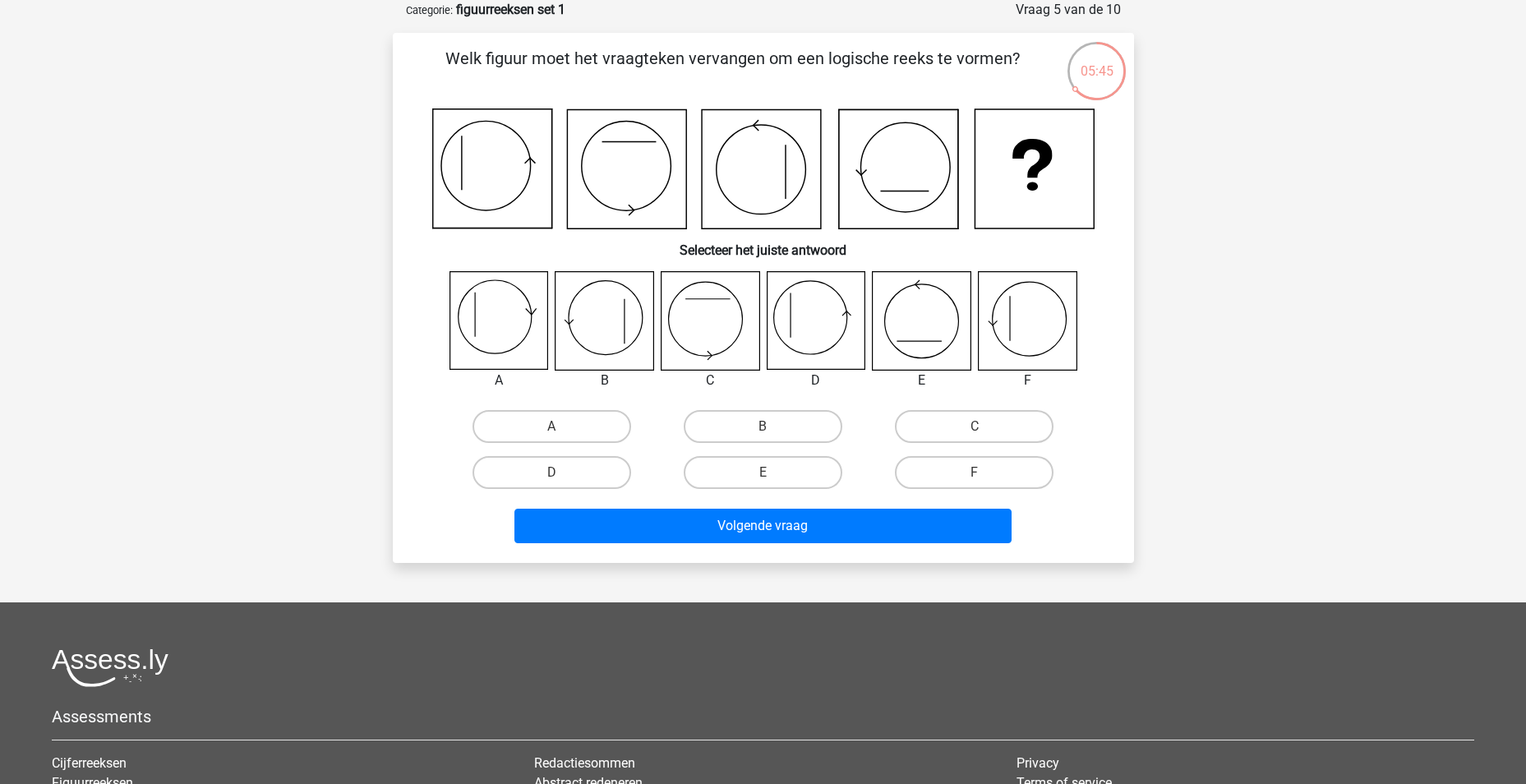
click at [819, 317] on icon at bounding box center [816, 321] width 98 height 98
click at [552, 467] on label "D" at bounding box center [552, 473] width 159 height 33
click at [552, 473] on input "D" at bounding box center [557, 478] width 10 height 10
radio input "true"
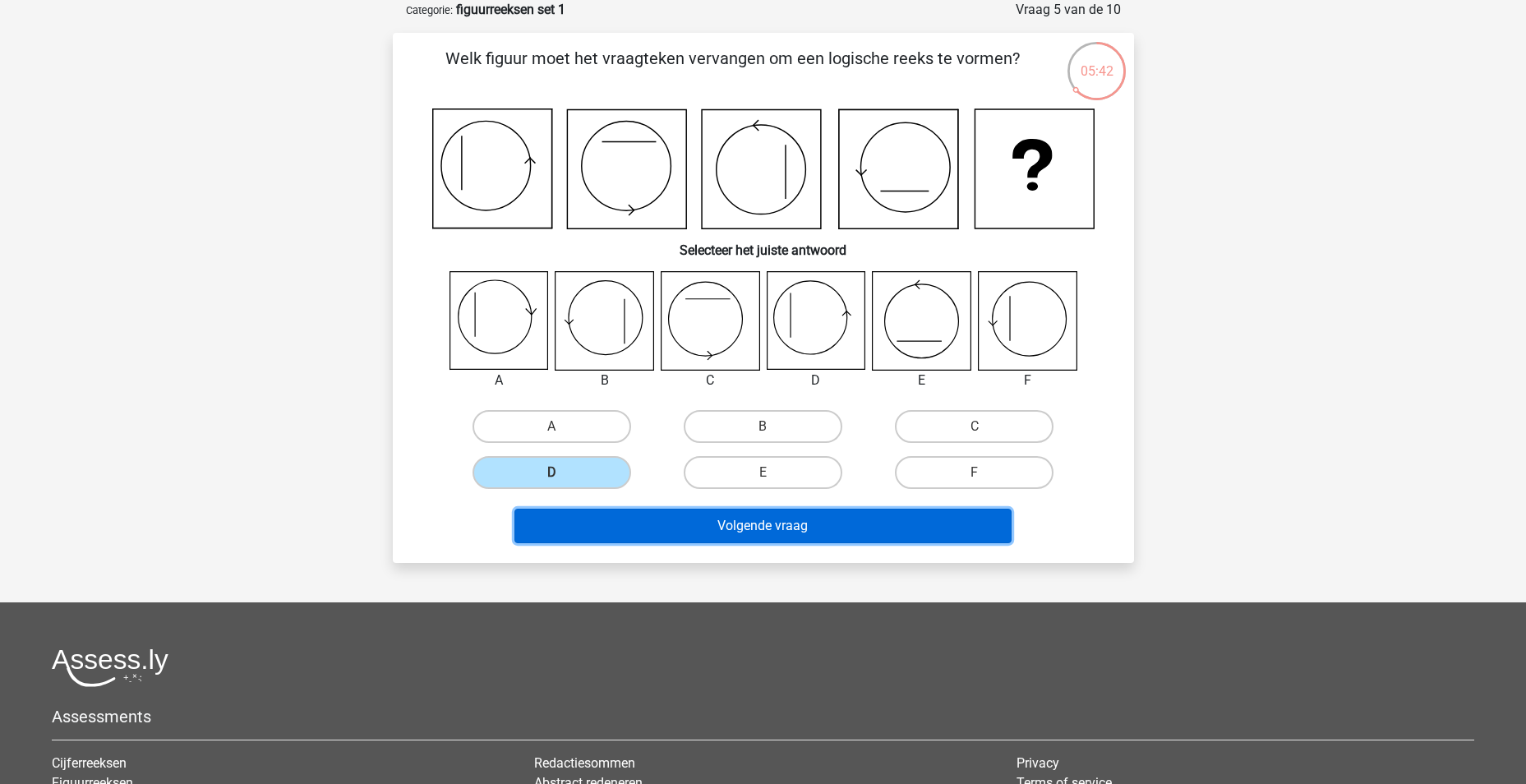
click at [763, 523] on button "Volgende vraag" at bounding box center [763, 526] width 498 height 34
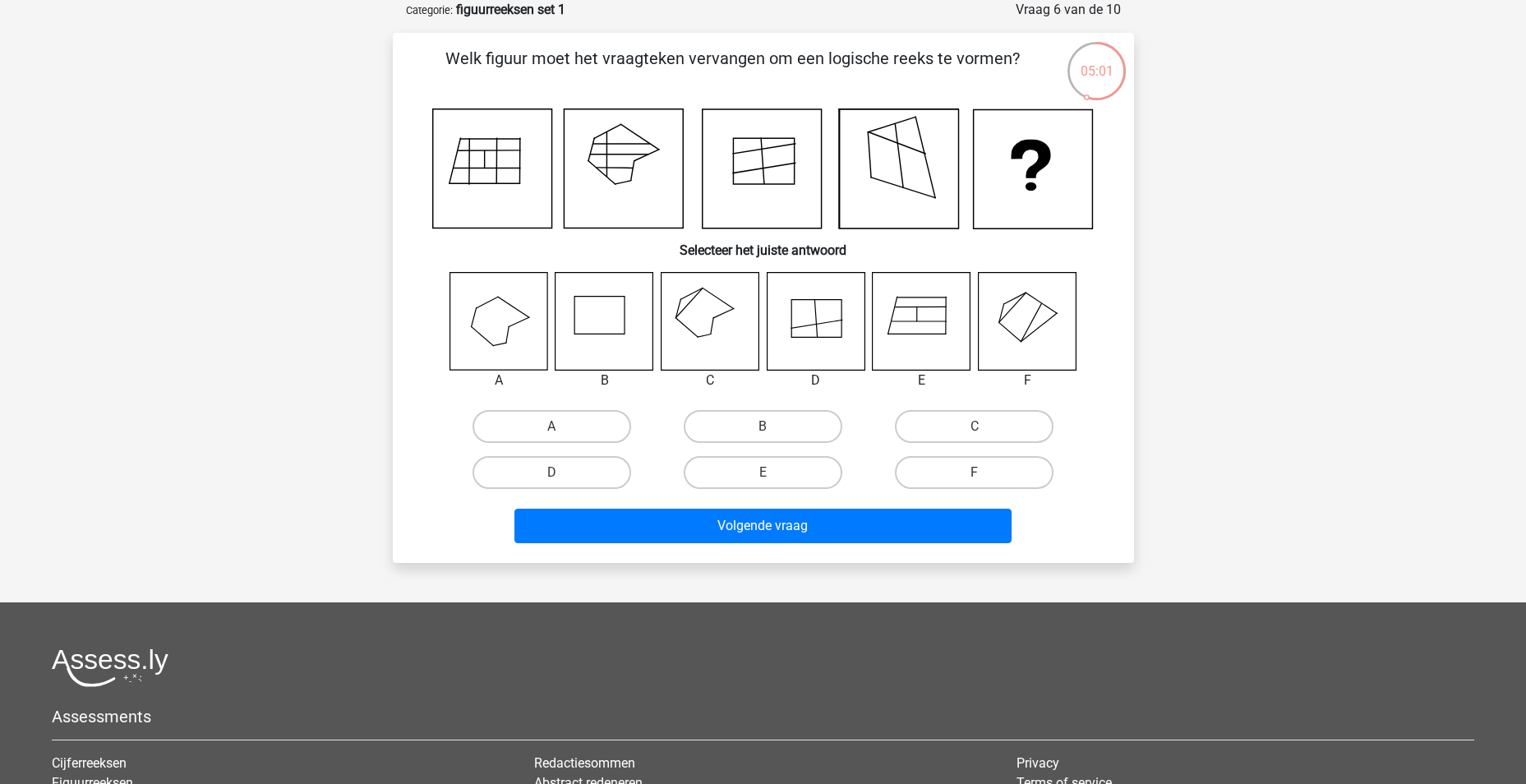
click at [475, 336] on icon at bounding box center [498, 321] width 98 height 98
drag, startPoint x: 565, startPoint y: 425, endPoint x: 673, endPoint y: 528, distance: 149.2
click at [565, 426] on label "A" at bounding box center [552, 426] width 159 height 33
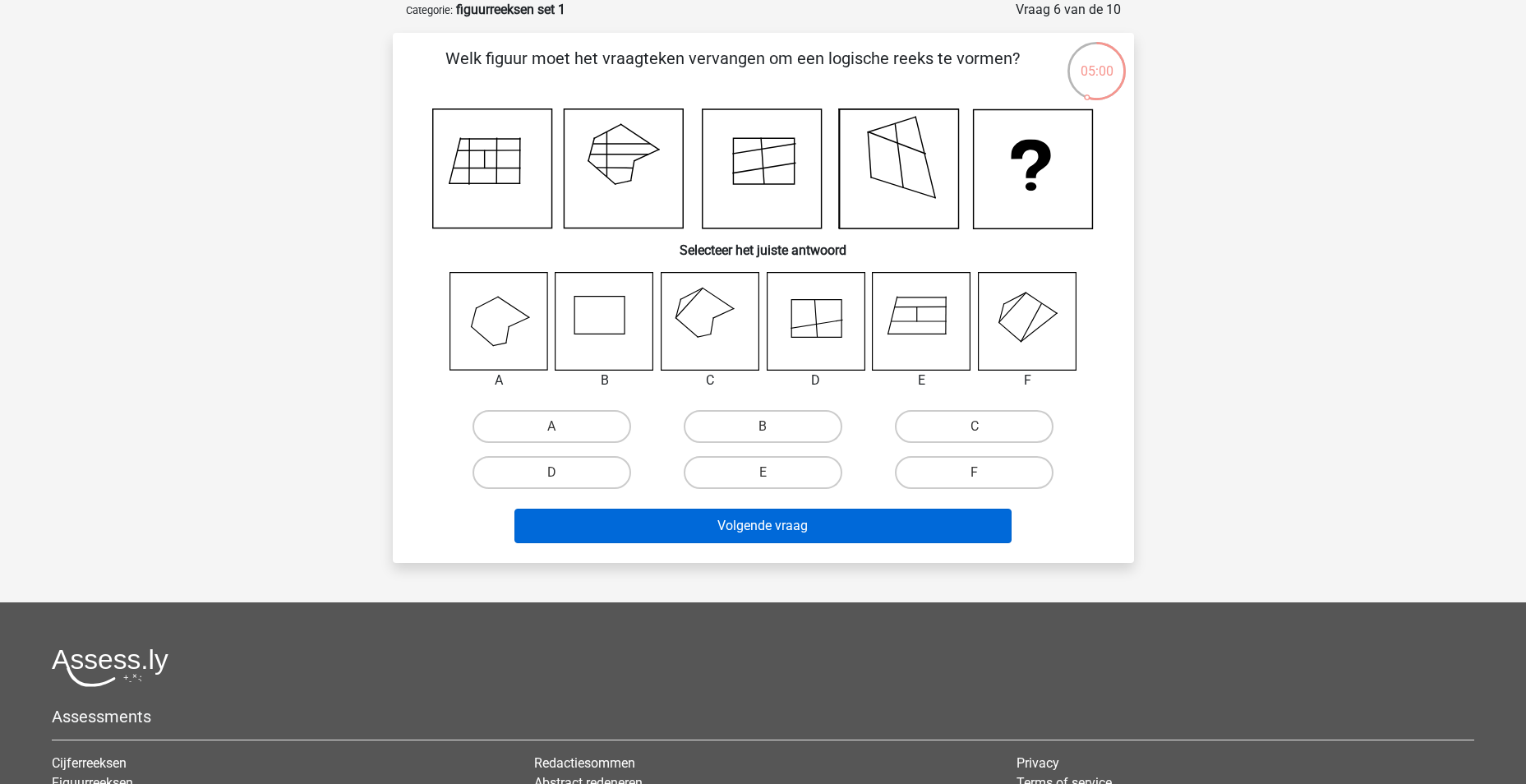
click at [562, 426] on input "A" at bounding box center [557, 431] width 10 height 10
radio input "true"
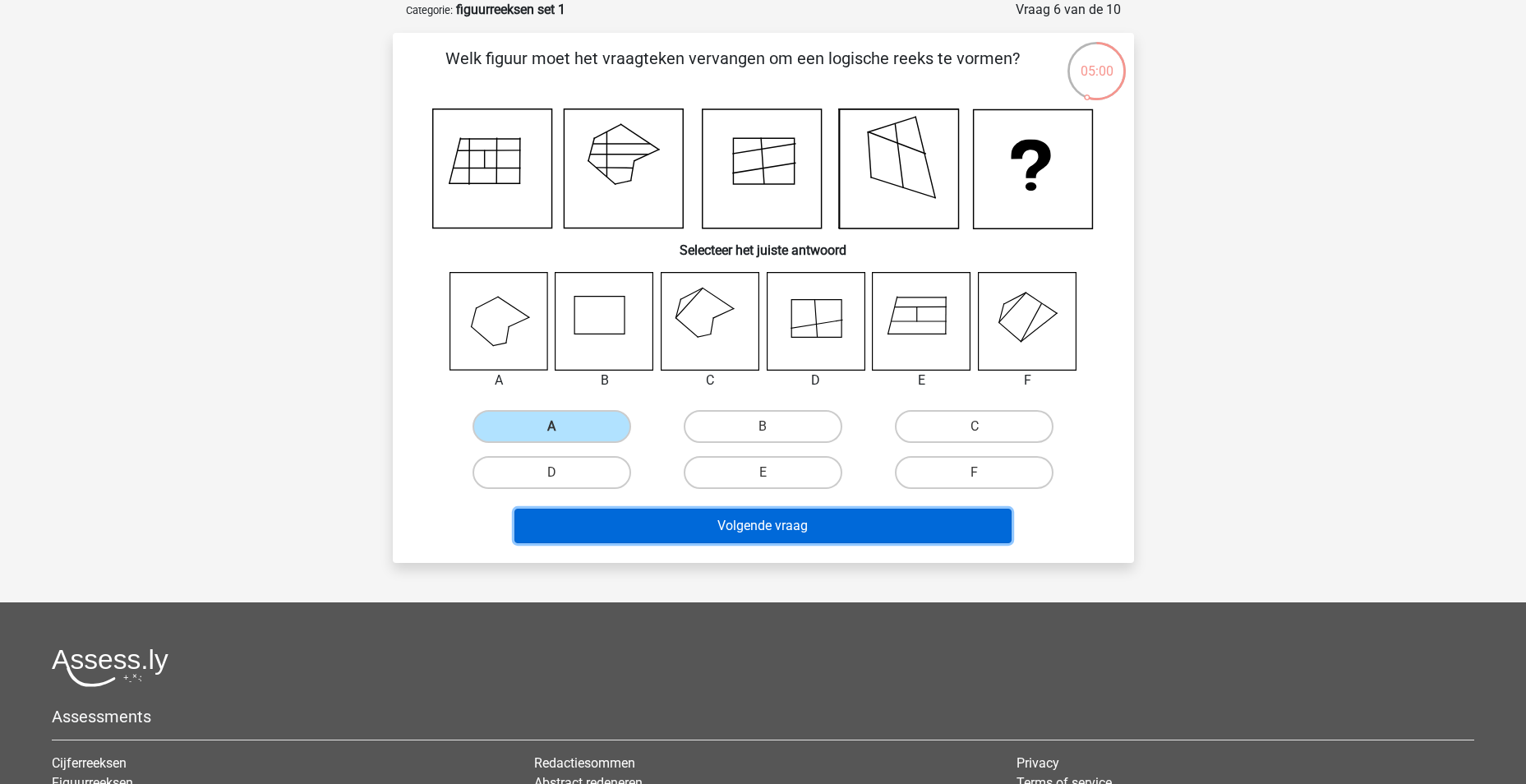
click at [740, 530] on button "Volgende vraag" at bounding box center [763, 526] width 498 height 34
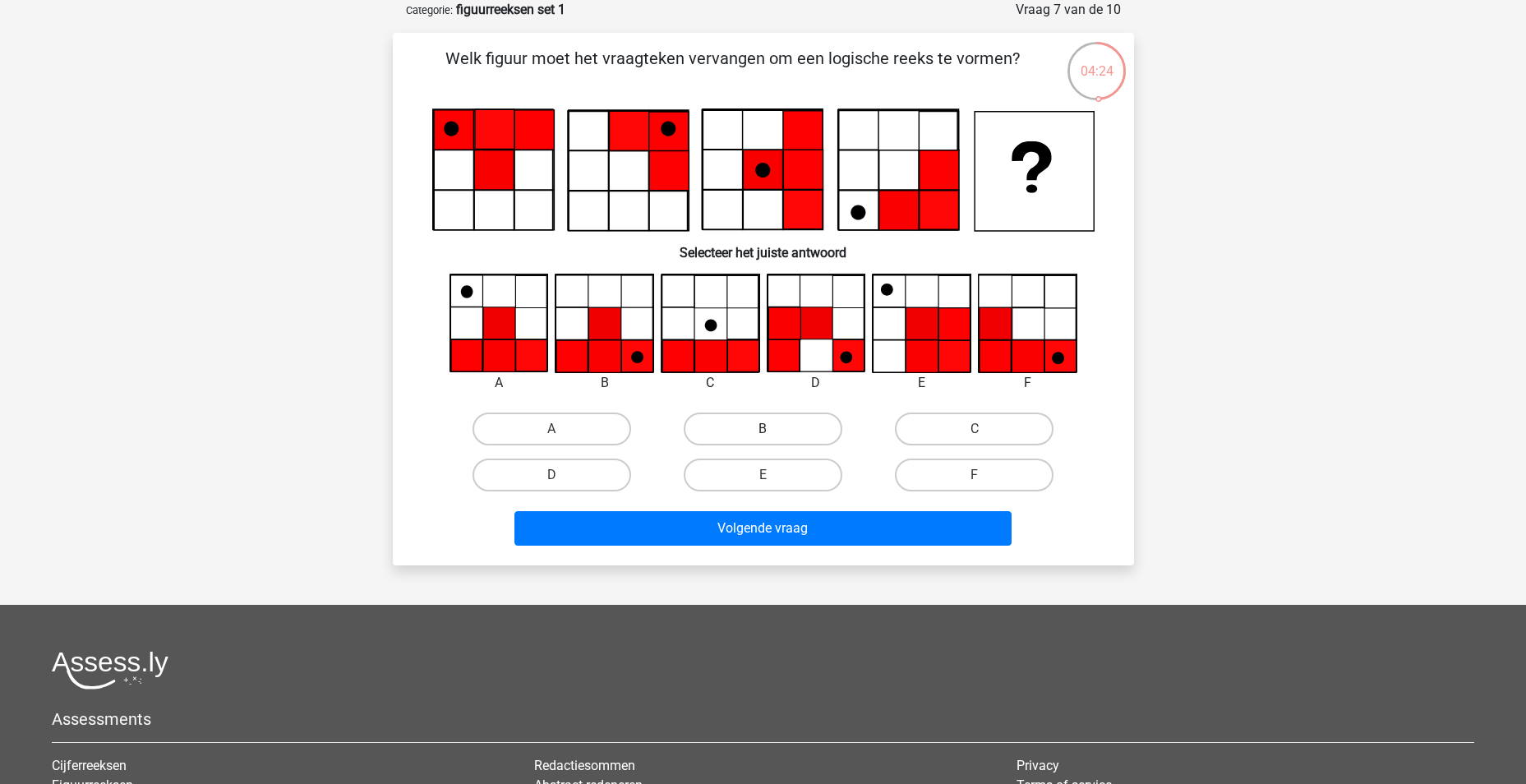
click at [727, 421] on label "B" at bounding box center [763, 429] width 159 height 33
click at [763, 429] on input "B" at bounding box center [768, 434] width 10 height 10
radio input "true"
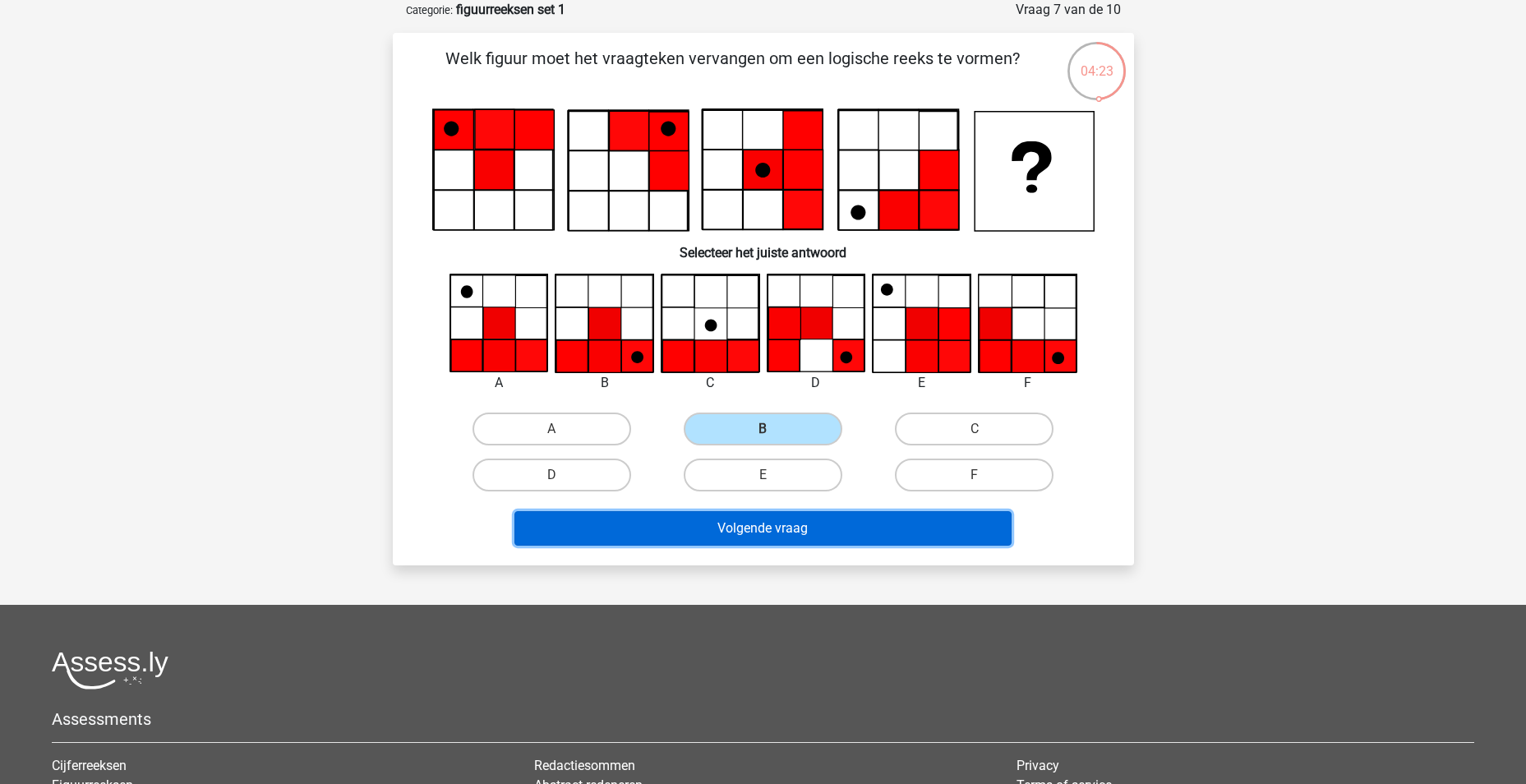
click at [761, 525] on button "Volgende vraag" at bounding box center [763, 528] width 498 height 34
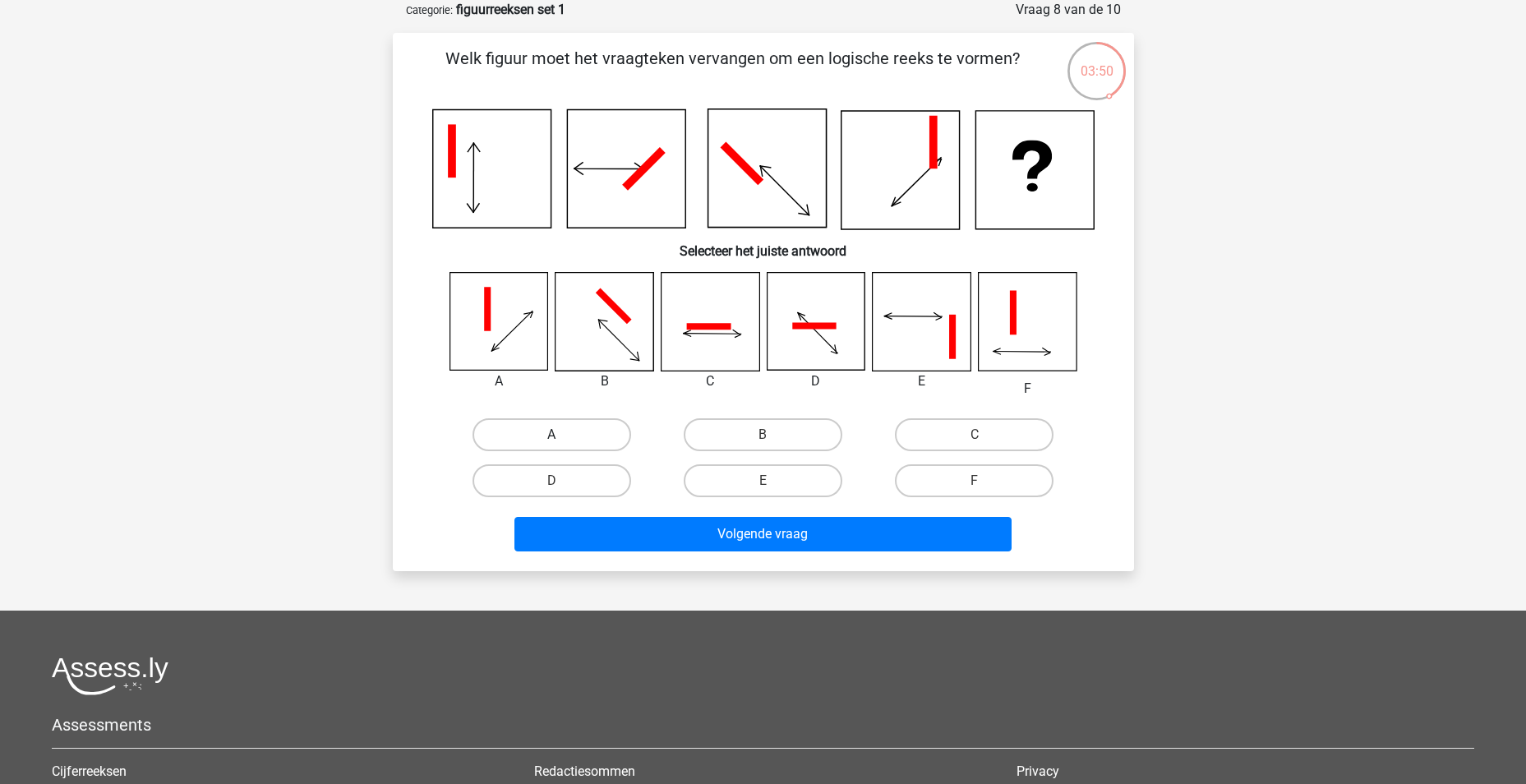
drag, startPoint x: 552, startPoint y: 425, endPoint x: 588, endPoint y: 456, distance: 47.5
click at [552, 426] on label "A" at bounding box center [552, 435] width 159 height 33
click at [552, 435] on input "A" at bounding box center [557, 440] width 10 height 10
radio input "true"
click at [927, 437] on label "C" at bounding box center [974, 435] width 159 height 33
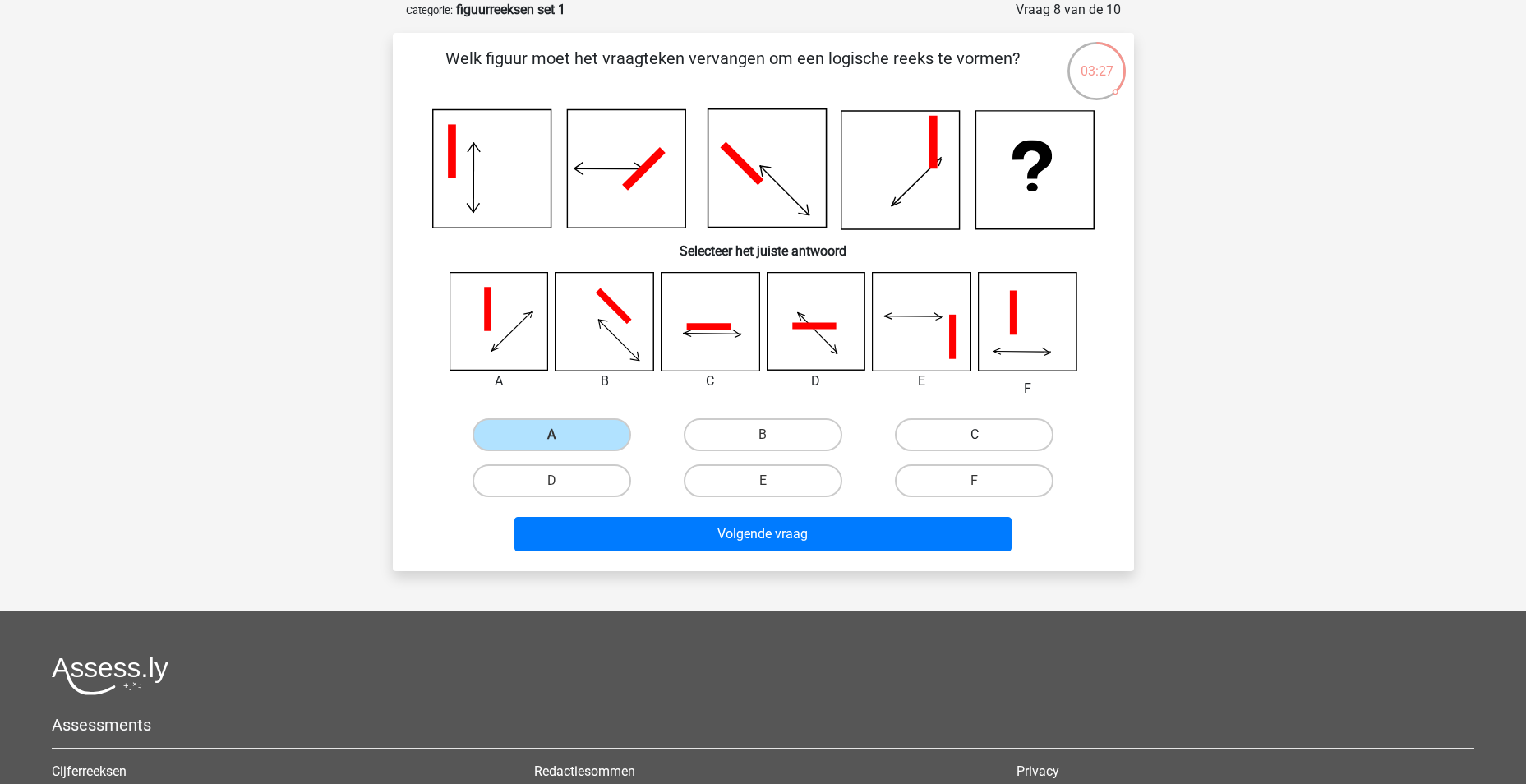
click at [974, 437] on input "C" at bounding box center [980, 440] width 10 height 10
radio input "true"
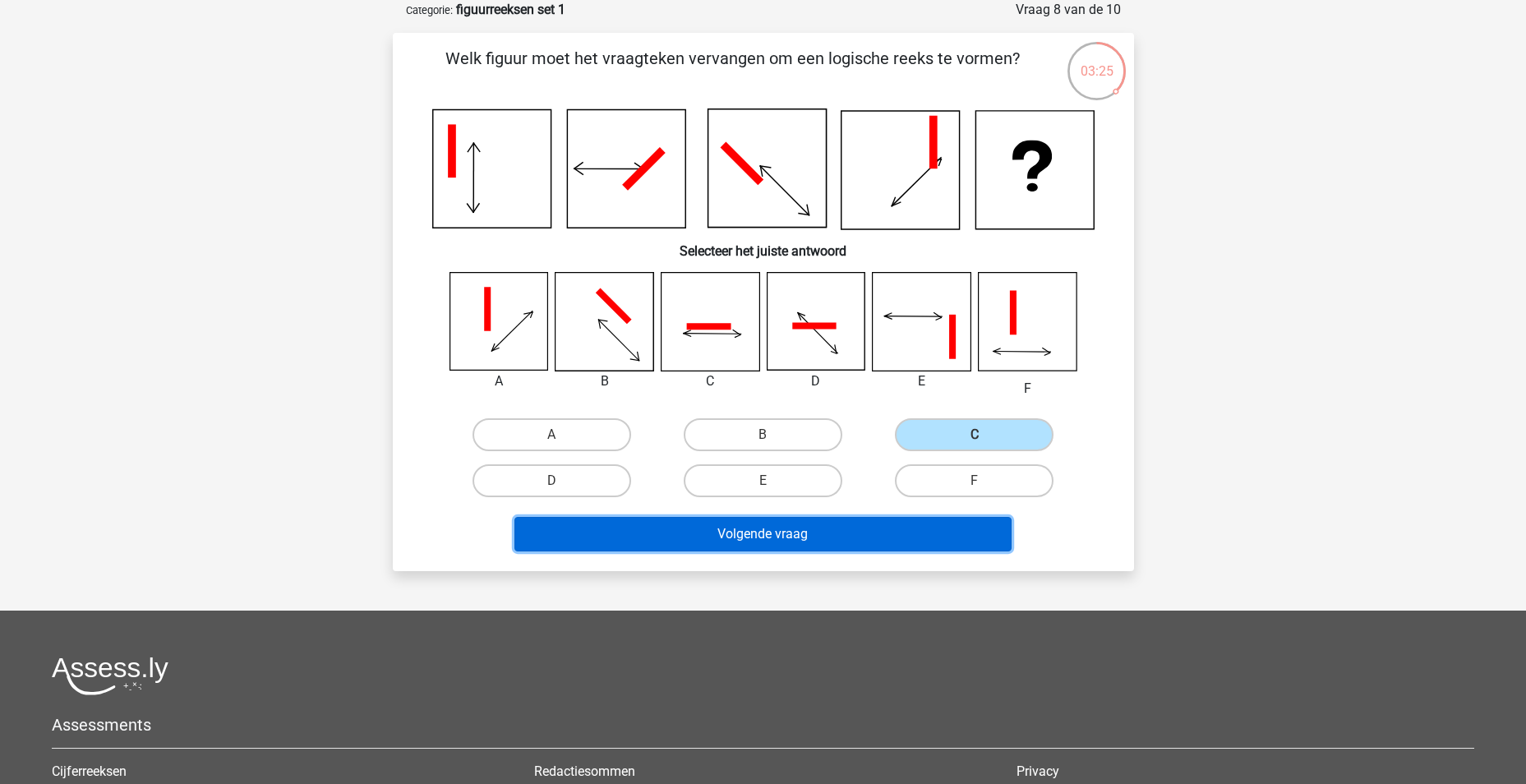
click at [798, 528] on button "Volgende vraag" at bounding box center [763, 534] width 498 height 34
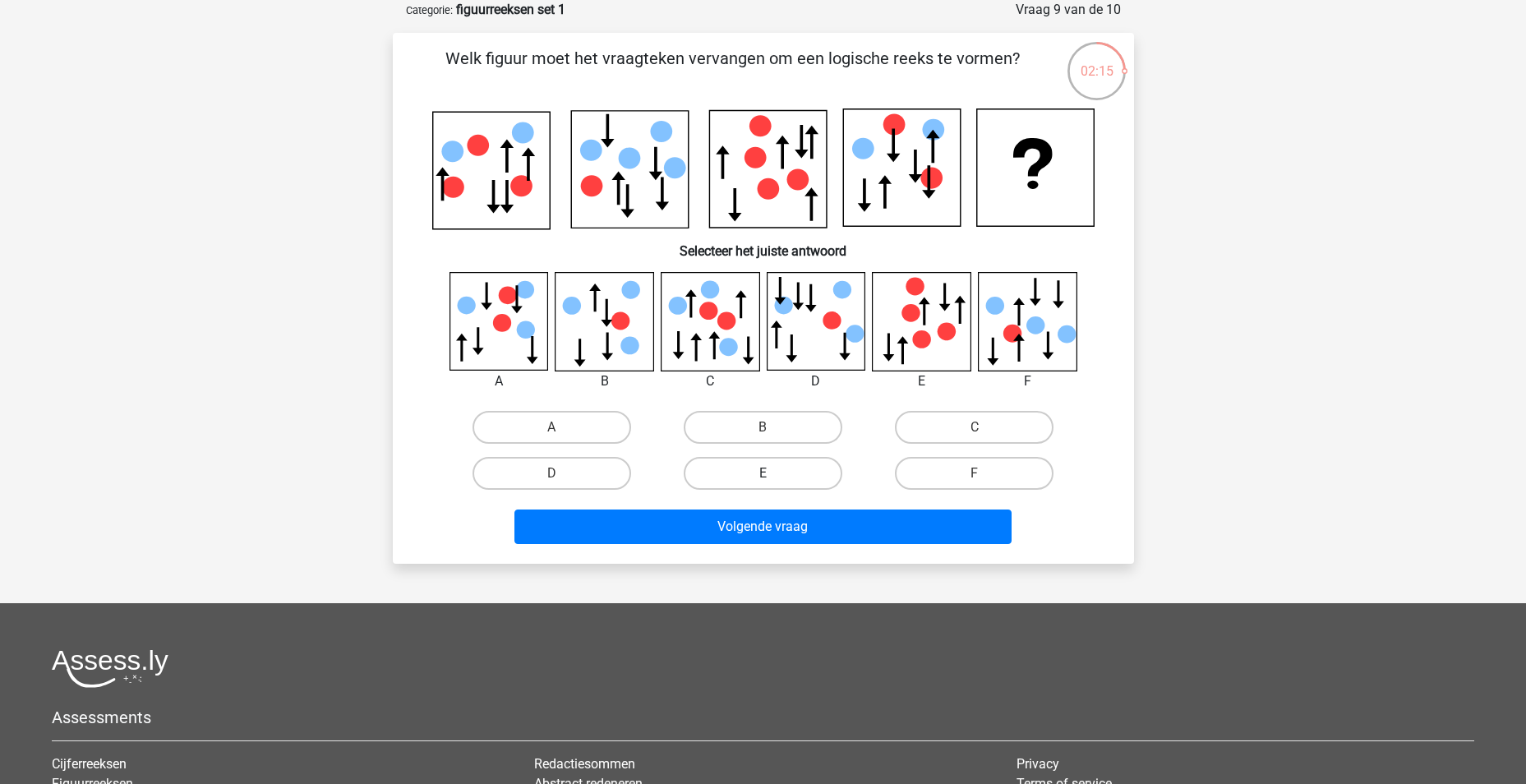
click at [757, 469] on label "E" at bounding box center [763, 473] width 159 height 33
click at [763, 473] on input "E" at bounding box center [768, 479] width 10 height 10
radio input "true"
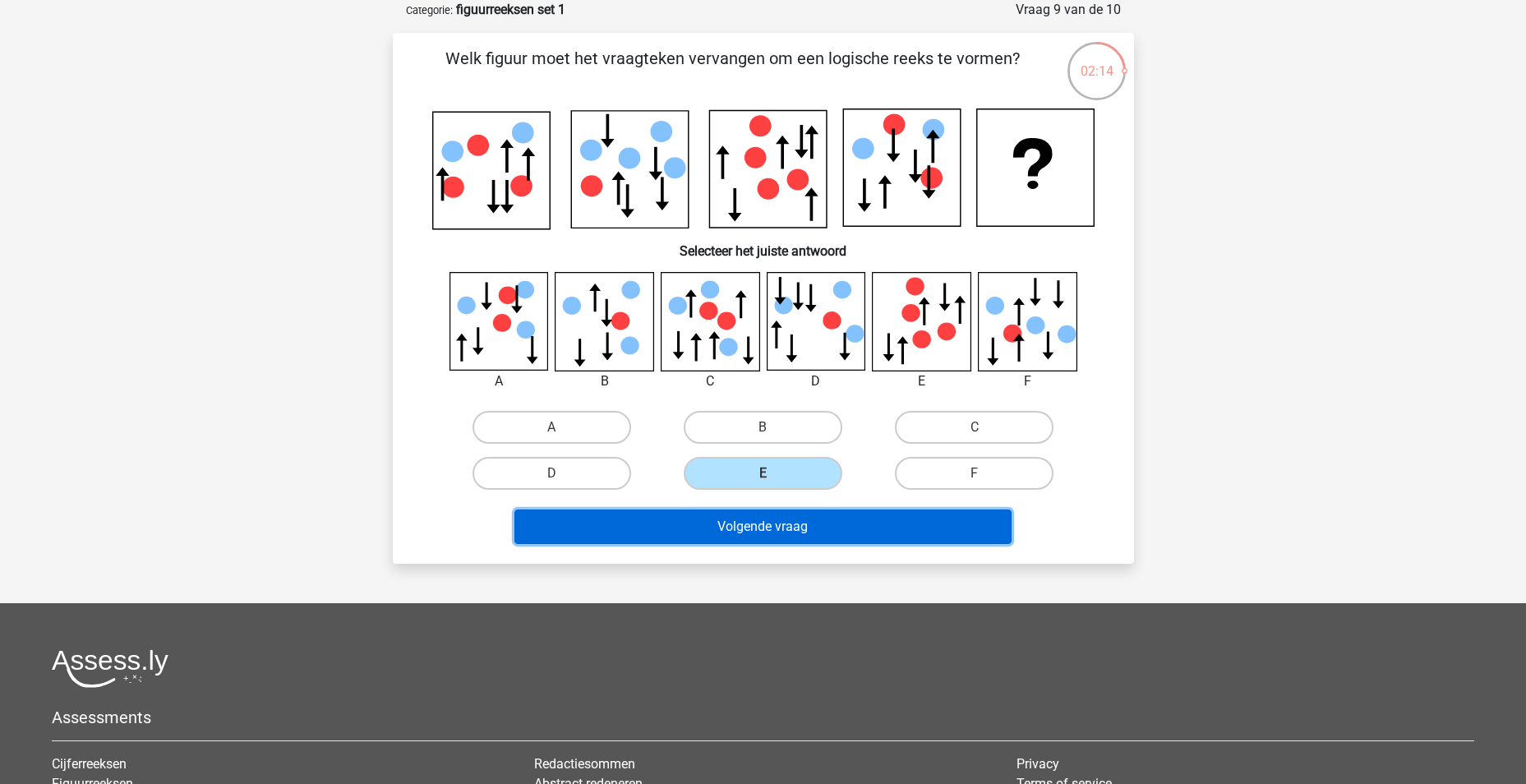
click at [779, 529] on button "Volgende vraag" at bounding box center [763, 527] width 498 height 34
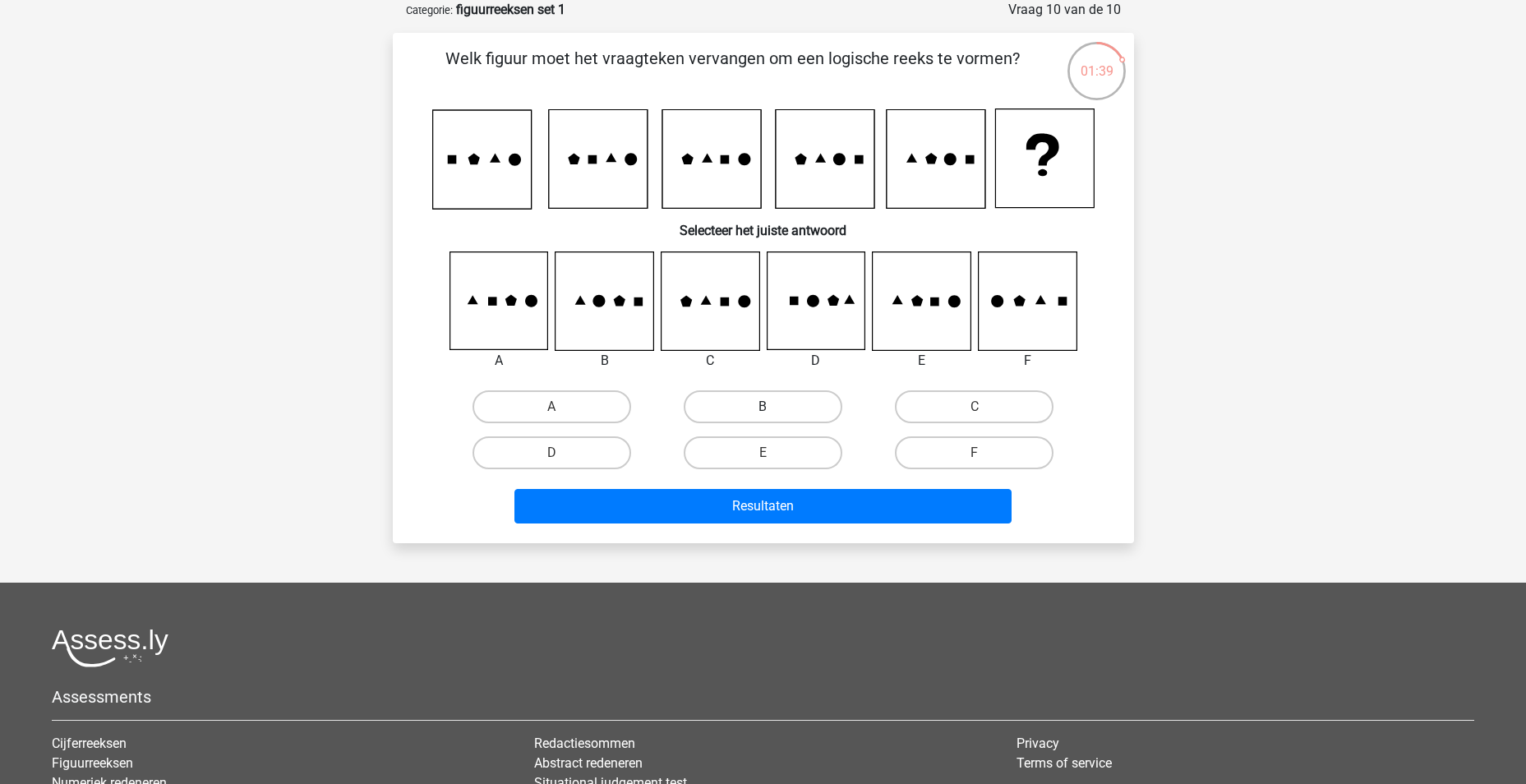
click at [721, 403] on label "B" at bounding box center [763, 407] width 159 height 33
click at [763, 407] on input "B" at bounding box center [768, 412] width 10 height 10
radio input "true"
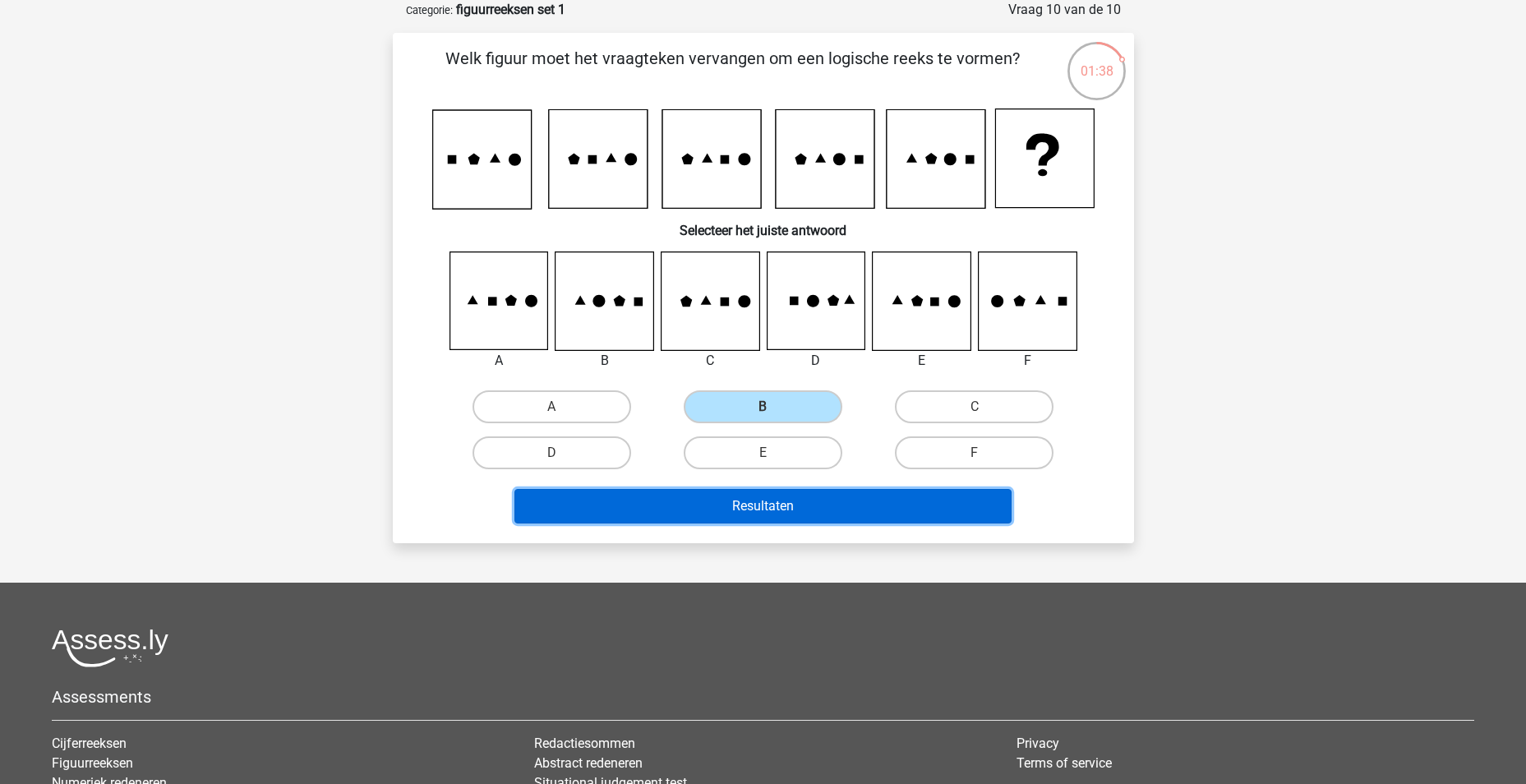
click at [757, 508] on button "Resultaten" at bounding box center [763, 506] width 498 height 34
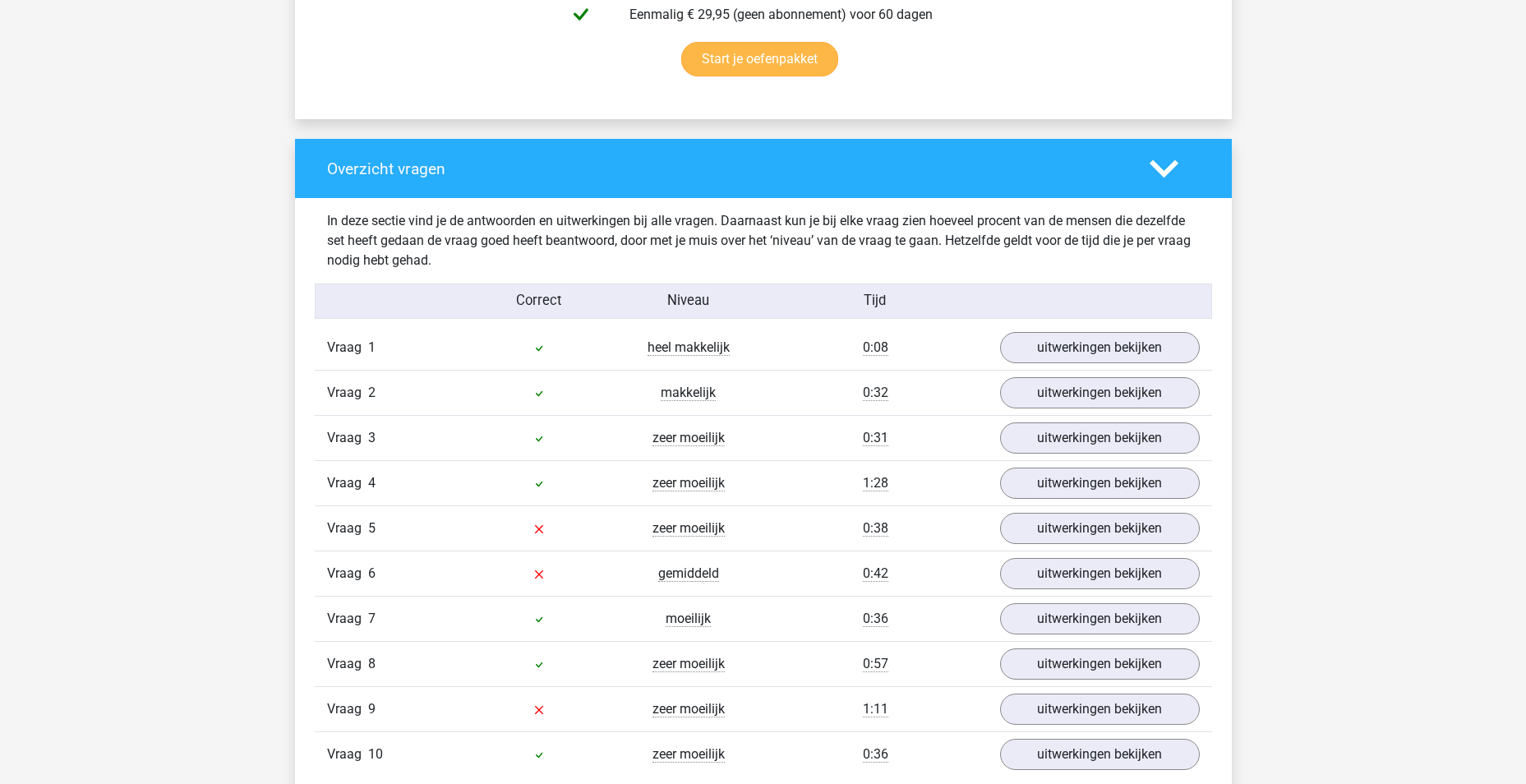
scroll to position [1315, 0]
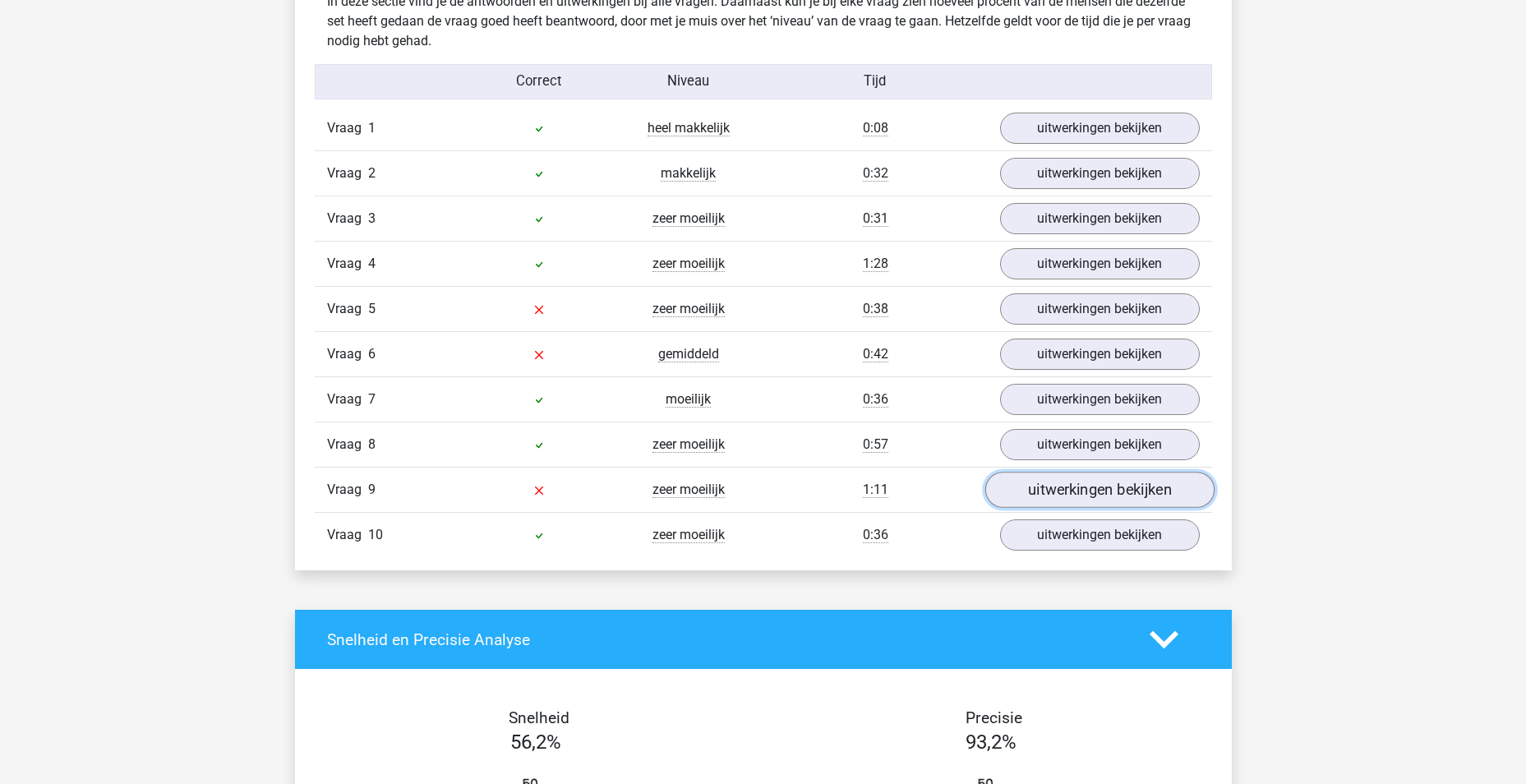
click at [1034, 493] on link "uitwerkingen bekijken" at bounding box center [1099, 490] width 229 height 36
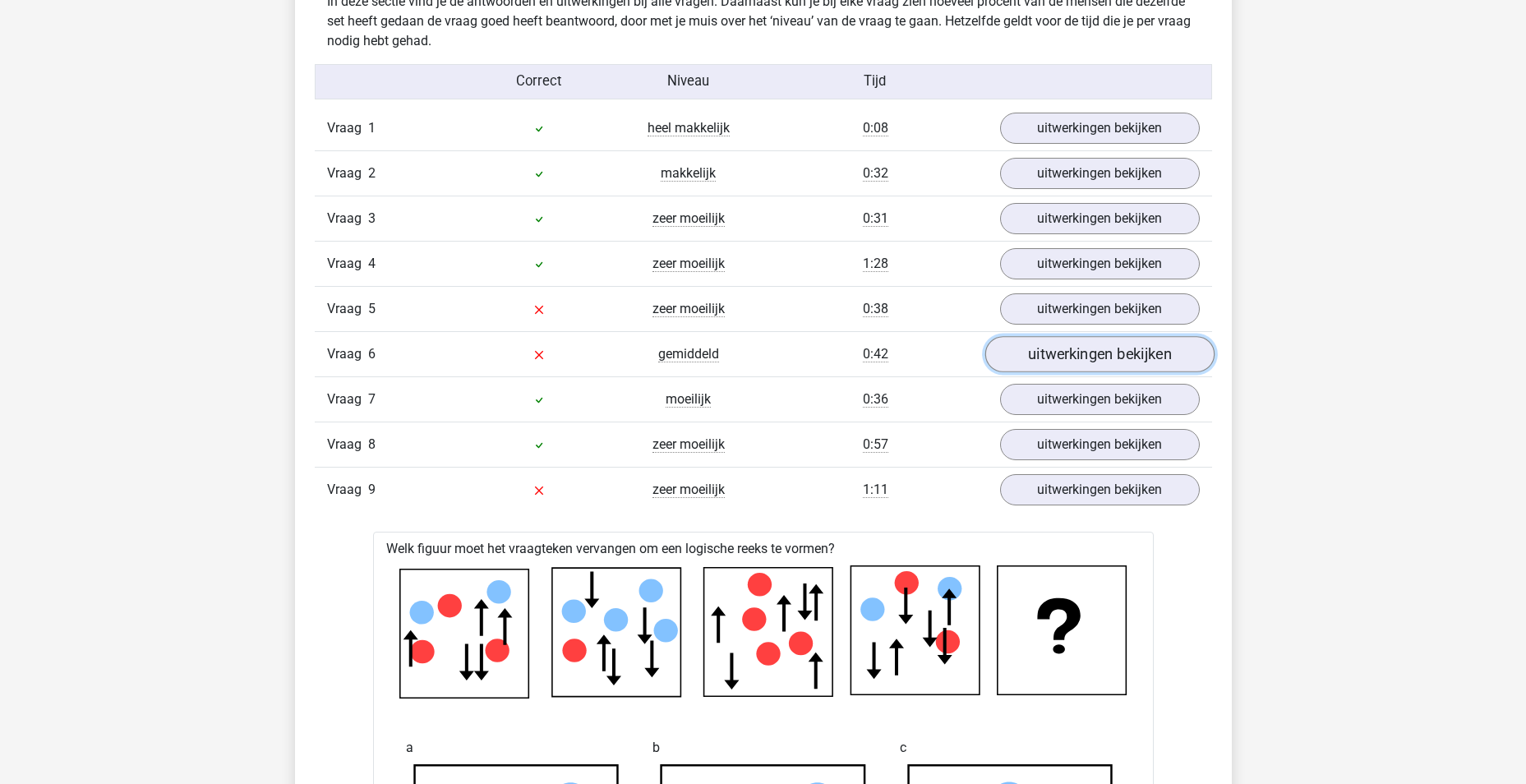
drag, startPoint x: 1039, startPoint y: 365, endPoint x: 1024, endPoint y: 365, distance: 15.0
click at [1039, 365] on link "uitwerkingen bekijken" at bounding box center [1099, 354] width 229 height 36
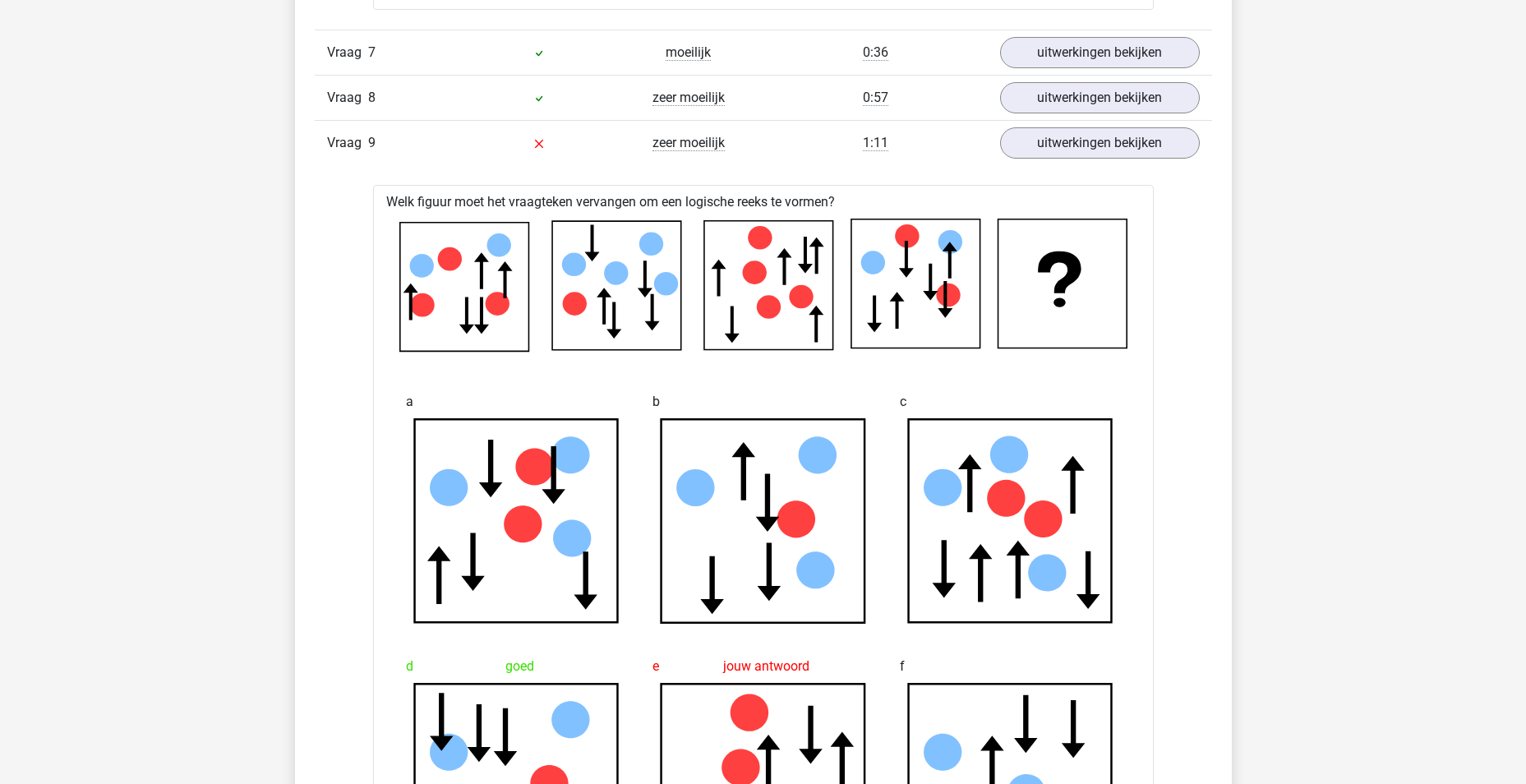
scroll to position [2411, 0]
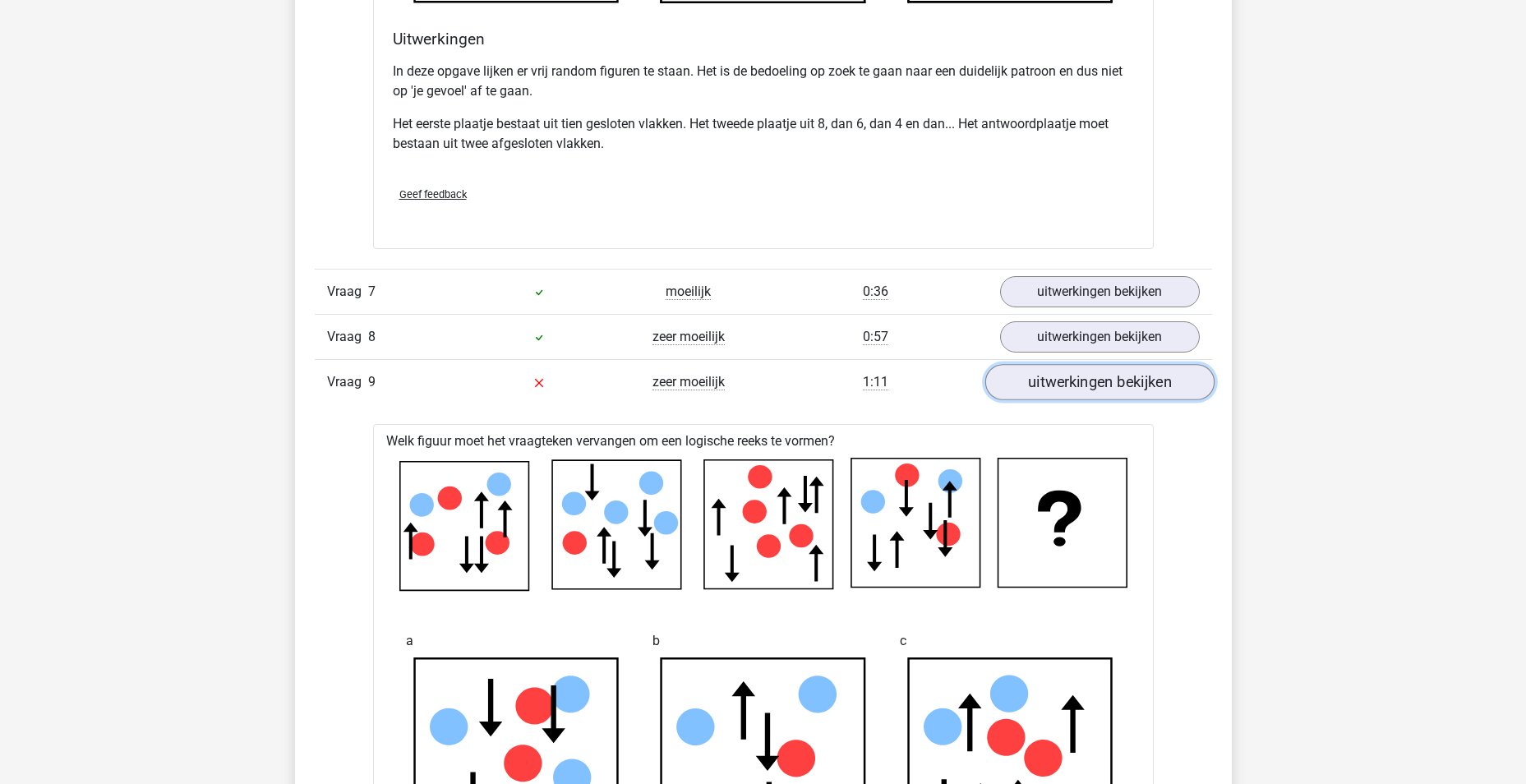
click at [1116, 390] on link "uitwerkingen bekijken" at bounding box center [1099, 383] width 229 height 36
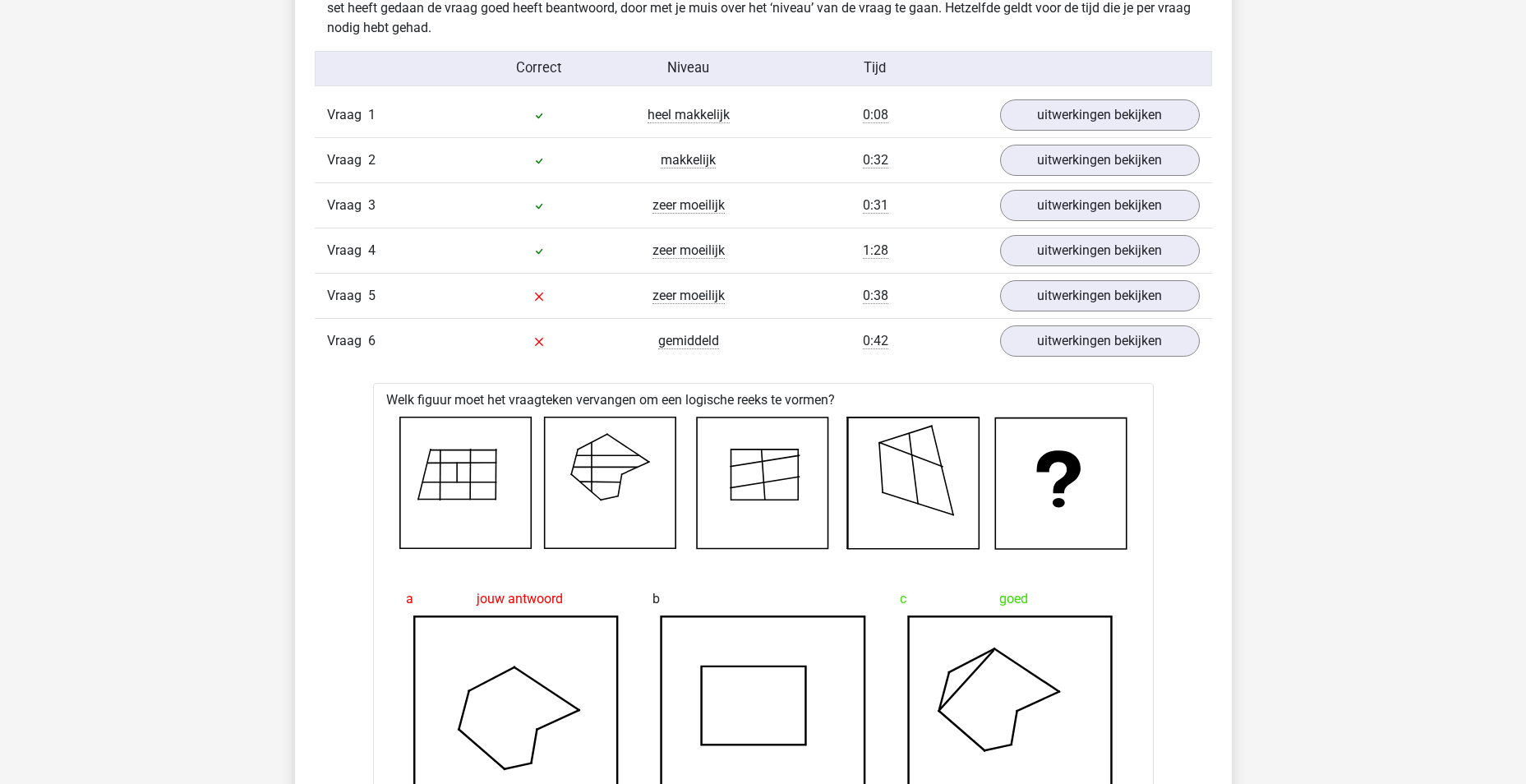
scroll to position [1315, 0]
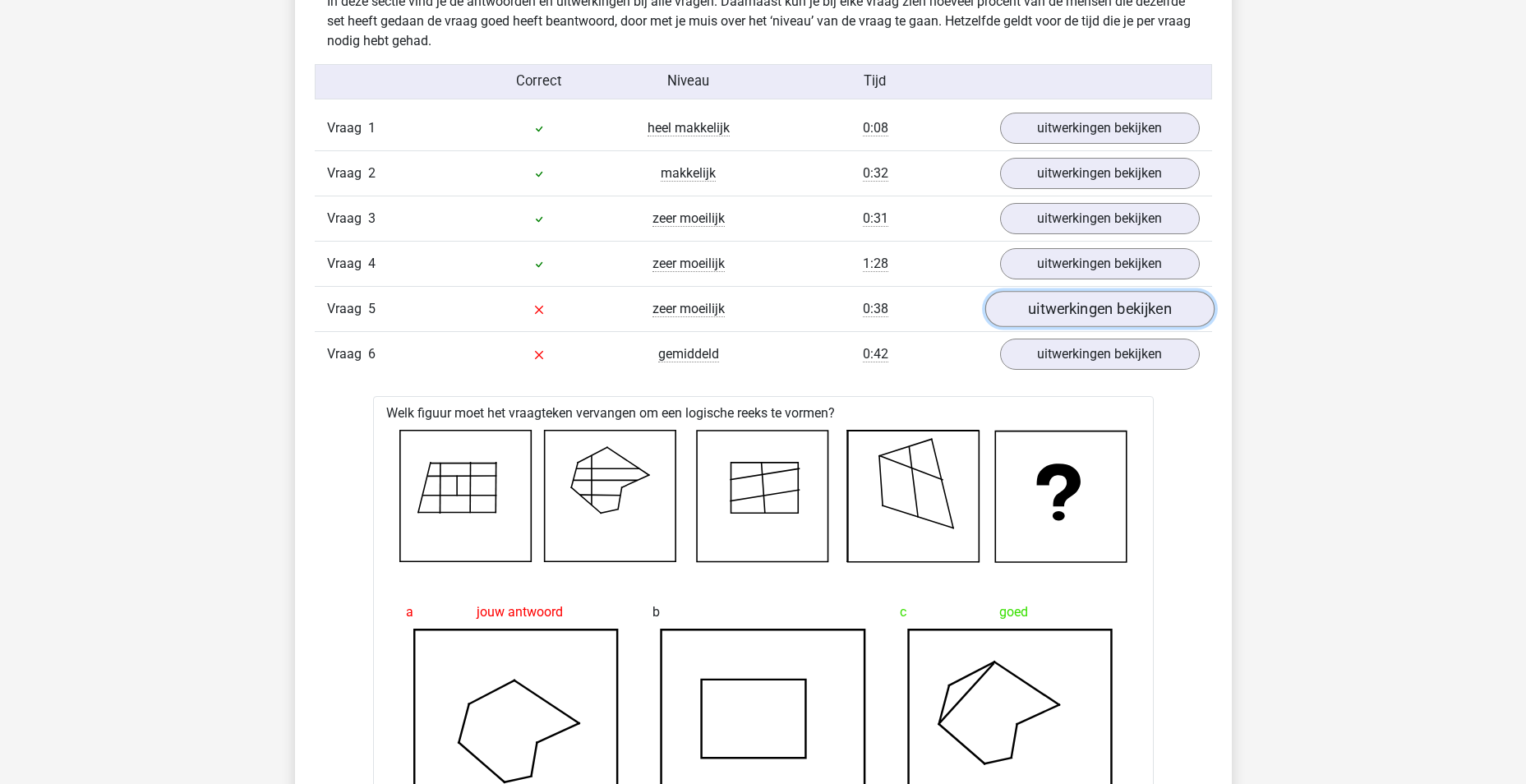
click at [1109, 315] on link "uitwerkingen bekijken" at bounding box center [1099, 309] width 229 height 36
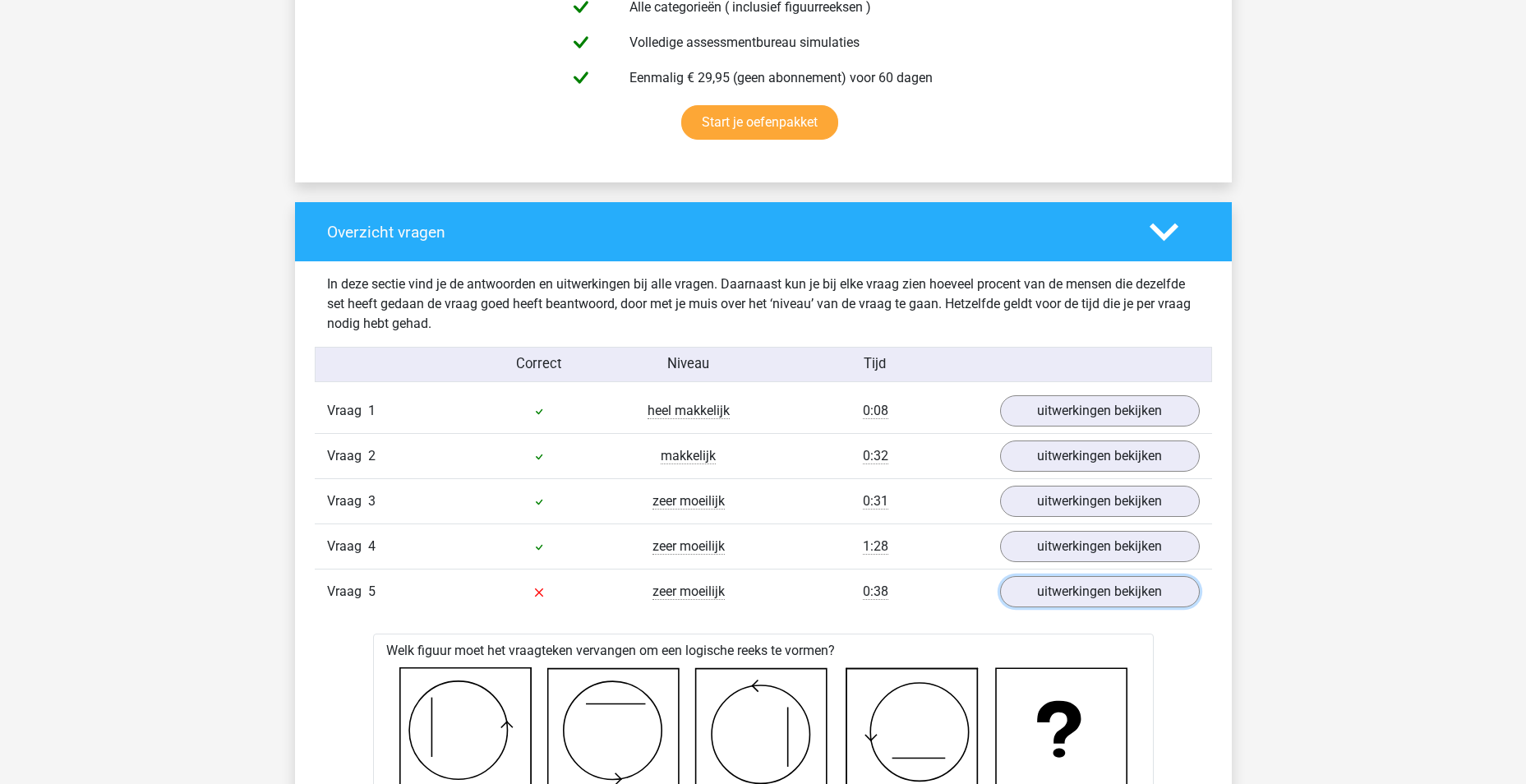
scroll to position [658, 0]
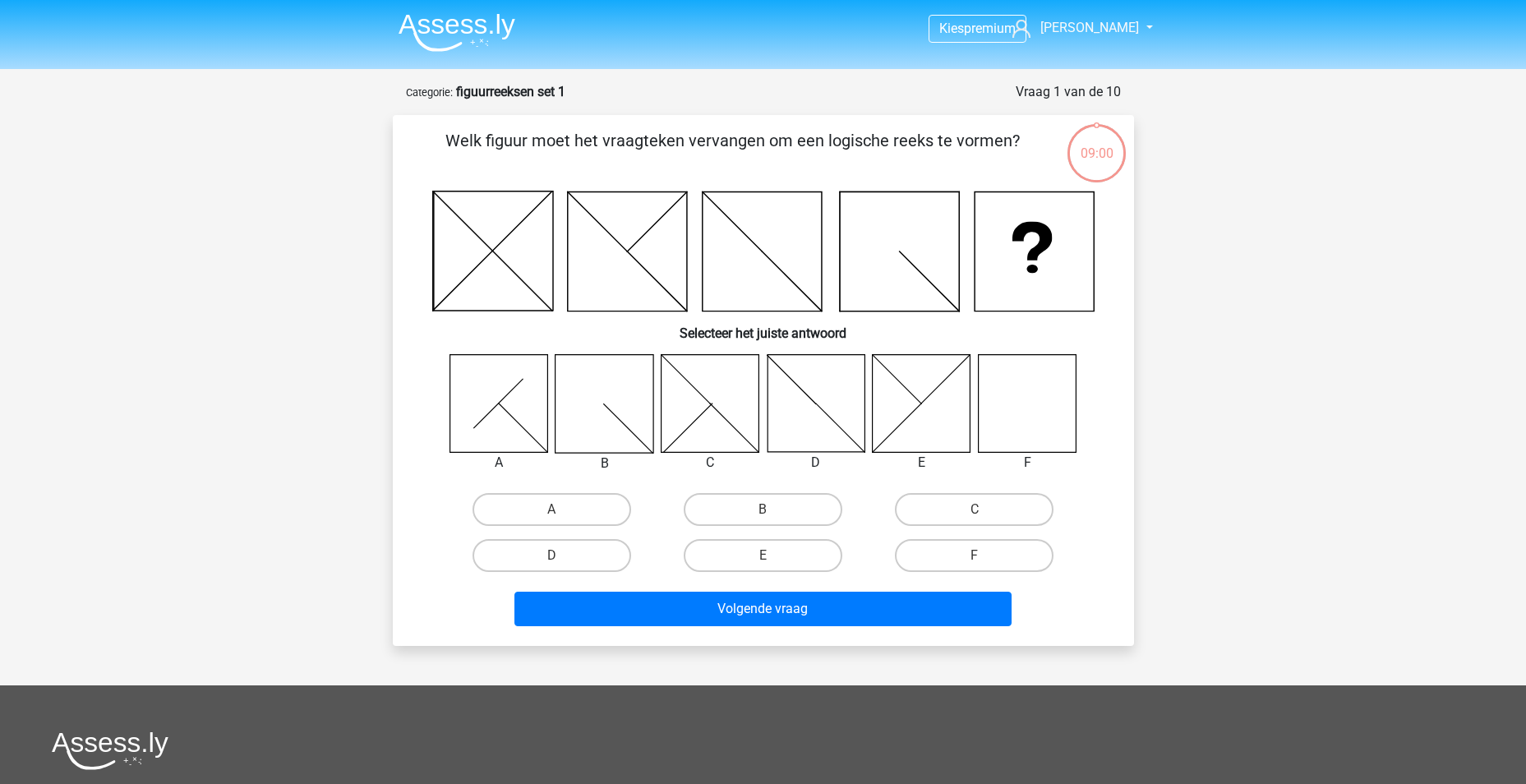
scroll to position [82, 0]
